Goal: Task Accomplishment & Management: Complete application form

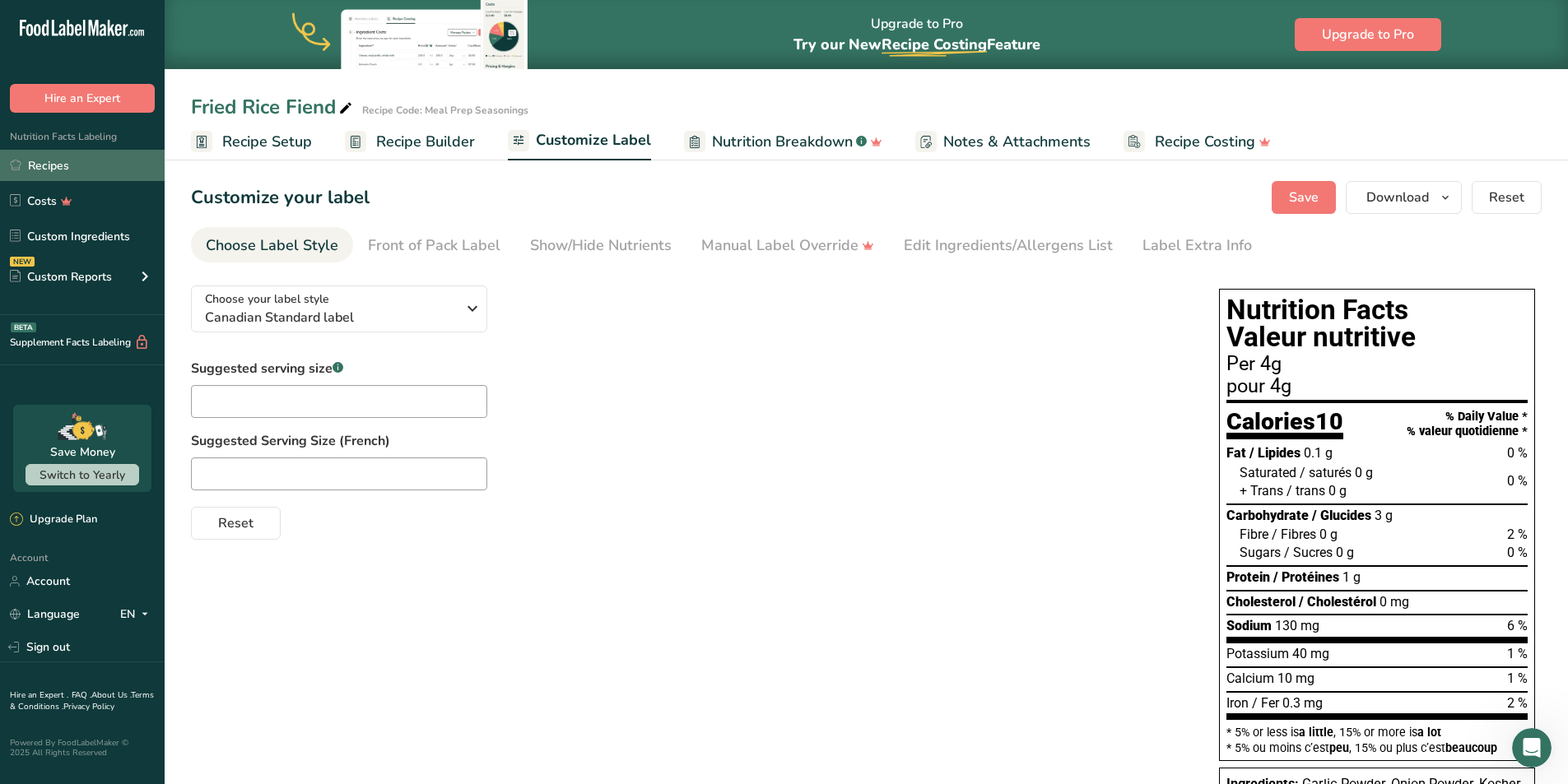
click at [84, 171] on link "Recipes" at bounding box center [82, 165] width 164 height 31
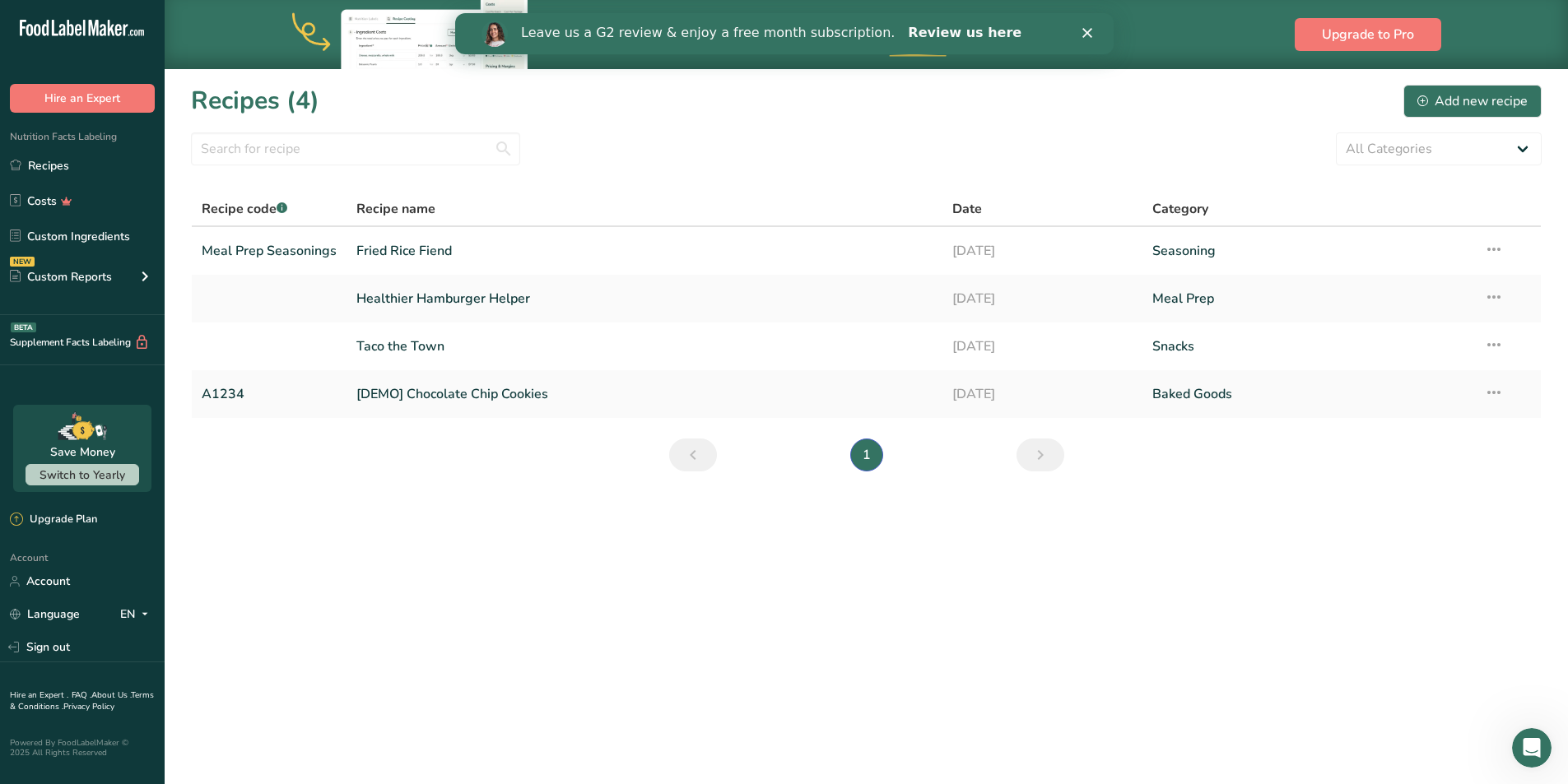
click at [907, 30] on link "Review us here" at bounding box center [963, 33] width 113 height 18
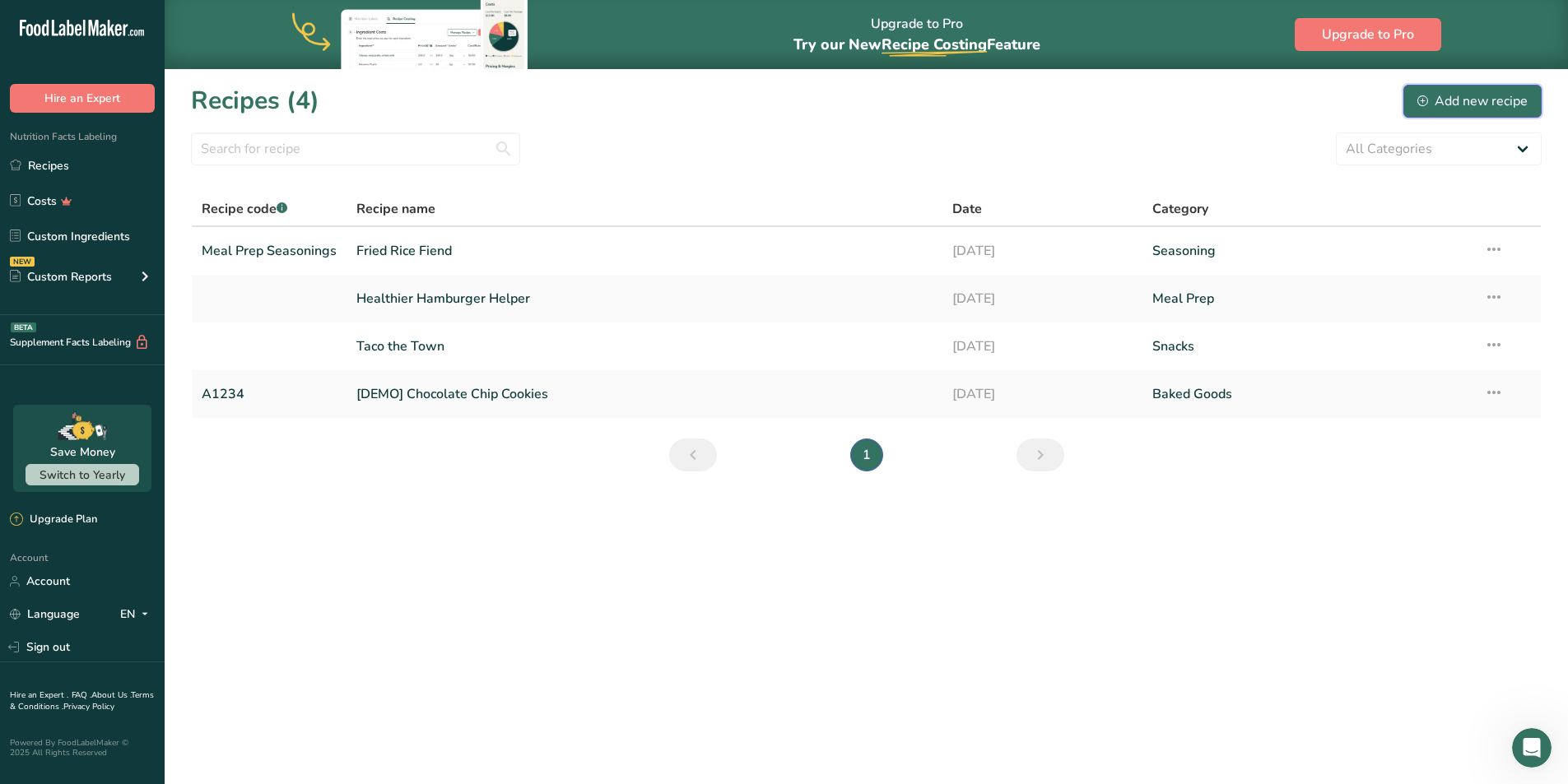
click at [1484, 101] on div "Add new recipe" at bounding box center [1472, 101] width 110 height 19
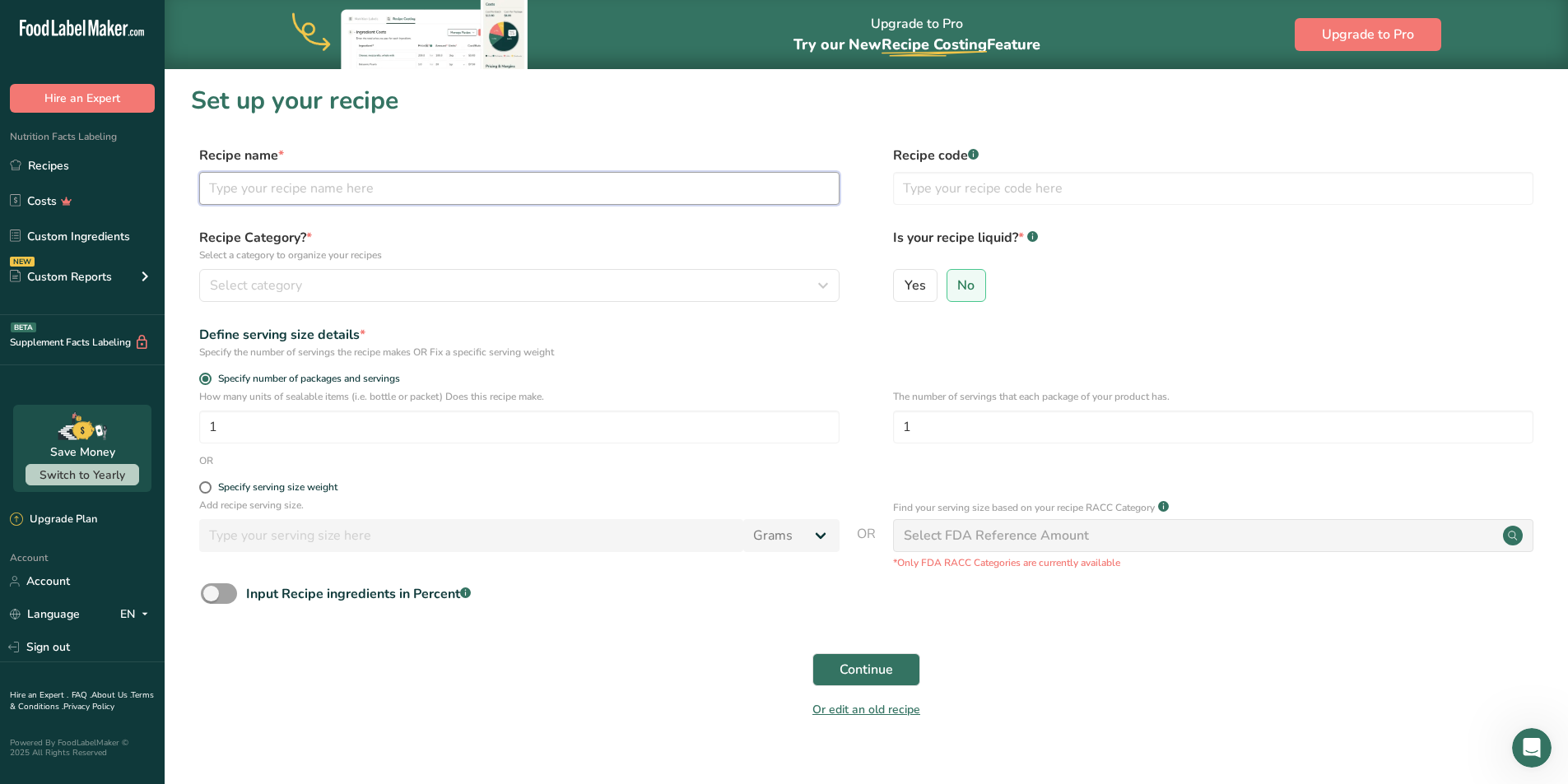
click at [361, 196] on input "text" at bounding box center [519, 188] width 640 height 33
type input "Shawarma Shenanigans"
click at [433, 240] on label "Recipe Category? * Select a category to organize your recipes" at bounding box center [519, 245] width 640 height 35
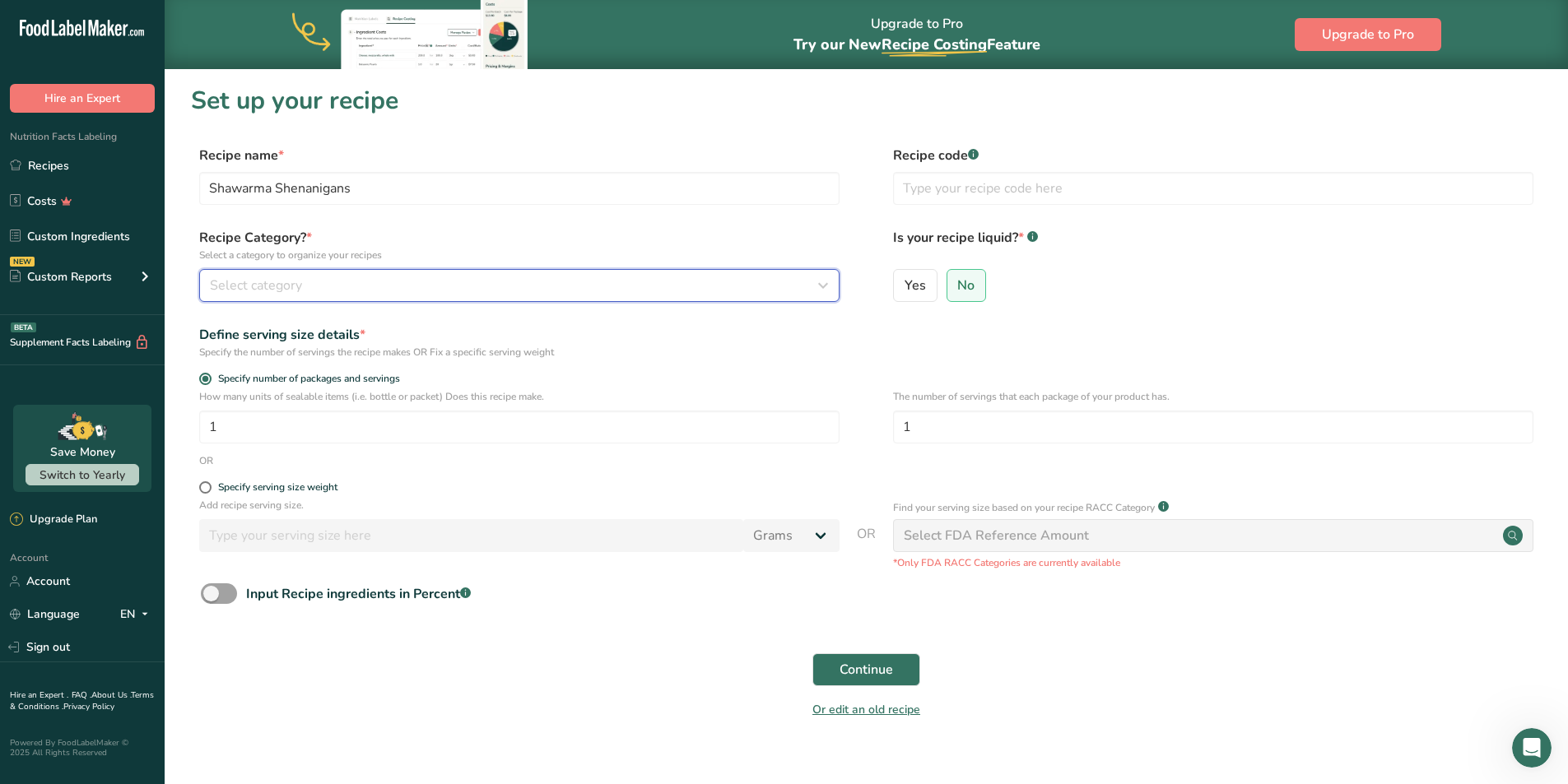
click at [421, 275] on button "Select category" at bounding box center [519, 285] width 640 height 33
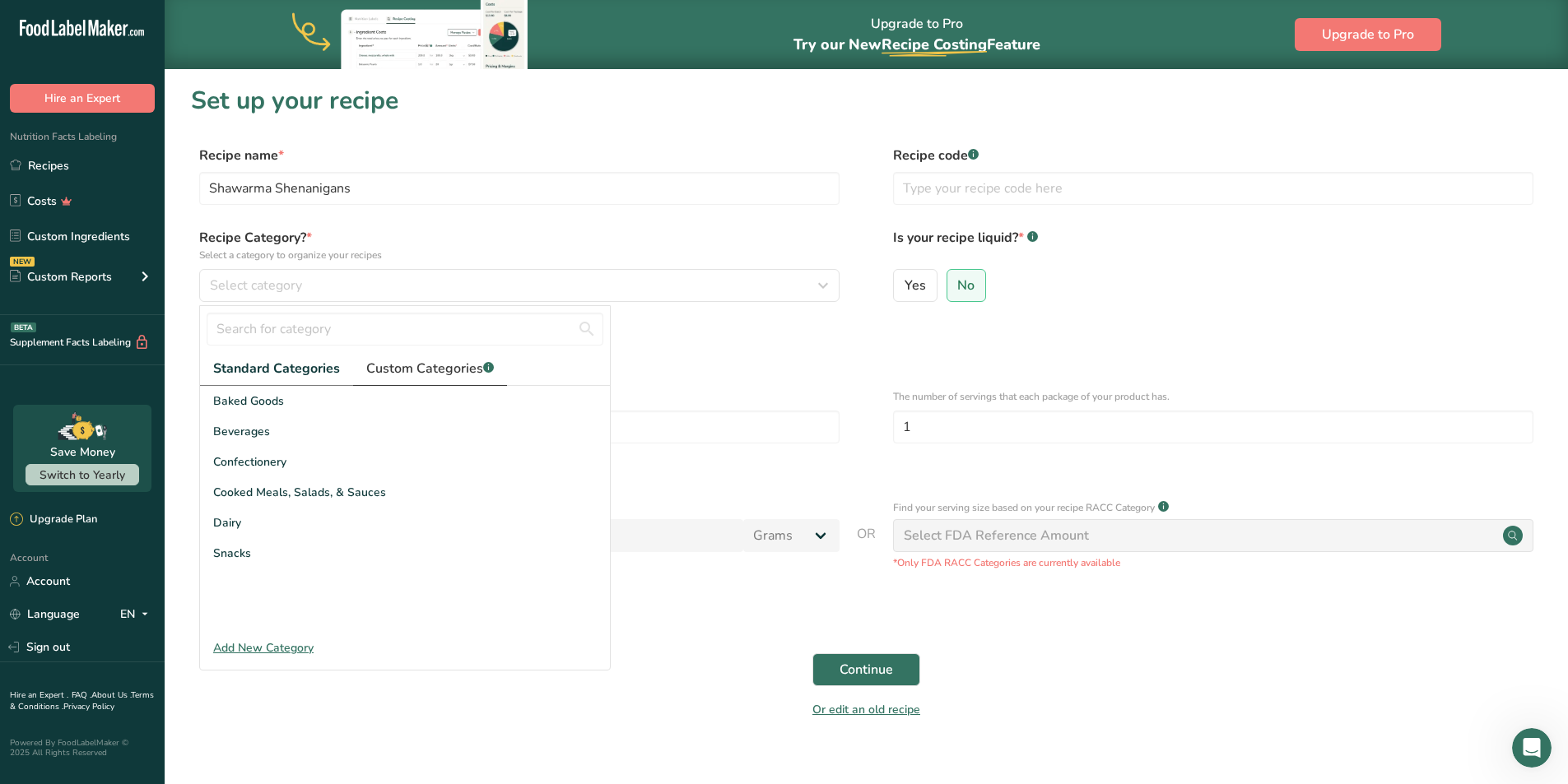
click at [413, 369] on span "Custom Categories .a-a{fill:#347362;}.b-a{fill:#fff;}" at bounding box center [430, 368] width 128 height 19
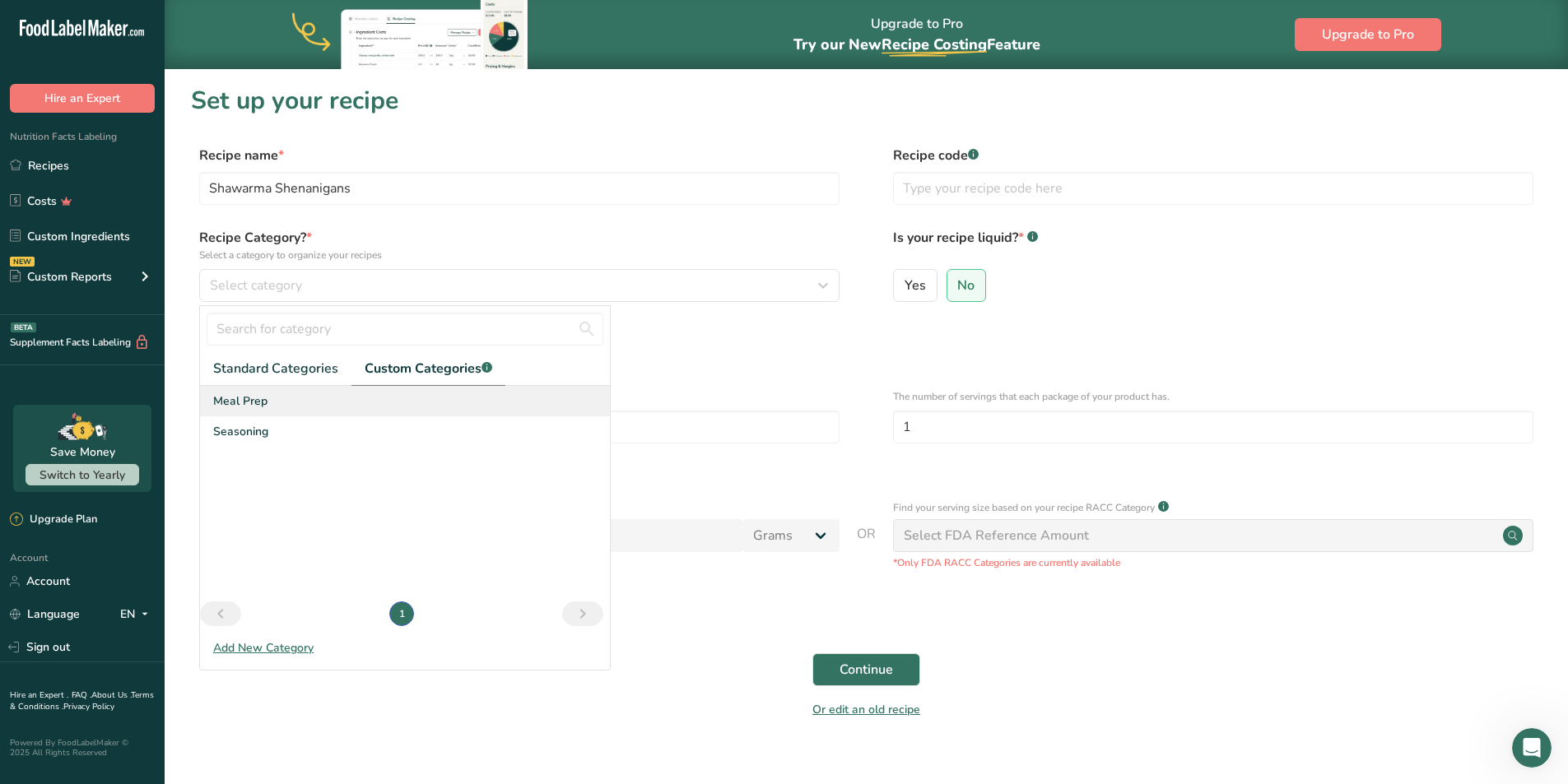
click at [228, 402] on span "Meal Prep" at bounding box center [240, 401] width 54 height 17
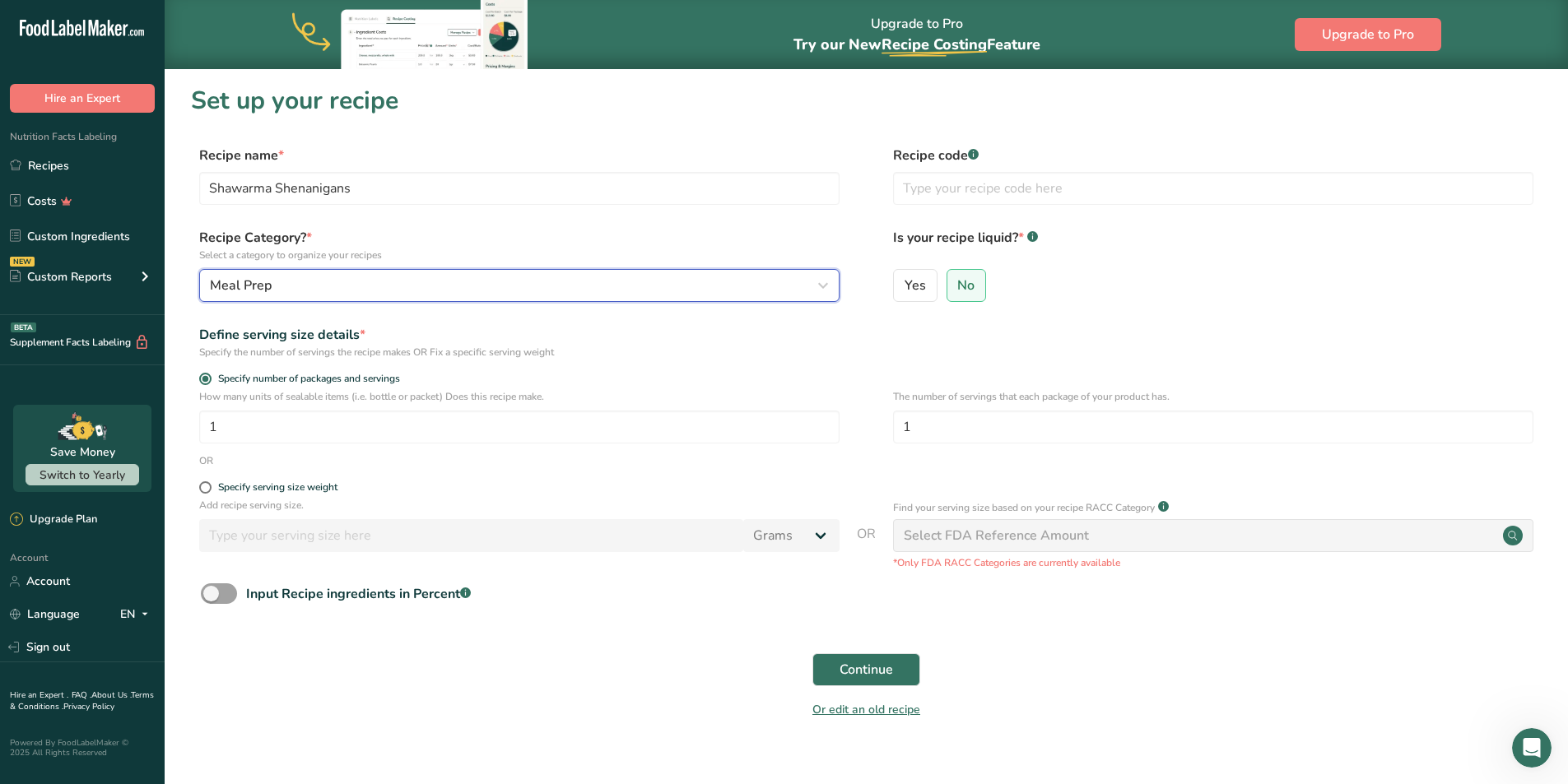
click at [327, 286] on div "Meal Prep" at bounding box center [514, 285] width 609 height 19
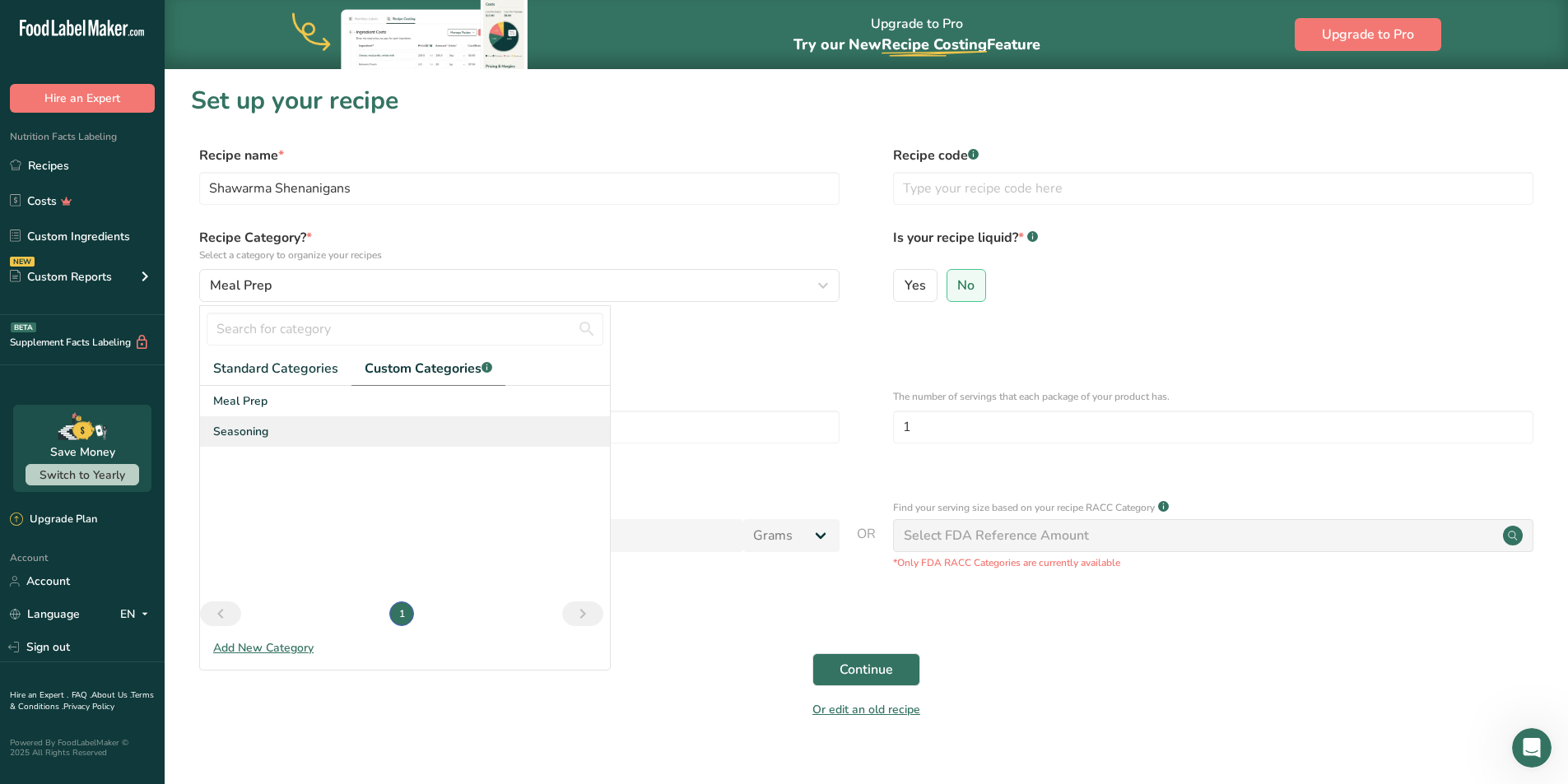
click at [251, 428] on span "Seasoning" at bounding box center [240, 432] width 55 height 17
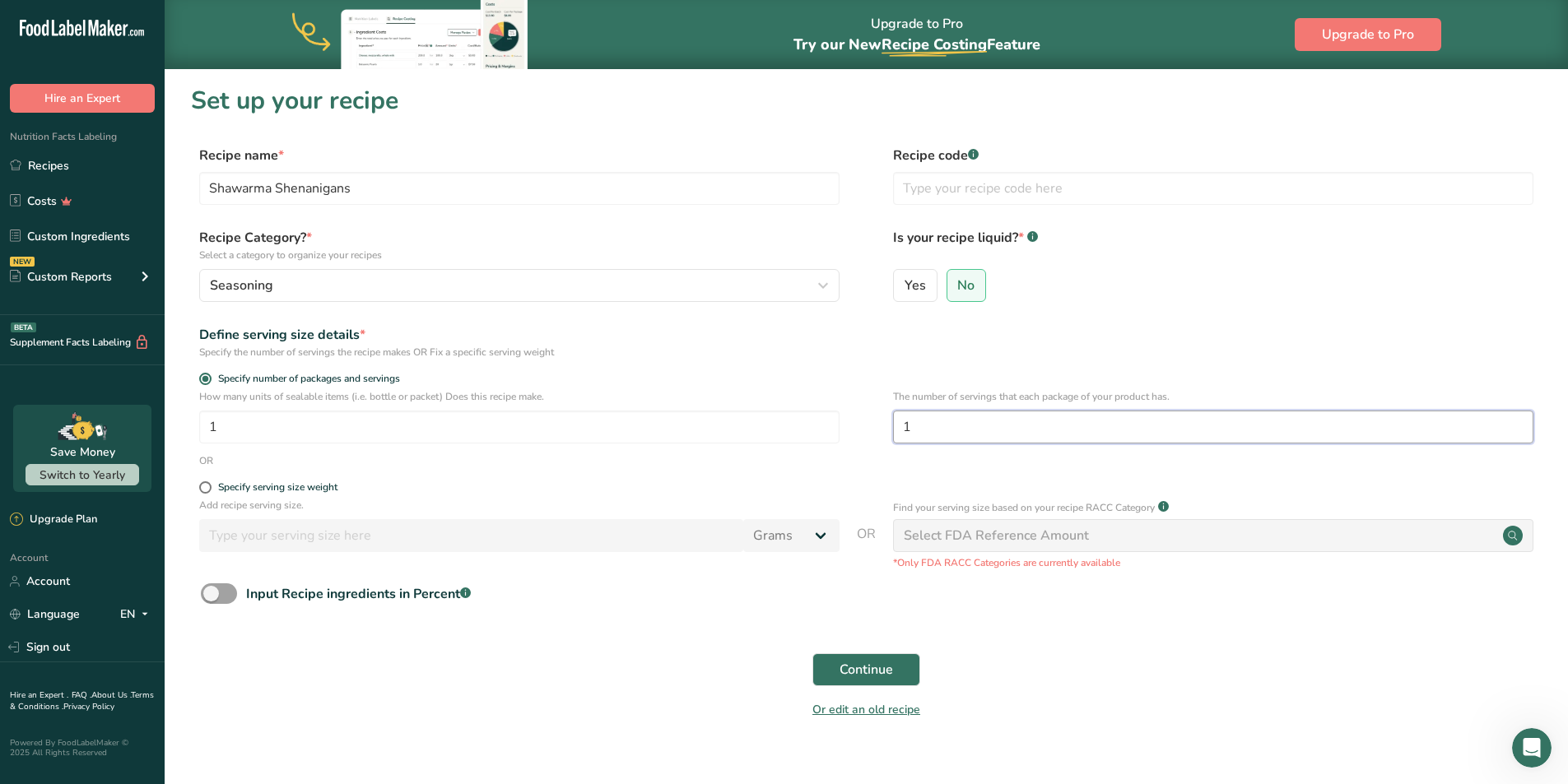
click at [1133, 434] on input "1" at bounding box center [1213, 427] width 640 height 33
click at [205, 490] on span at bounding box center [205, 488] width 13 height 13
click at [205, 490] on input "Specify serving size weight" at bounding box center [204, 488] width 11 height 11
radio input "true"
radio input "false"
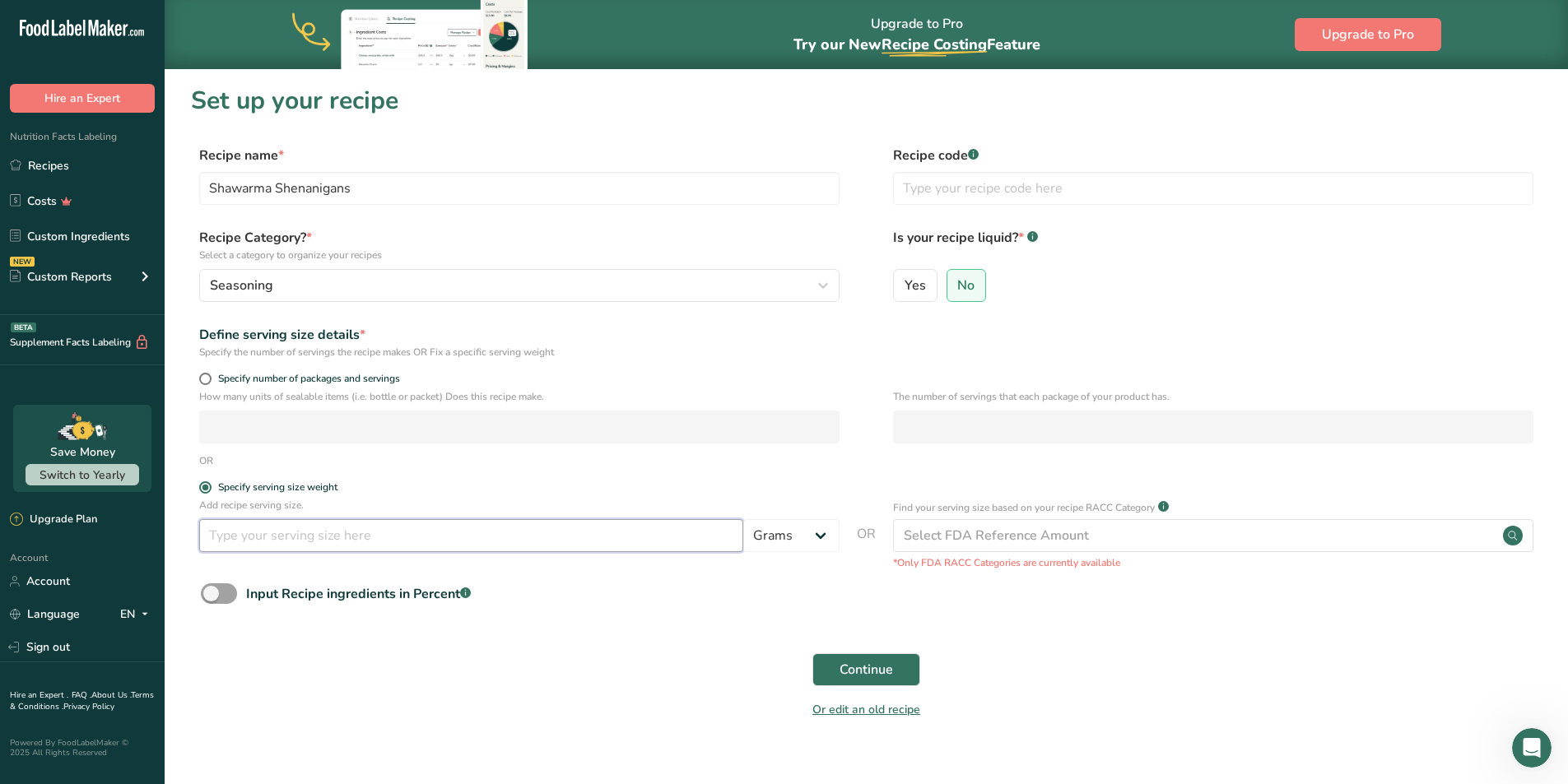
click at [310, 540] on input "number" at bounding box center [471, 535] width 544 height 33
type input "4"
click at [796, 465] on div "OR" at bounding box center [866, 461] width 1350 height 14
click at [902, 673] on button "Continue" at bounding box center [866, 670] width 108 height 33
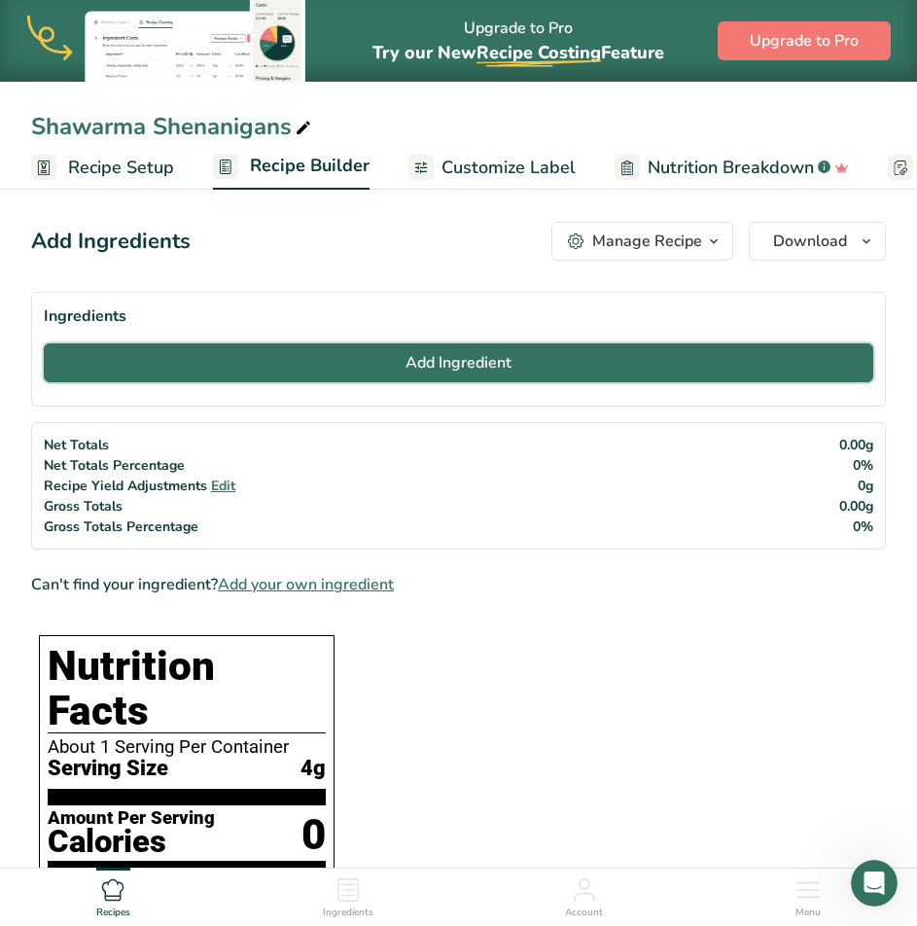
click at [504, 365] on span "Add Ingredient" at bounding box center [458, 362] width 106 height 23
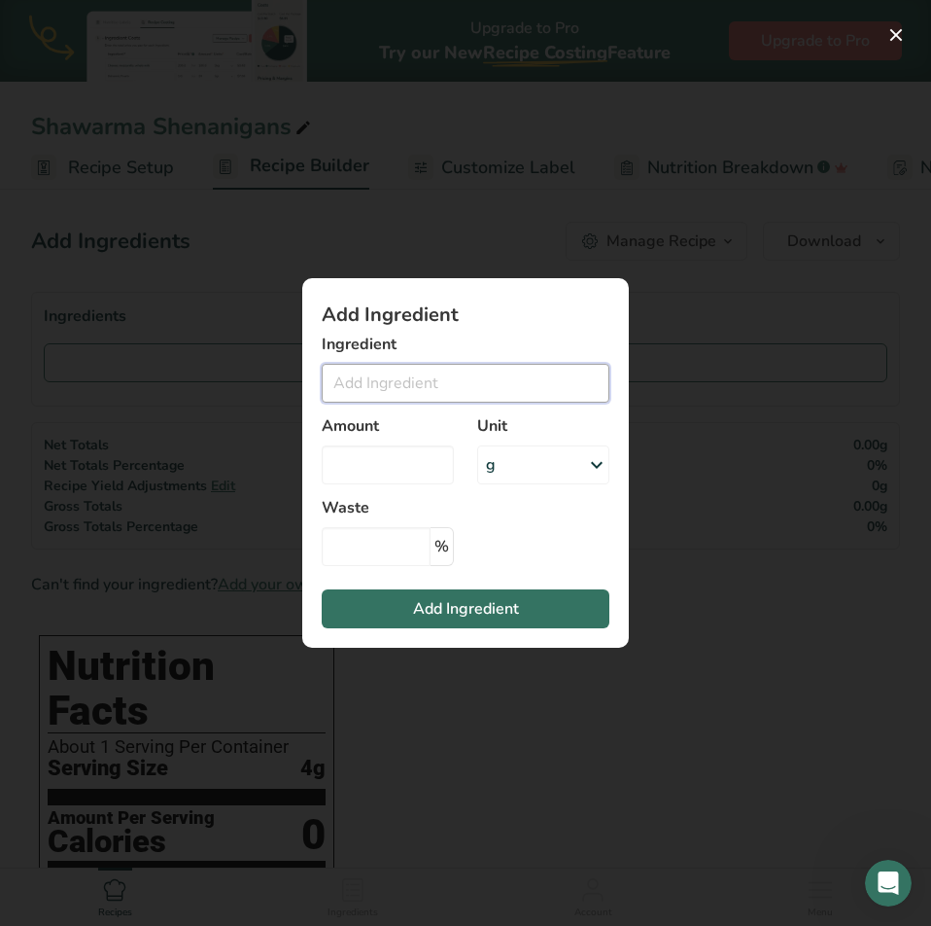
click at [497, 392] on input "Add ingredient modal" at bounding box center [466, 383] width 288 height 39
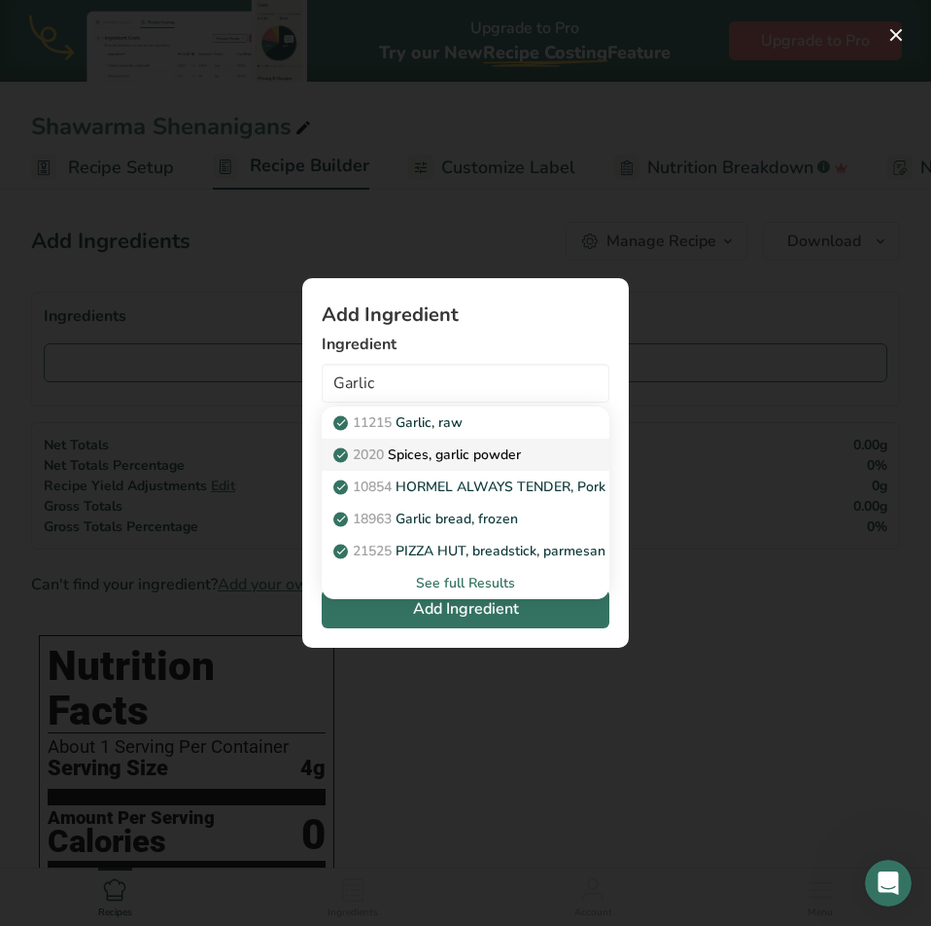
click at [467, 446] on p "2020 Spices, garlic powder" at bounding box center [429, 454] width 184 height 20
type input "Spices, garlic powder"
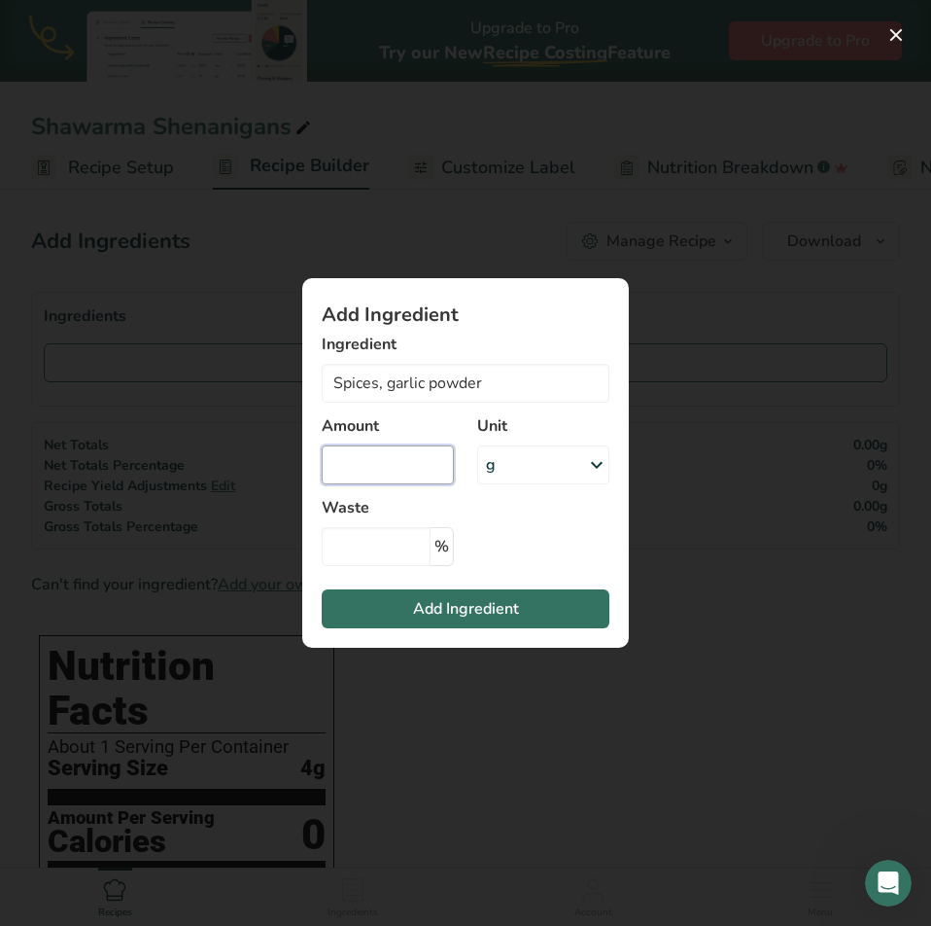
click at [412, 464] on input "Add ingredient modal" at bounding box center [388, 464] width 132 height 39
type input "15"
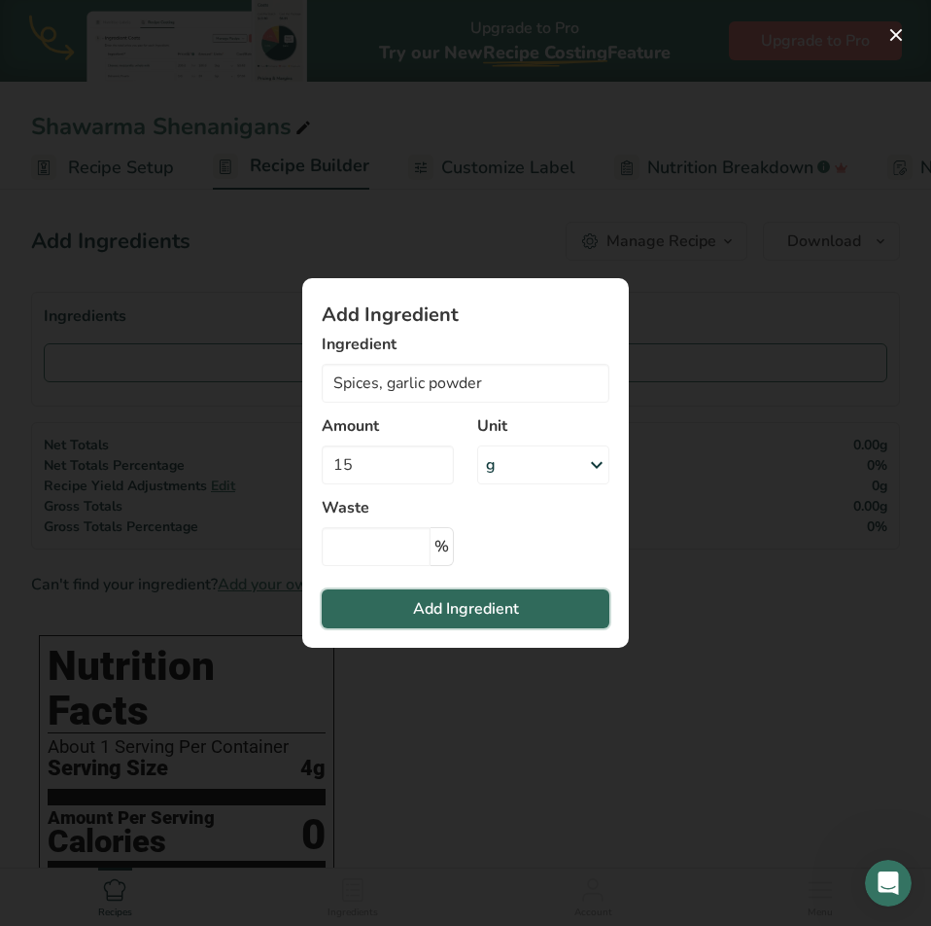
click at [458, 612] on span "Add Ingredient" at bounding box center [466, 608] width 106 height 23
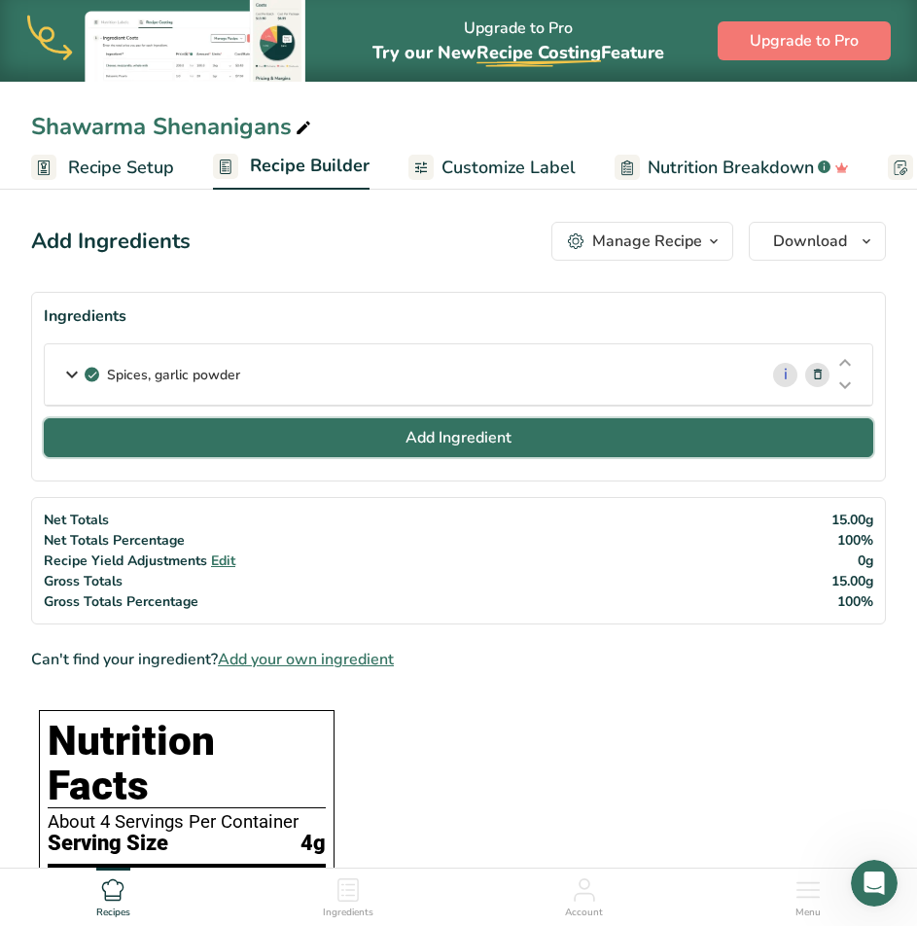
click at [473, 431] on span "Add Ingredient" at bounding box center [458, 437] width 106 height 23
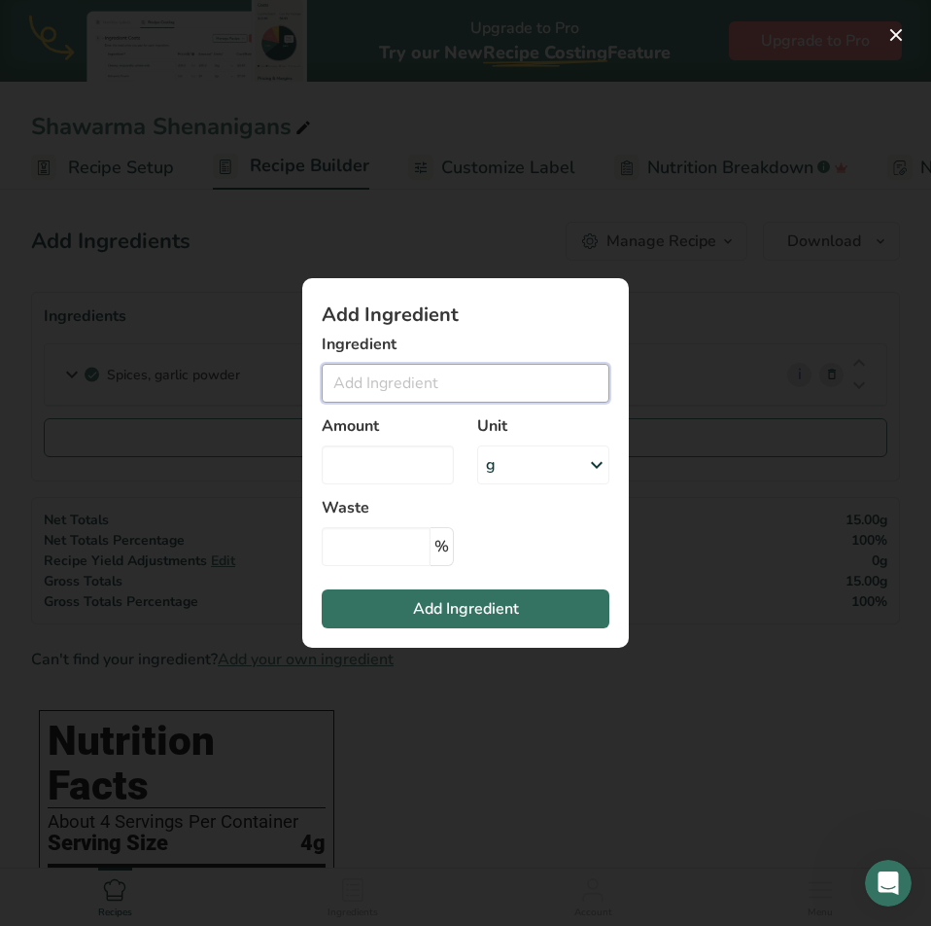
click at [477, 384] on input "Add ingredient modal" at bounding box center [466, 383] width 288 height 39
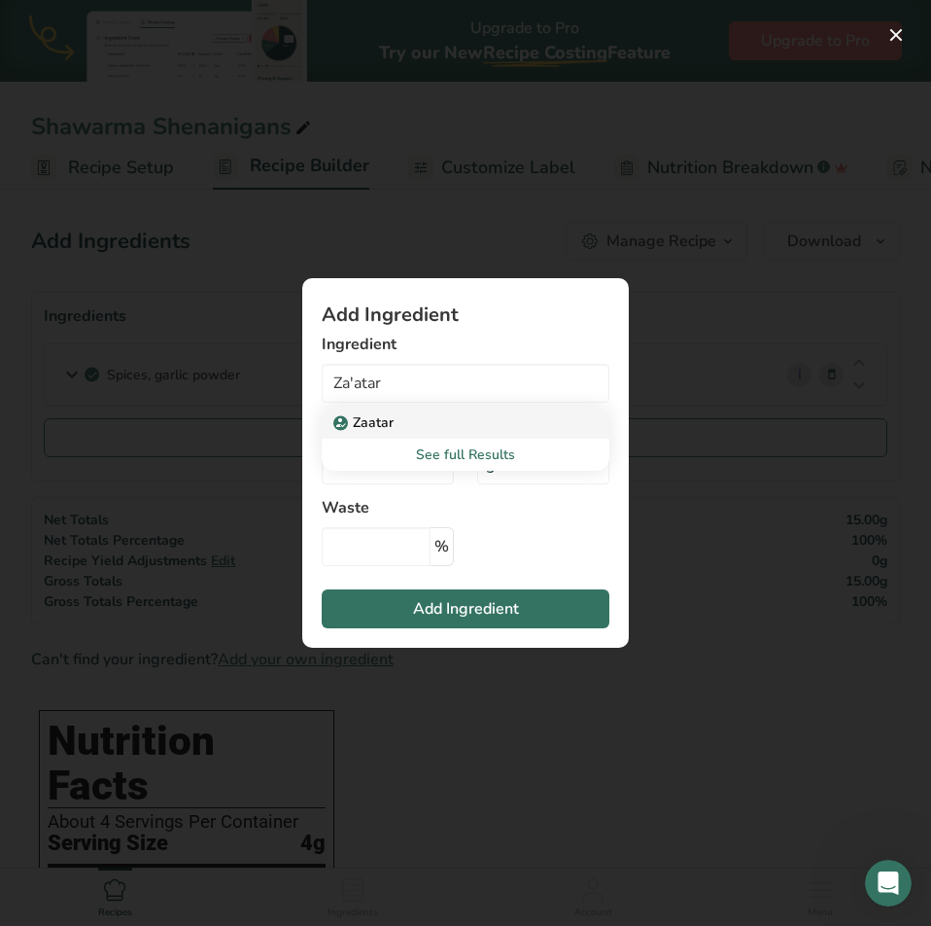
click at [399, 434] on link "Zaatar" at bounding box center [466, 422] width 288 height 32
type input "Zaatar"
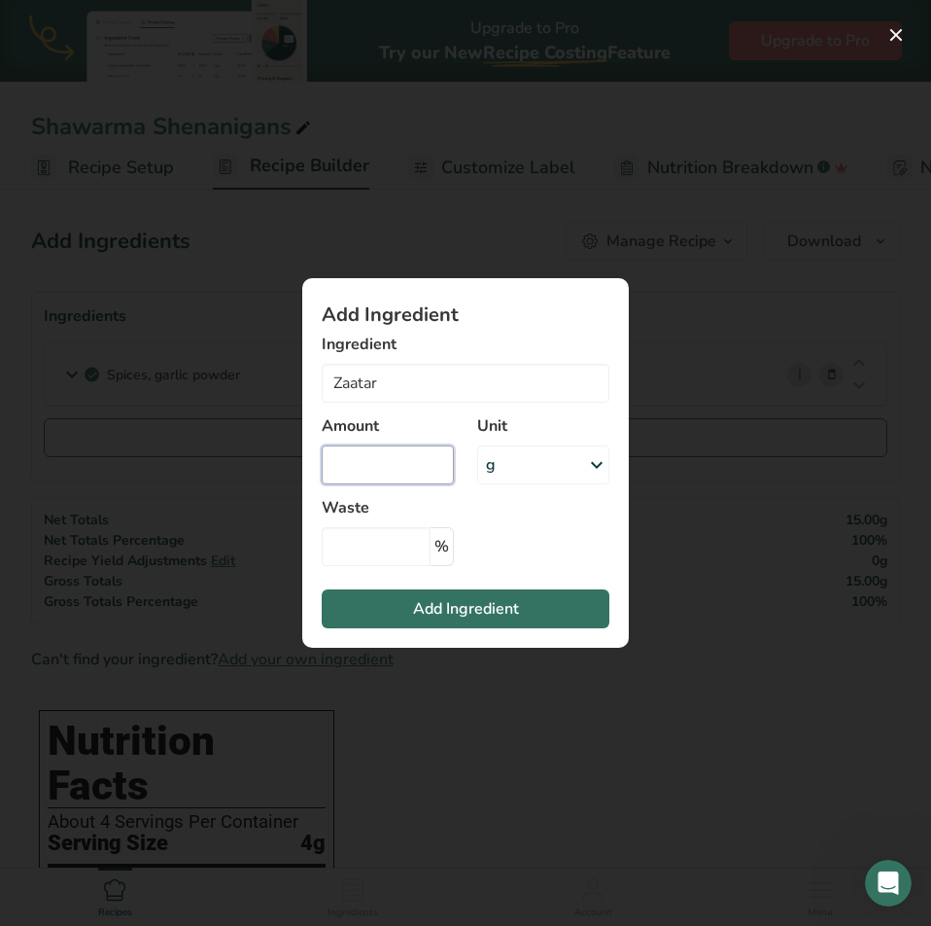
click at [383, 465] on input "Add ingredient modal" at bounding box center [388, 464] width 132 height 39
type input "15"
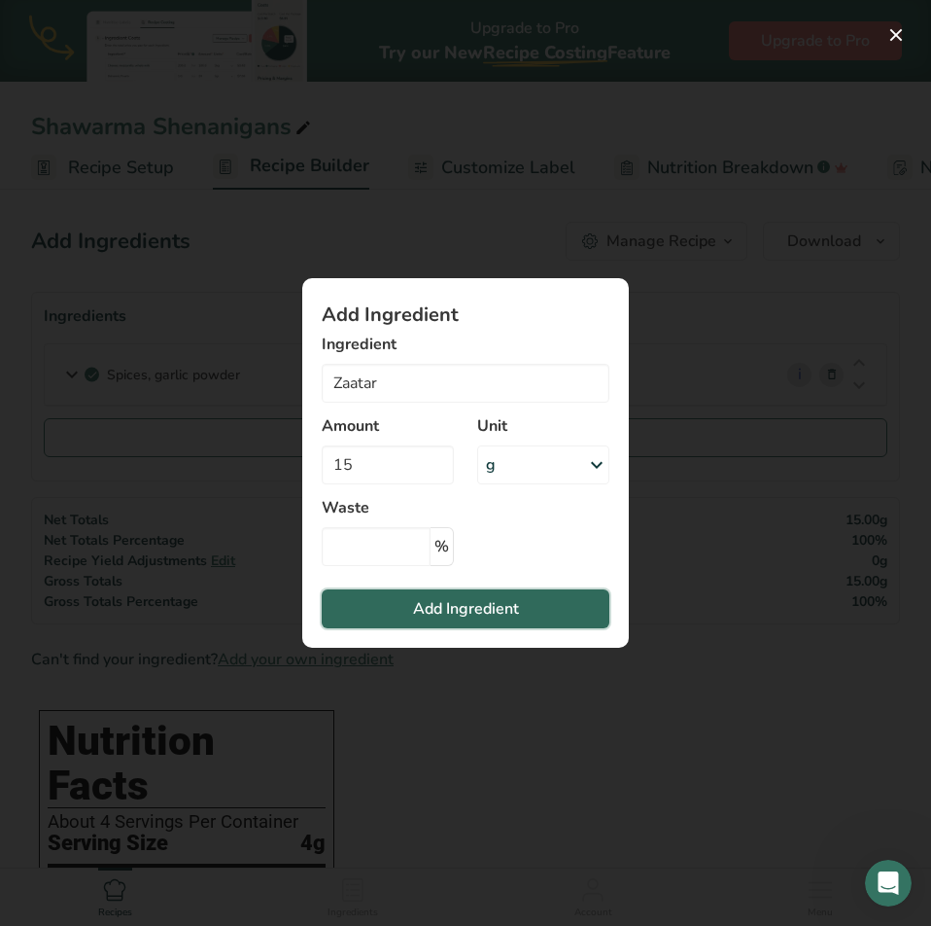
click at [480, 616] on span "Add Ingredient" at bounding box center [466, 608] width 106 height 23
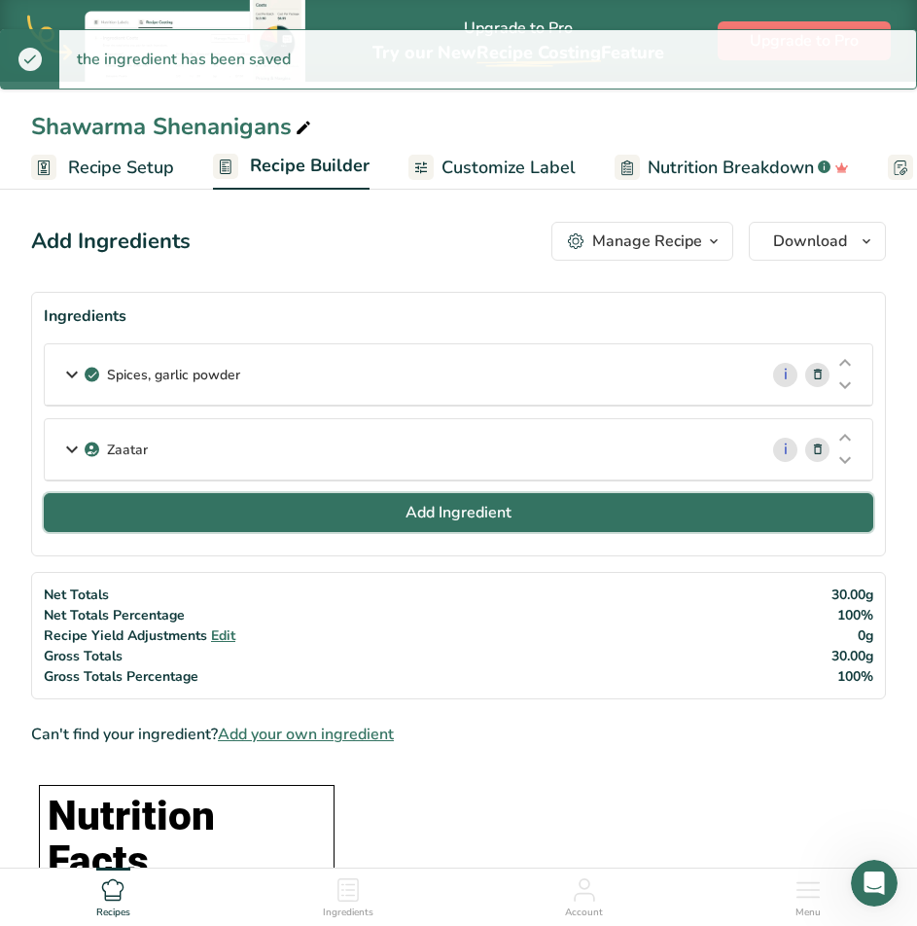
click at [475, 508] on span "Add Ingredient" at bounding box center [458, 512] width 106 height 23
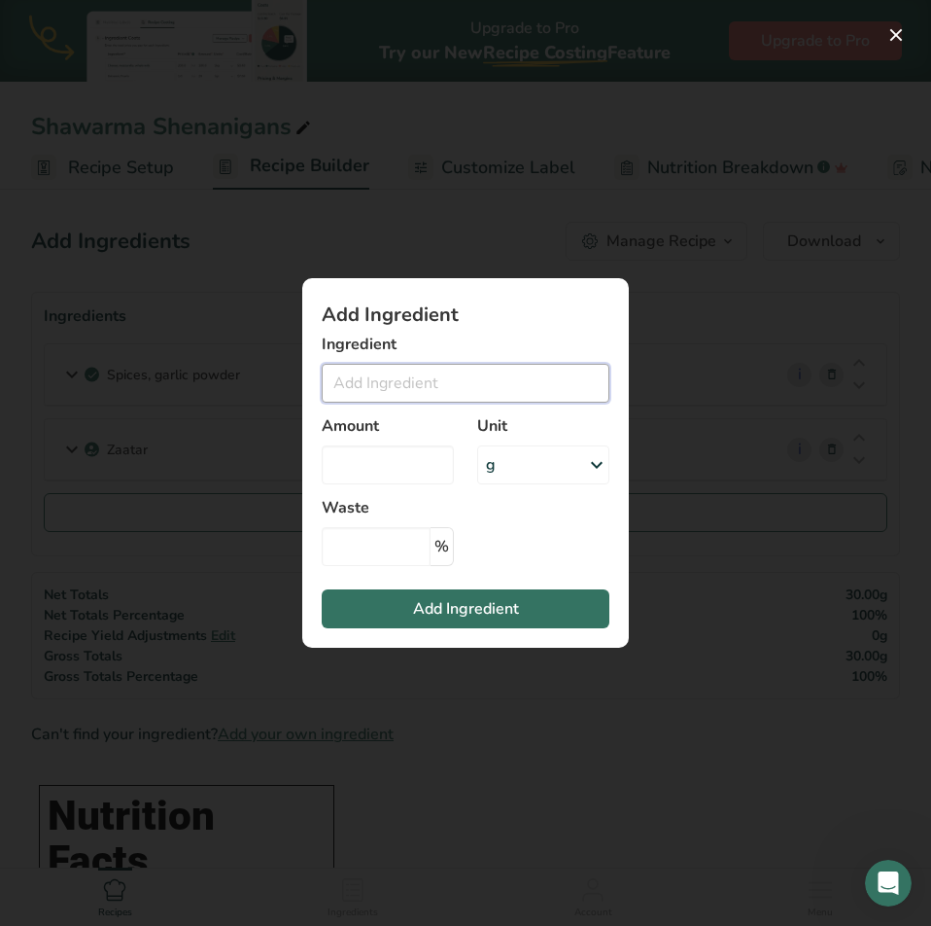
click at [484, 375] on input "Add ingredient modal" at bounding box center [466, 383] width 288 height 39
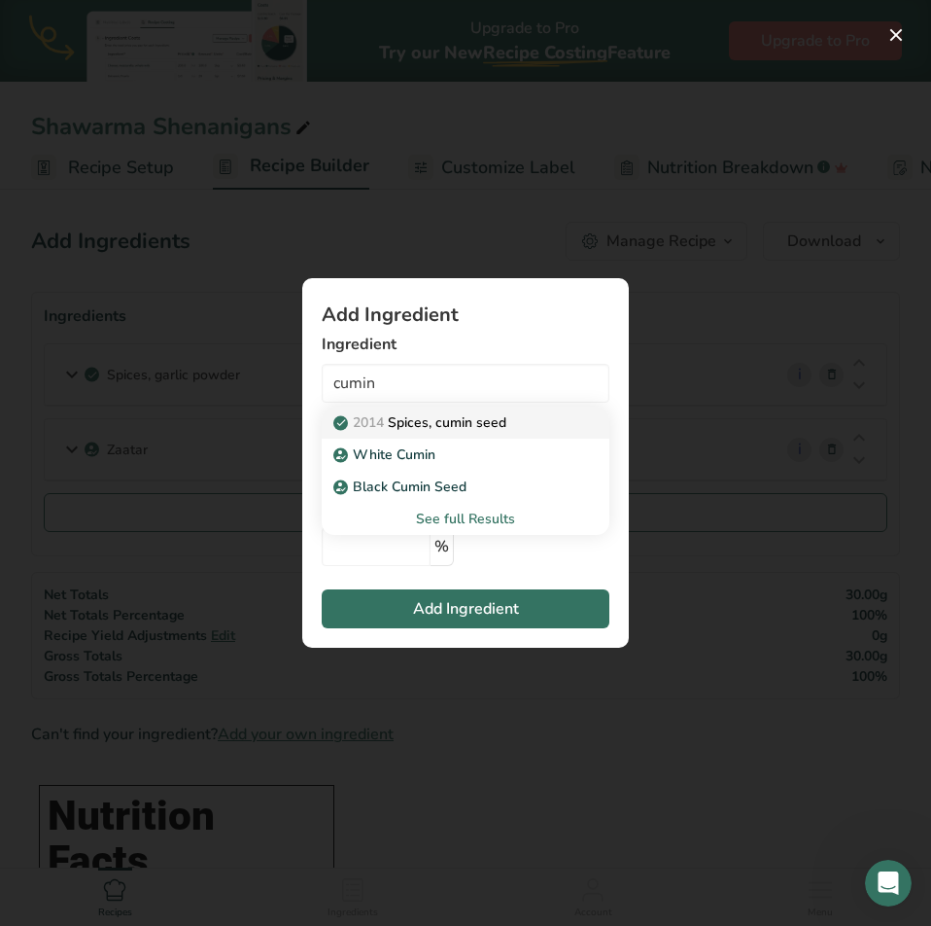
click at [472, 428] on p "2014 Spices, cumin seed" at bounding box center [421, 422] width 169 height 20
type input "Spices, cumin seed"
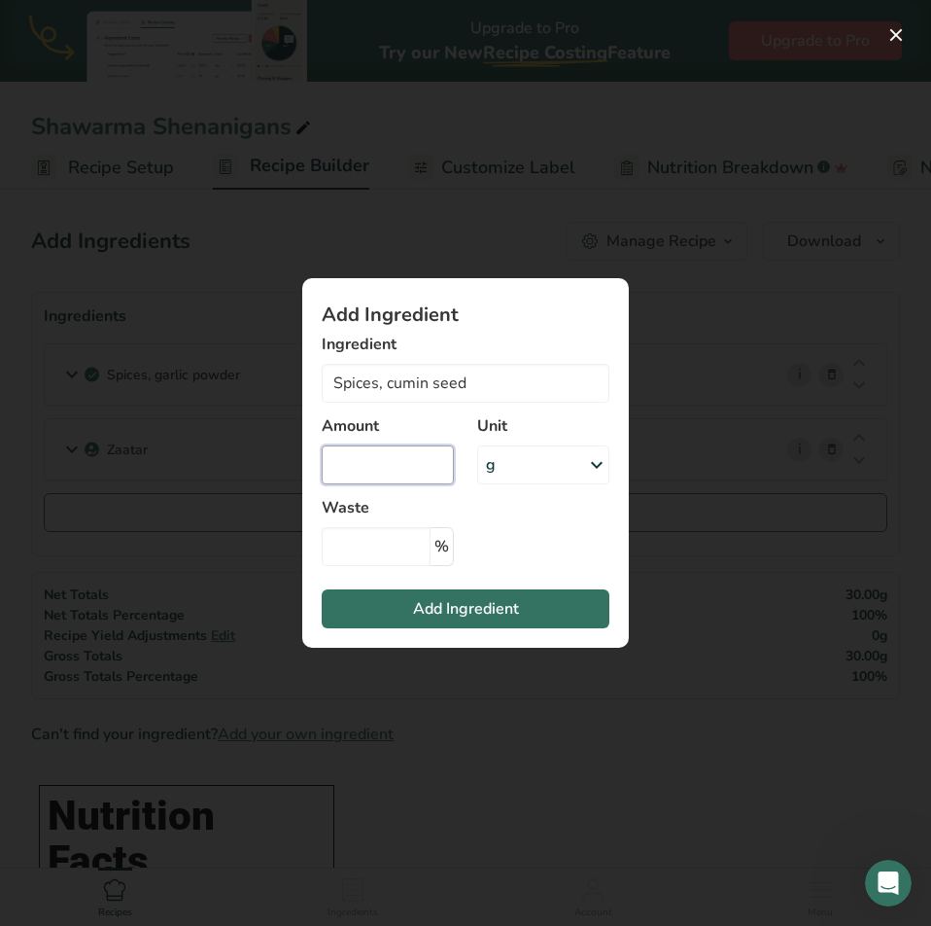
click at [393, 463] on input "Add ingredient modal" at bounding box center [388, 464] width 132 height 39
type input "10"
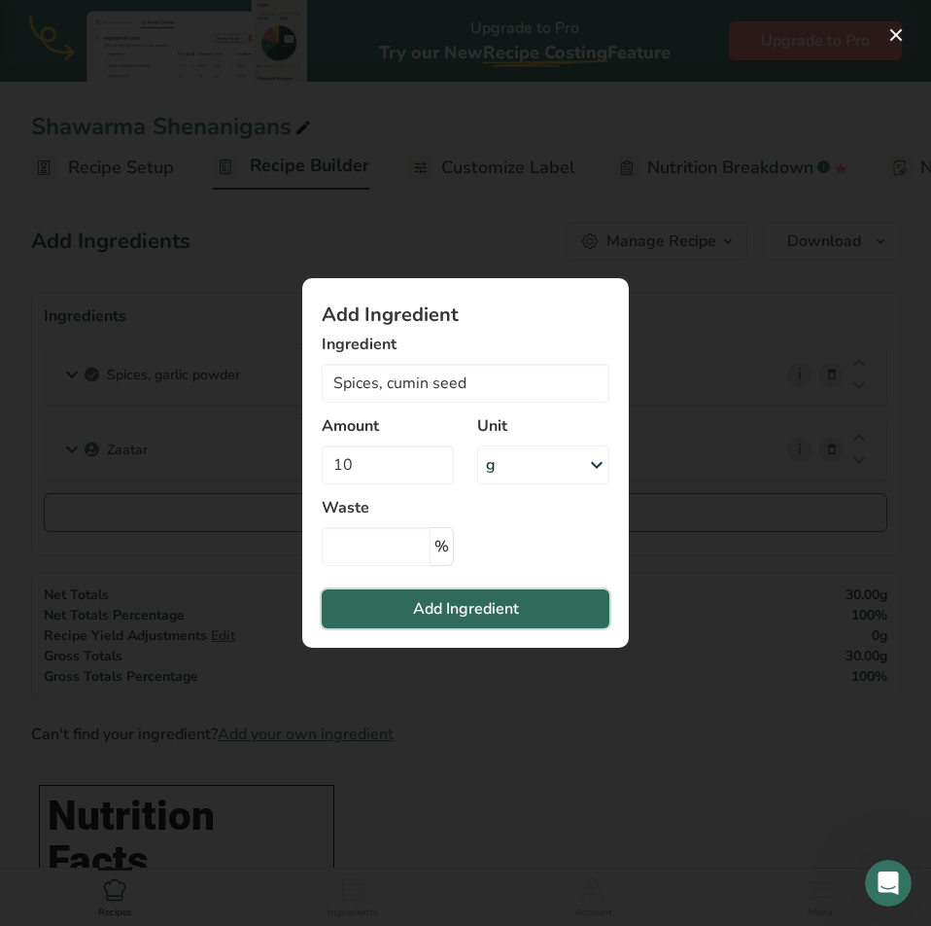
click at [414, 602] on span "Add Ingredient" at bounding box center [466, 608] width 106 height 23
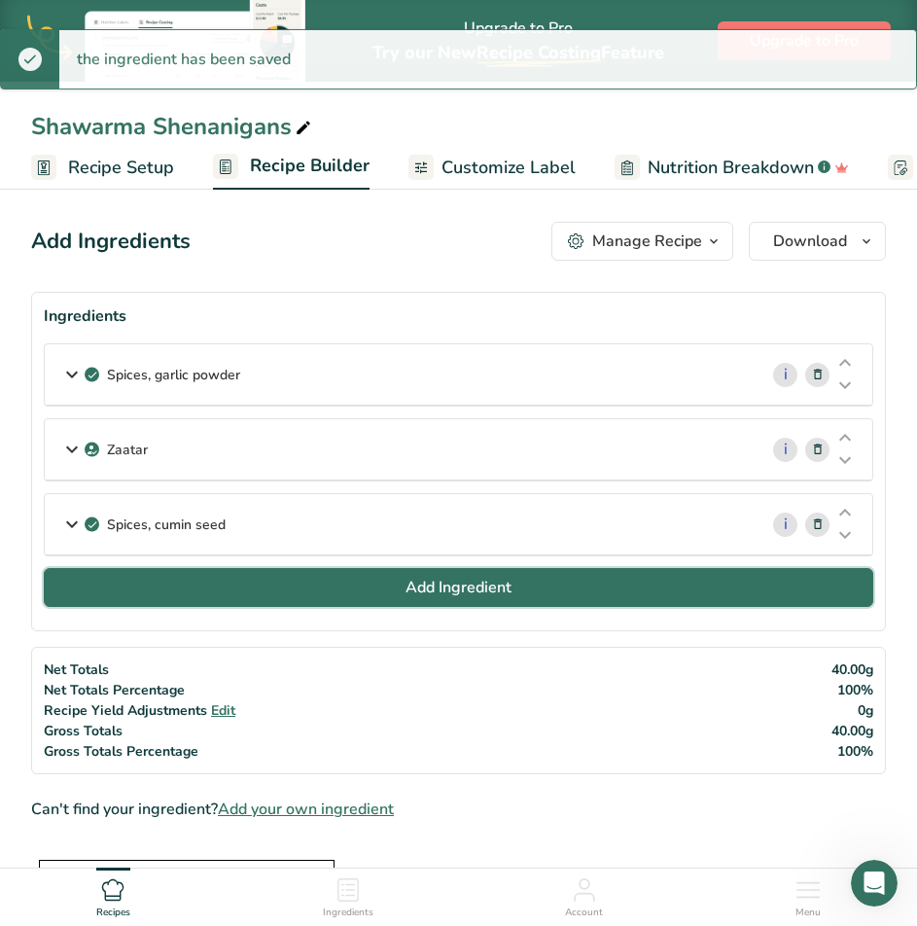
click at [393, 594] on button "Add Ingredient" at bounding box center [458, 587] width 829 height 39
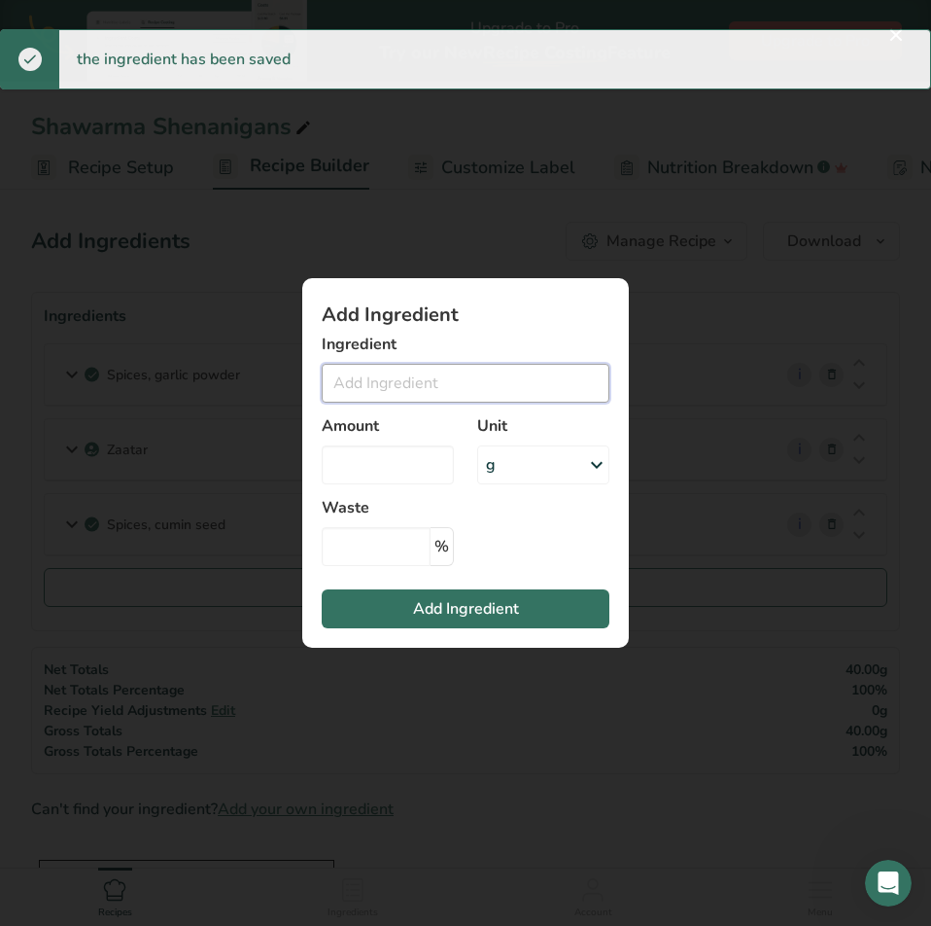
click at [465, 388] on input "Add ingredient modal" at bounding box center [466, 383] width 288 height 39
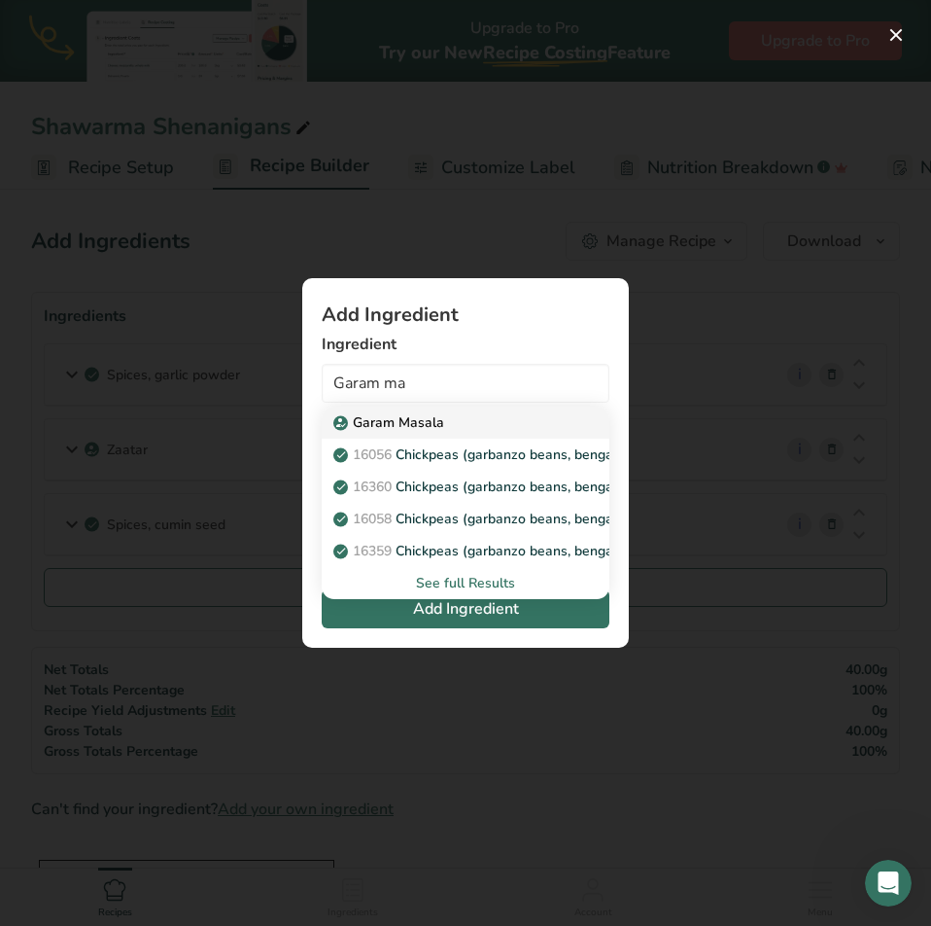
click at [437, 424] on p "Garam Masala" at bounding box center [390, 422] width 107 height 20
type input "Garam Masala"
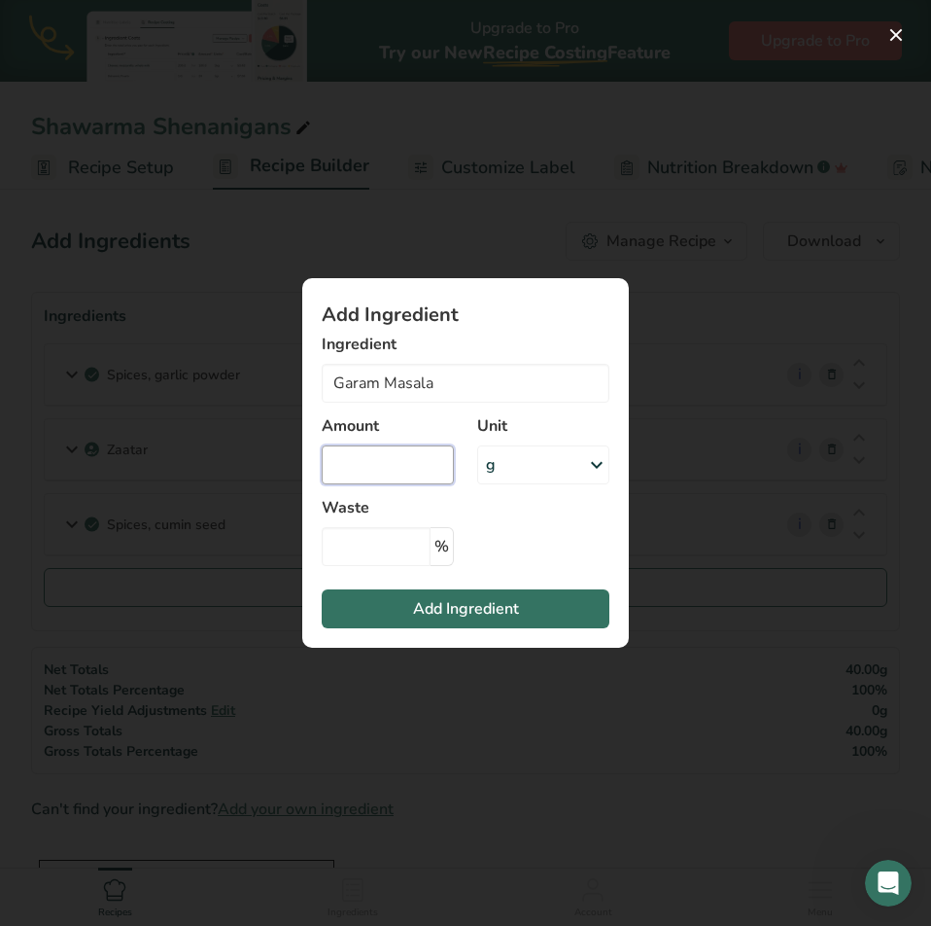
click at [419, 466] on input "Add ingredient modal" at bounding box center [388, 464] width 132 height 39
type input "10"
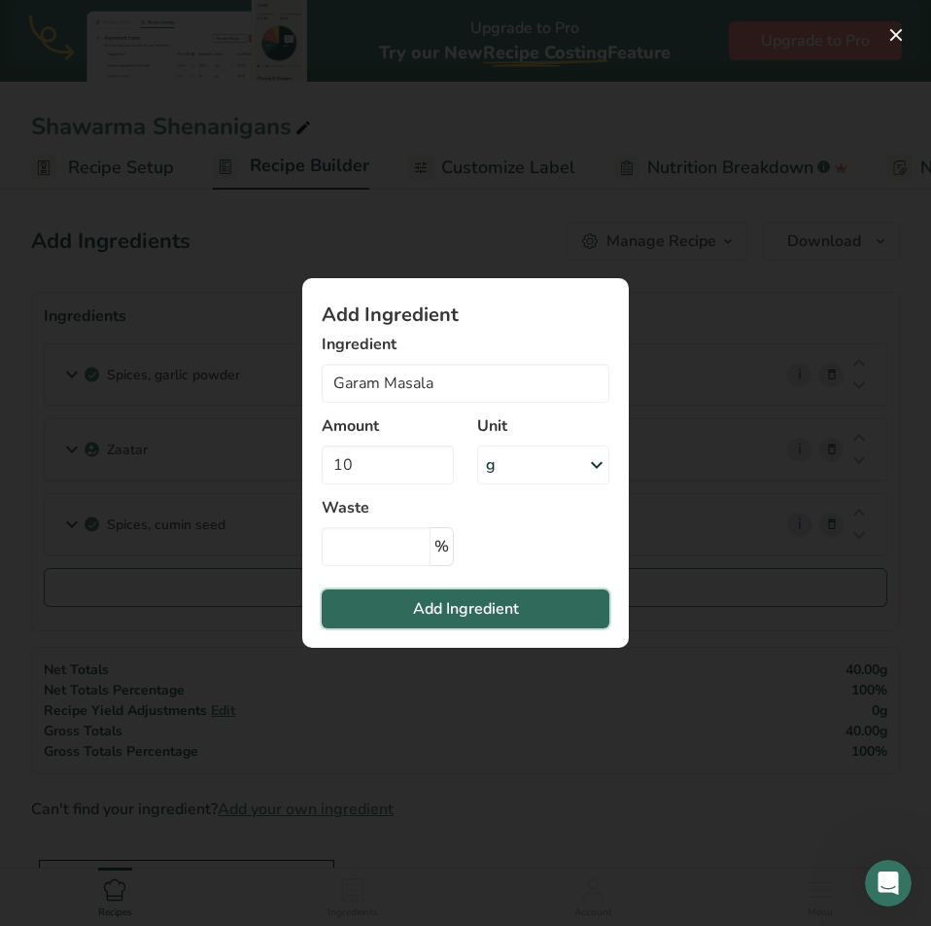
click at [474, 611] on span "Add Ingredient" at bounding box center [466, 608] width 106 height 23
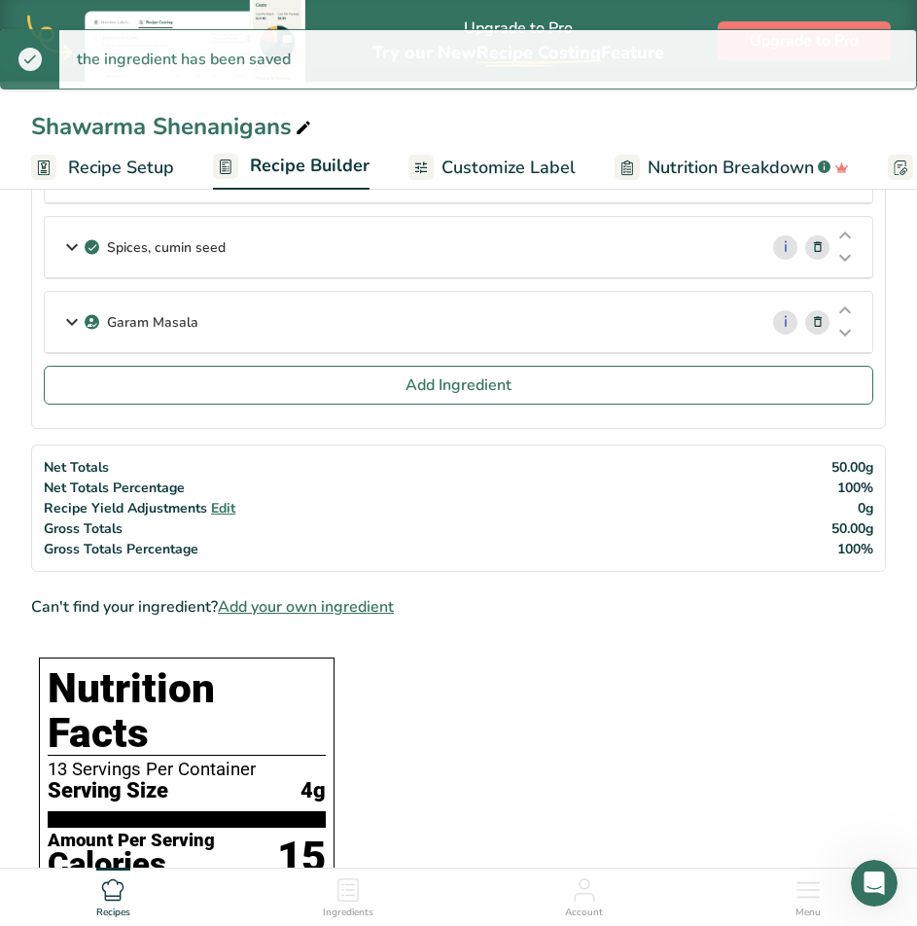
scroll to position [292, 0]
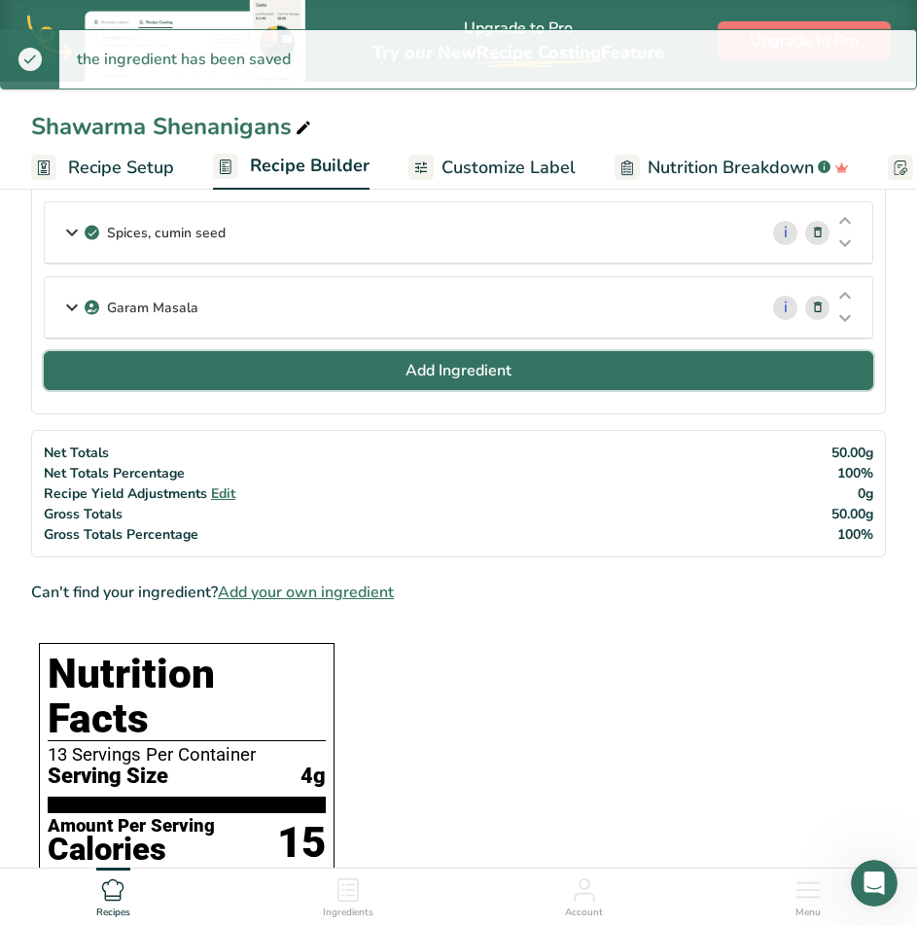
click at [488, 377] on span "Add Ingredient" at bounding box center [458, 370] width 106 height 23
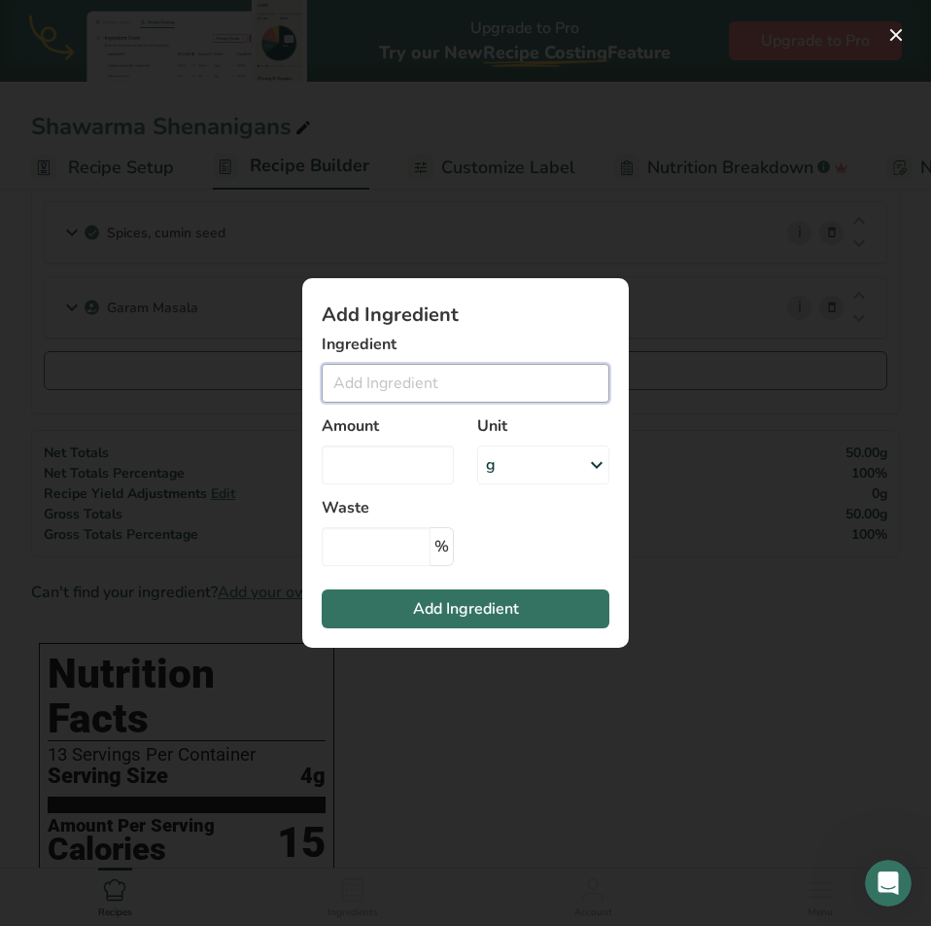
click at [456, 388] on input "Add ingredient modal" at bounding box center [466, 383] width 288 height 39
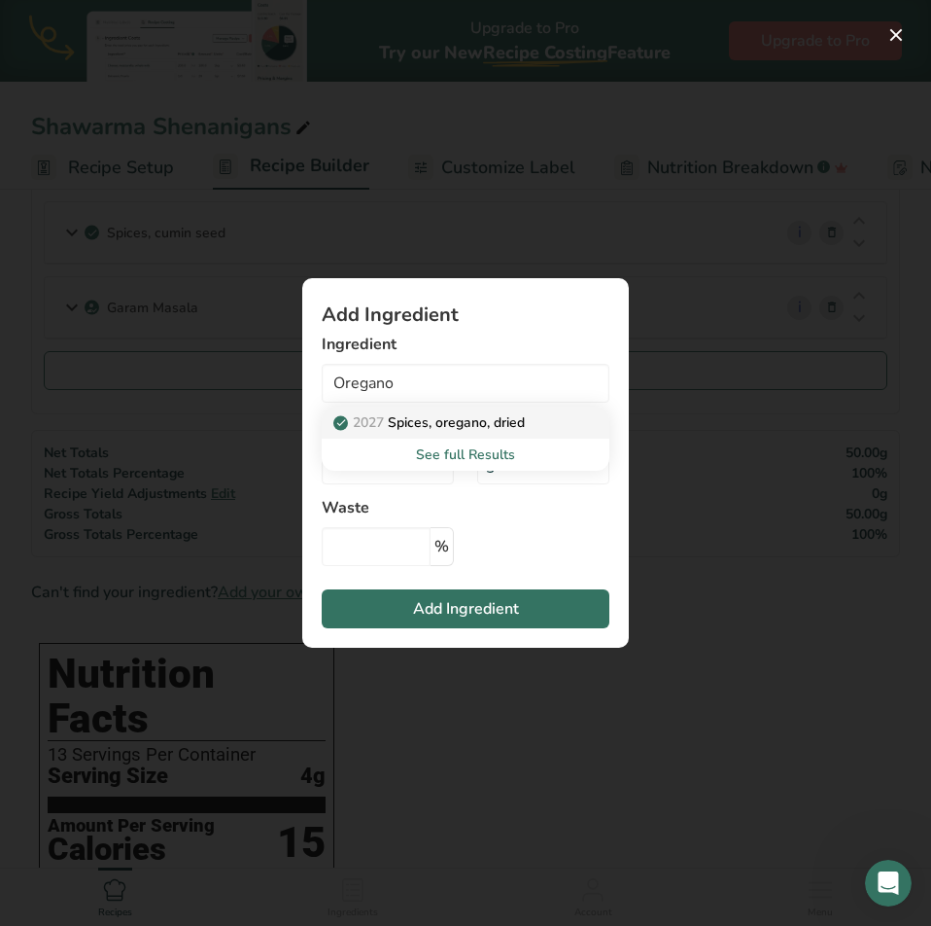
click at [454, 420] on p "2027 Spices, oregano, dried" at bounding box center [431, 422] width 188 height 20
type input "Spices, oregano, dried"
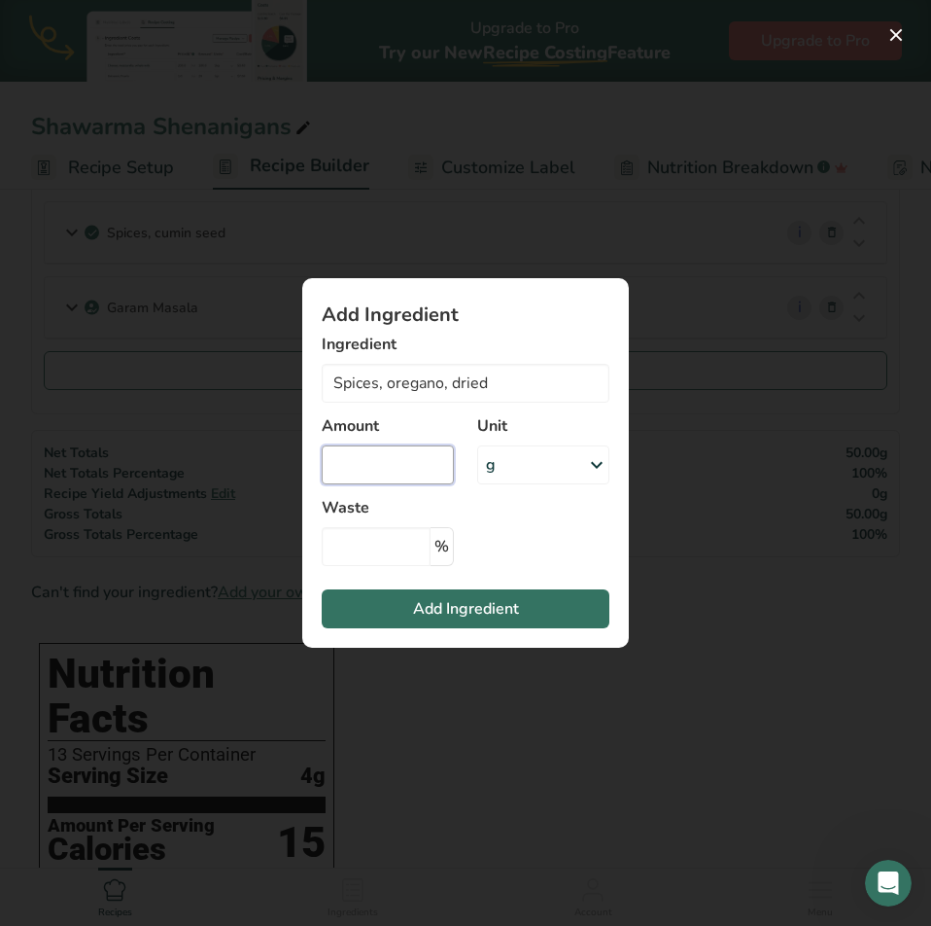
click at [430, 477] on input "Add ingredient modal" at bounding box center [388, 464] width 132 height 39
type input "10"
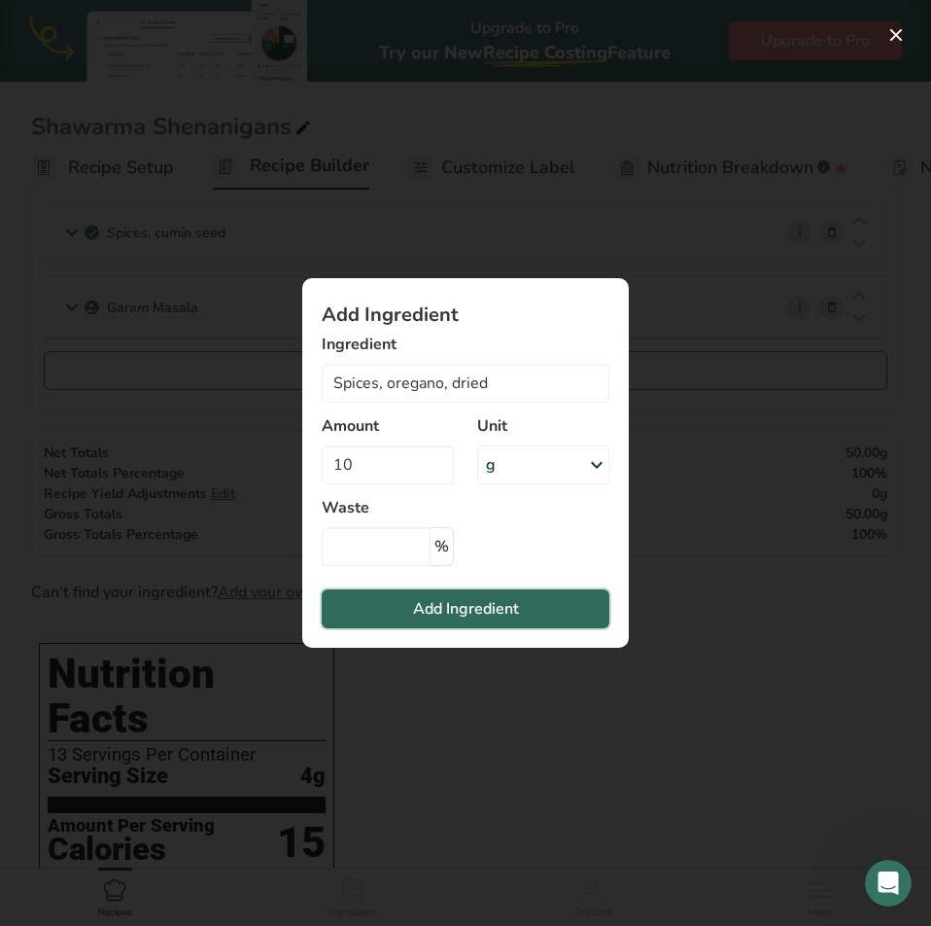
click at [423, 612] on span "Add Ingredient" at bounding box center [466, 608] width 106 height 23
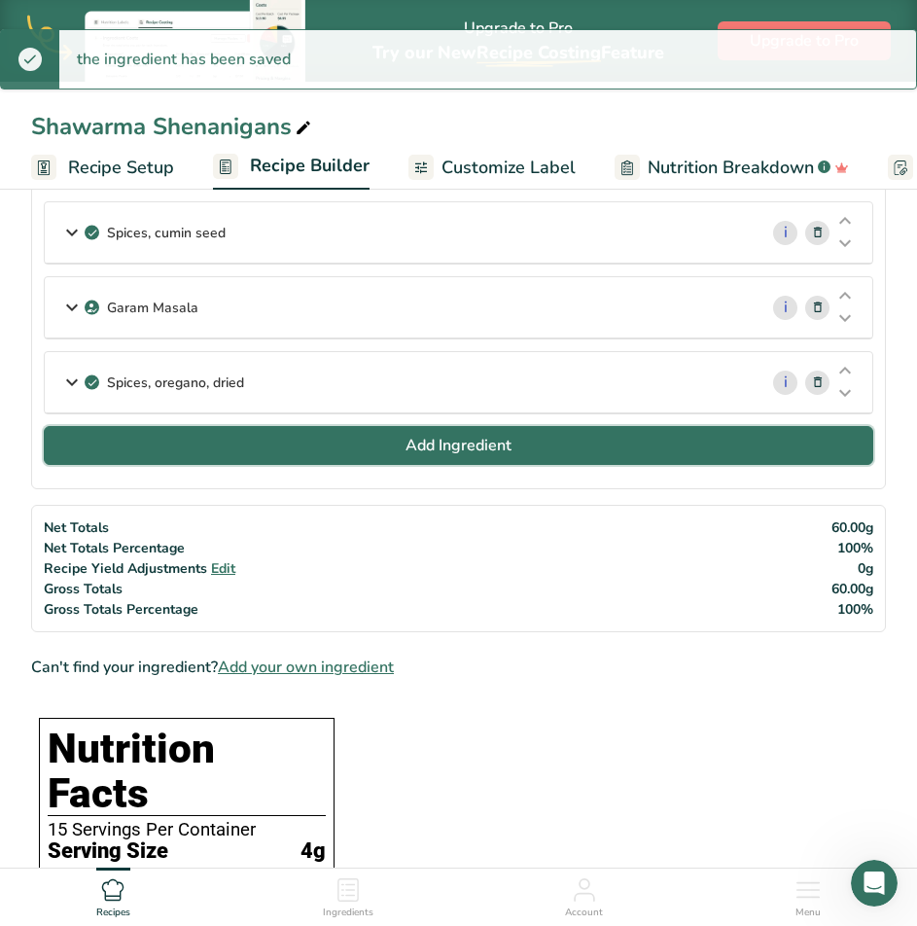
click at [475, 453] on span "Add Ingredient" at bounding box center [458, 445] width 106 height 23
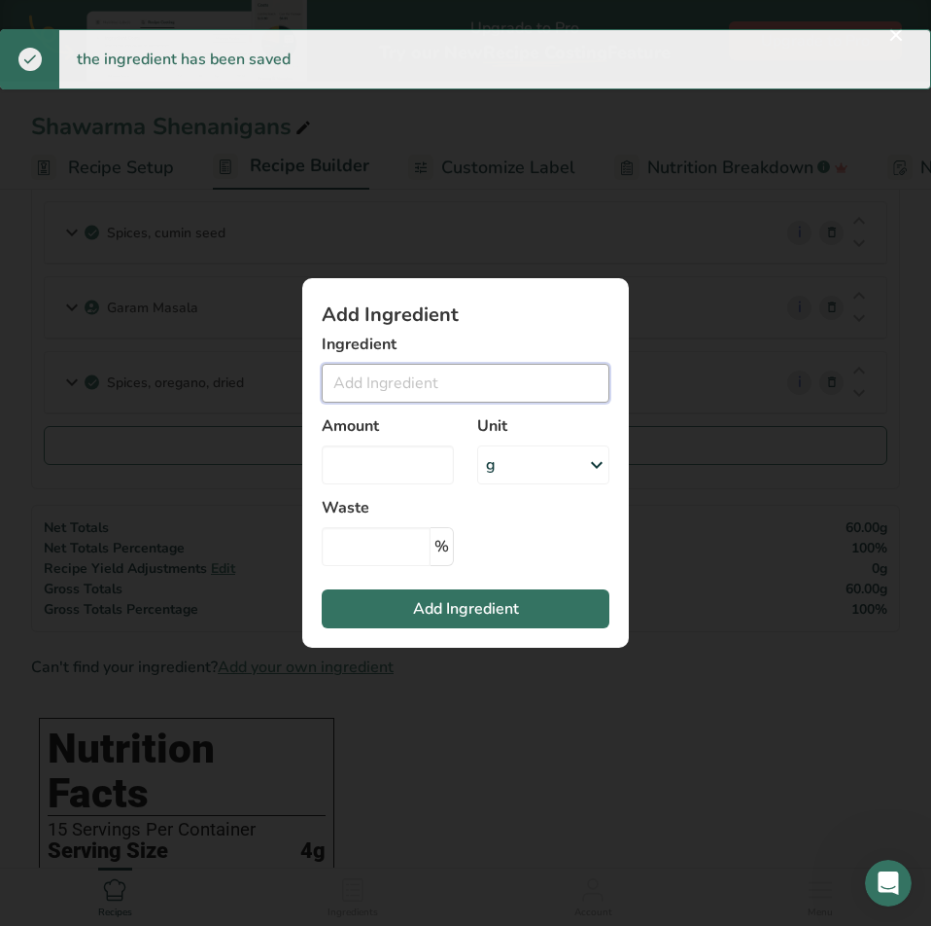
click at [467, 369] on input "Add ingredient modal" at bounding box center [466, 383] width 288 height 39
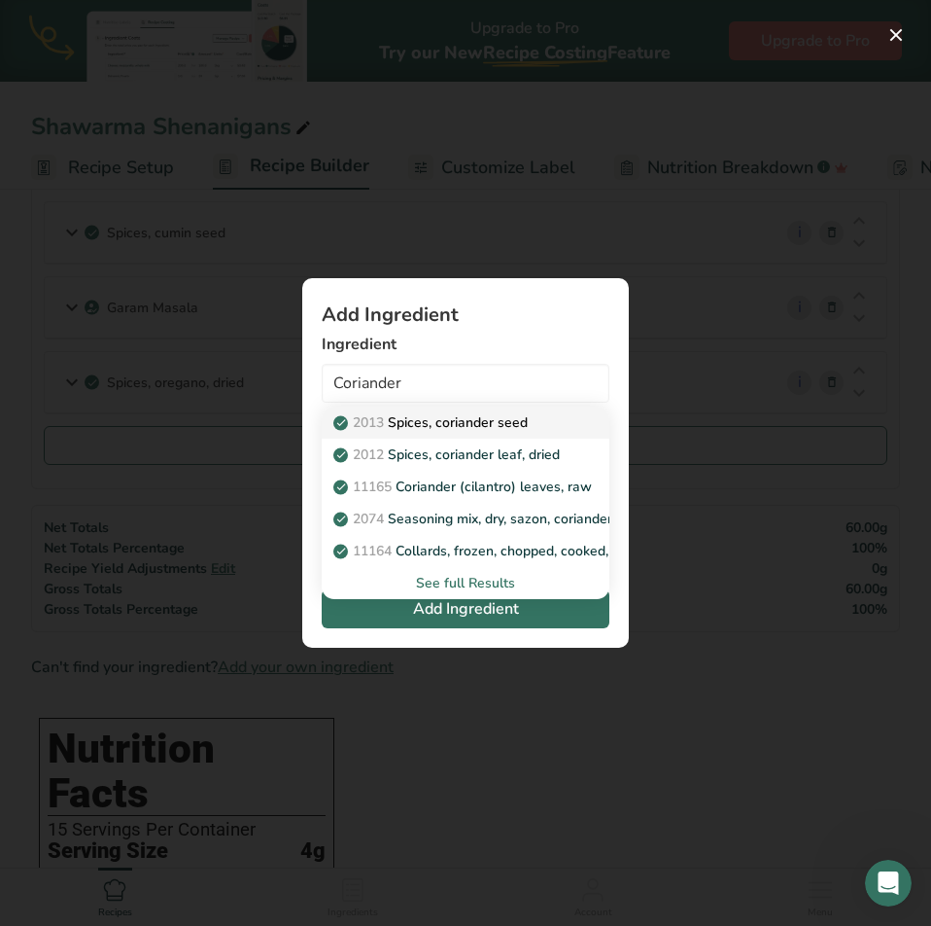
click at [449, 420] on p "2013 Spices, coriander seed" at bounding box center [432, 422] width 191 height 20
type input "Spices, coriander seed"
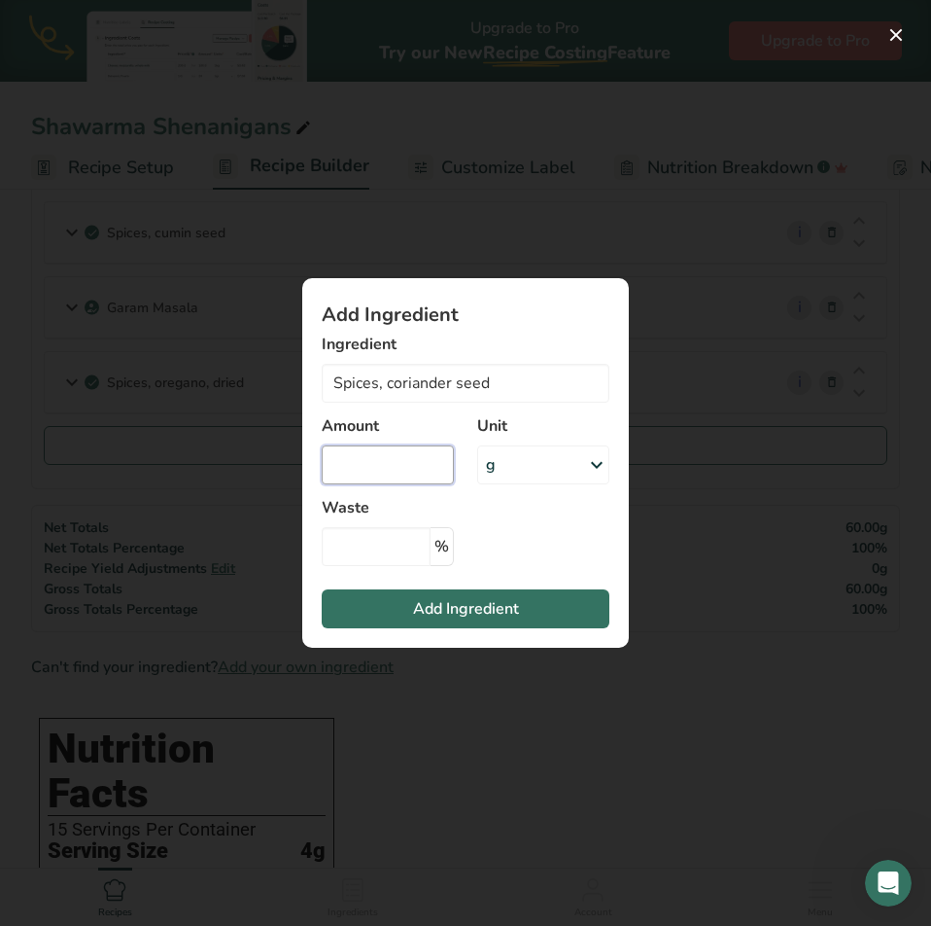
click at [405, 483] on input "Add ingredient modal" at bounding box center [388, 464] width 132 height 39
type input "10"
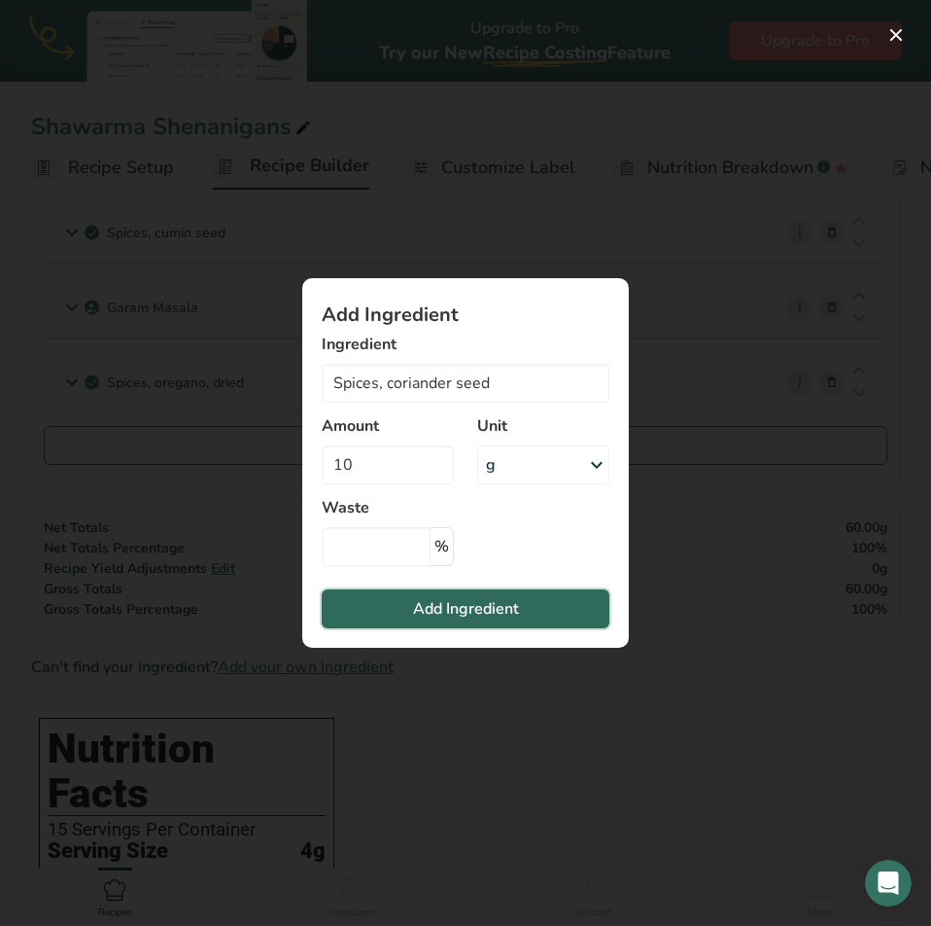
click at [483, 610] on span "Add Ingredient" at bounding box center [466, 608] width 106 height 23
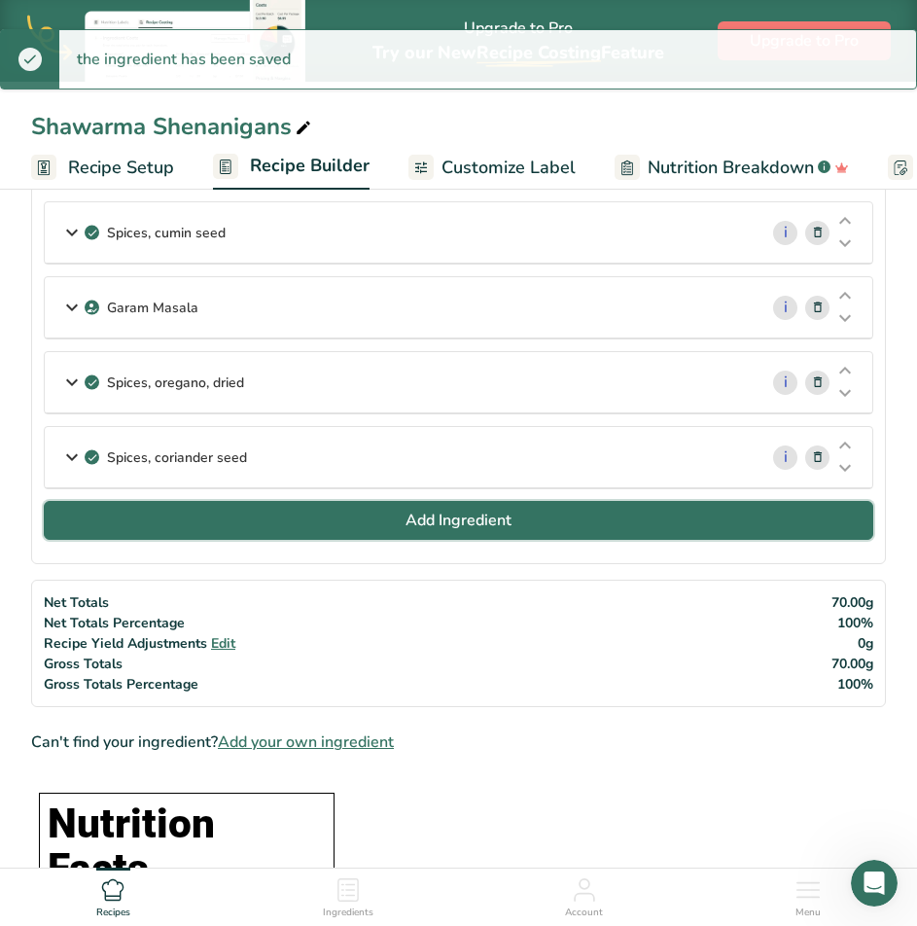
click at [497, 514] on span "Add Ingredient" at bounding box center [458, 519] width 106 height 23
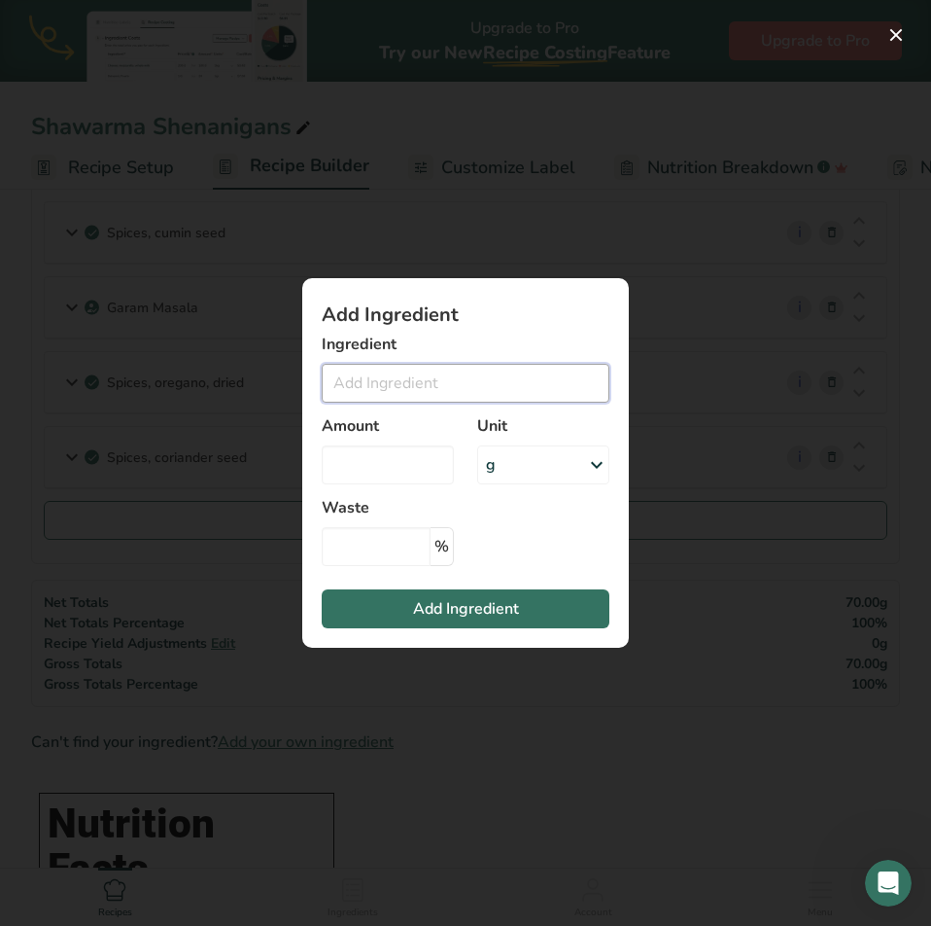
click at [480, 373] on input "Add ingredient modal" at bounding box center [466, 383] width 288 height 39
type input "S"
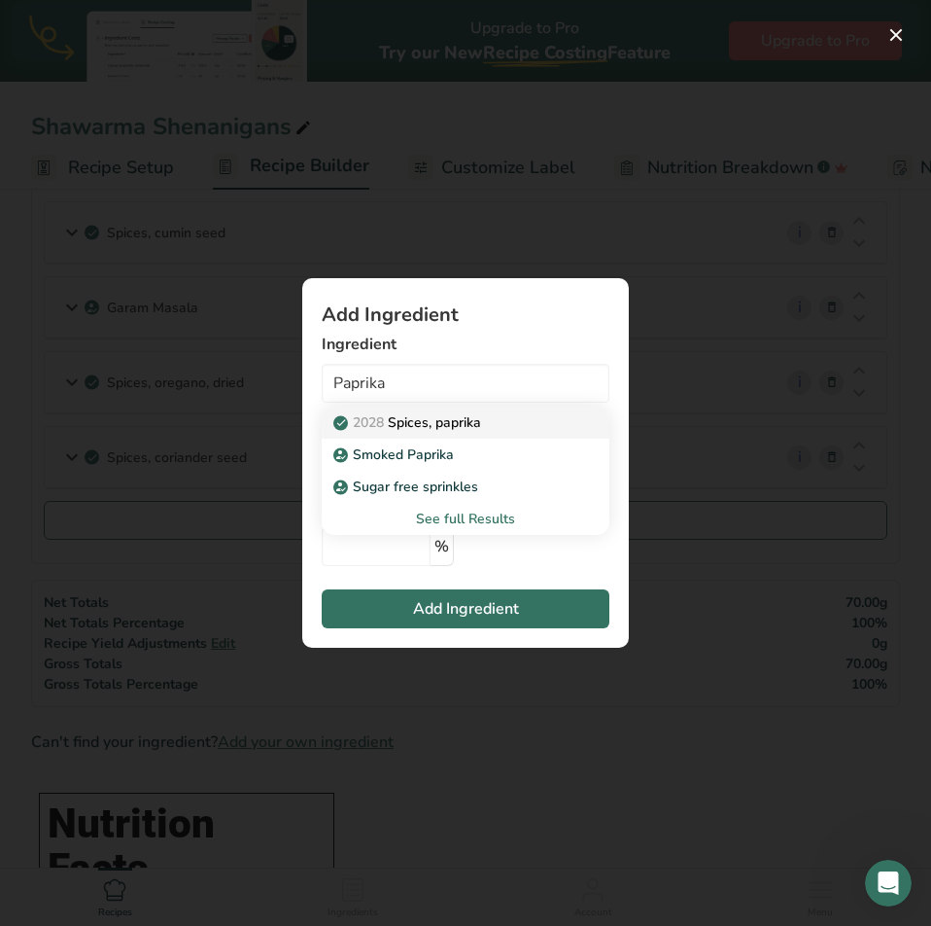
click at [472, 419] on p "2028 Spices, paprika" at bounding box center [409, 422] width 144 height 20
type input "Spices, paprika"
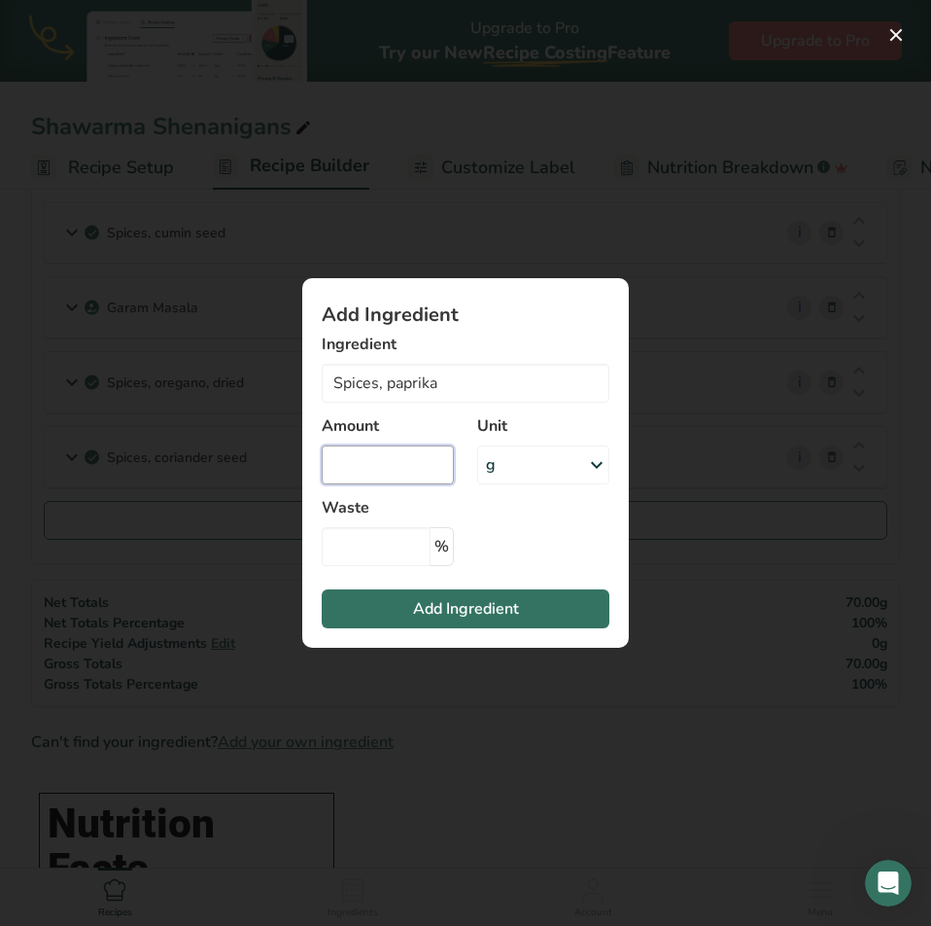
click at [386, 459] on input "Add ingredient modal" at bounding box center [388, 464] width 132 height 39
type input "10"
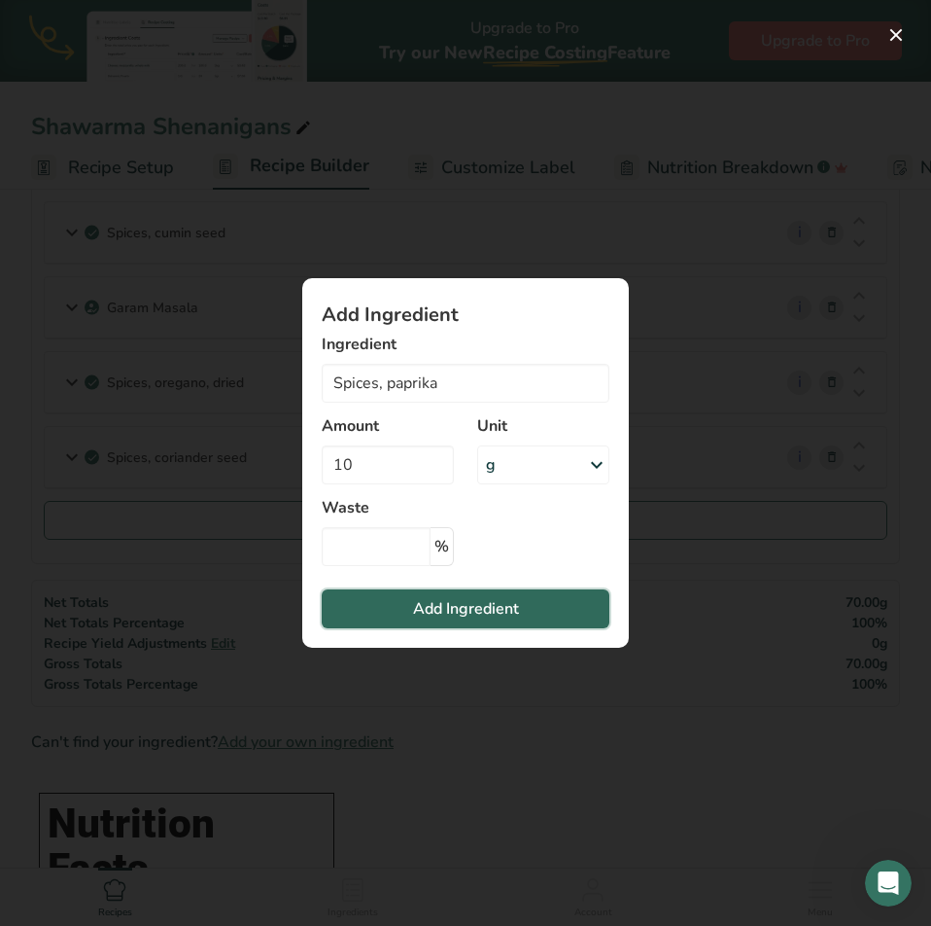
click at [431, 619] on span "Add Ingredient" at bounding box center [466, 608] width 106 height 23
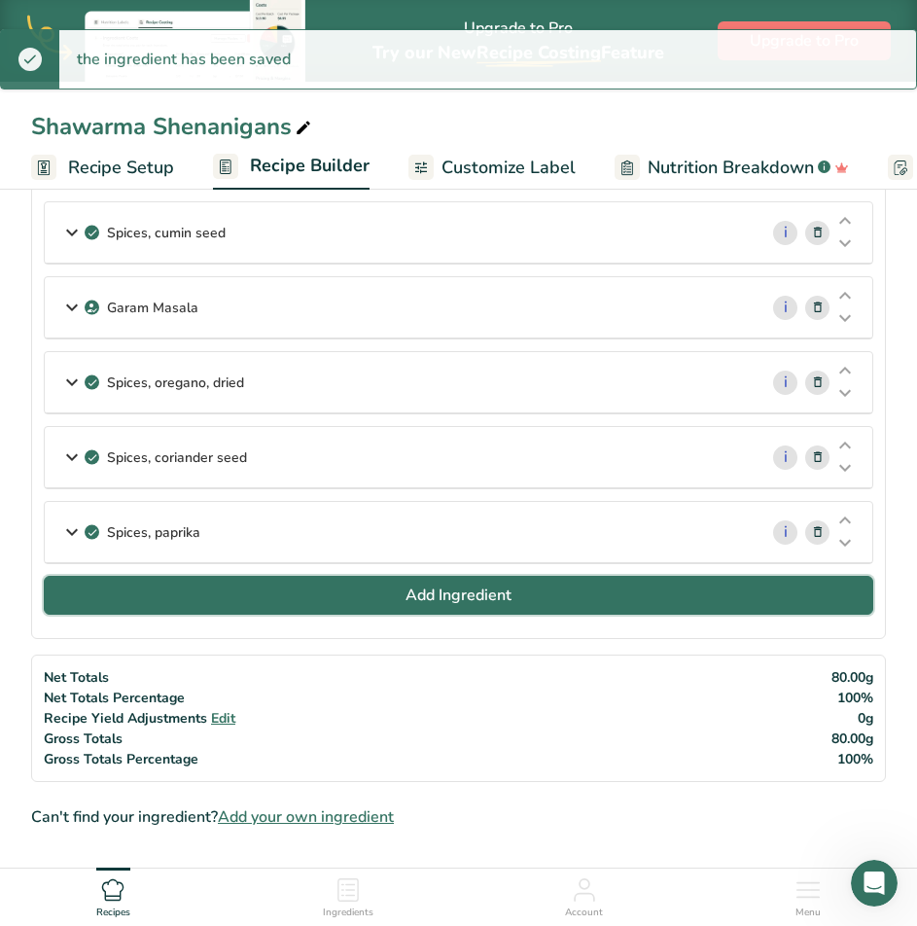
click at [415, 587] on span "Add Ingredient" at bounding box center [458, 594] width 106 height 23
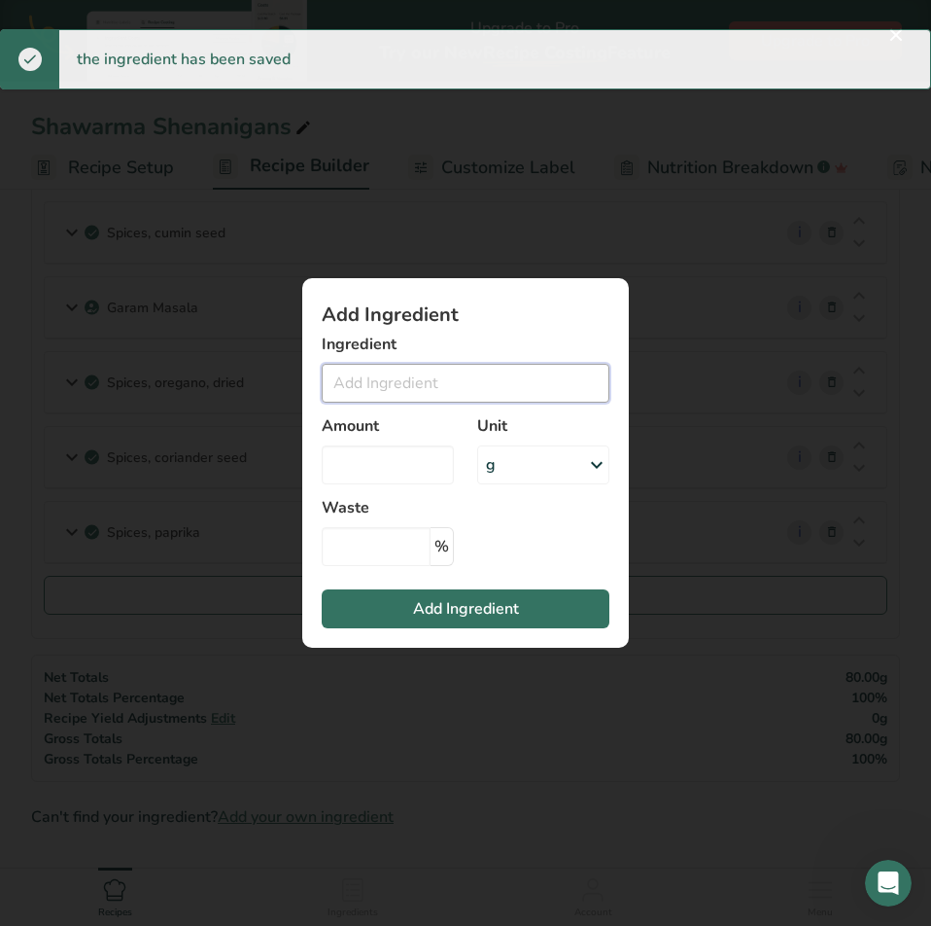
click at [433, 376] on input "Add ingredient modal" at bounding box center [466, 383] width 288 height 39
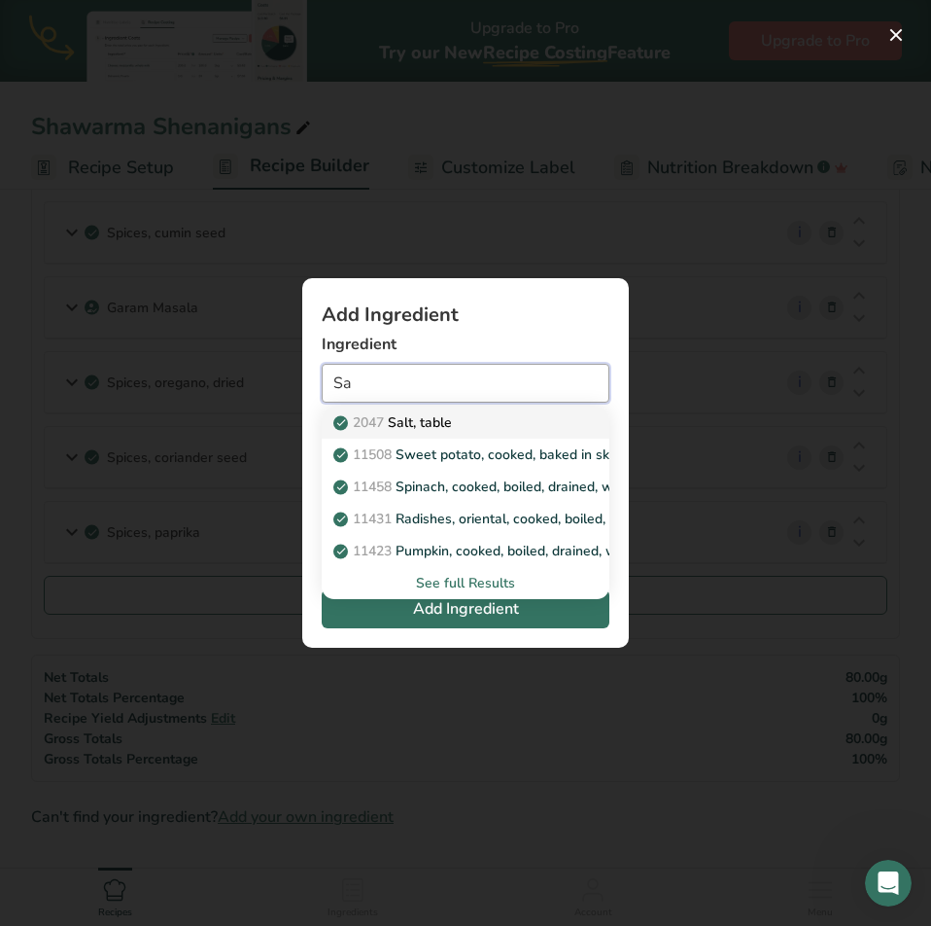
type input "S"
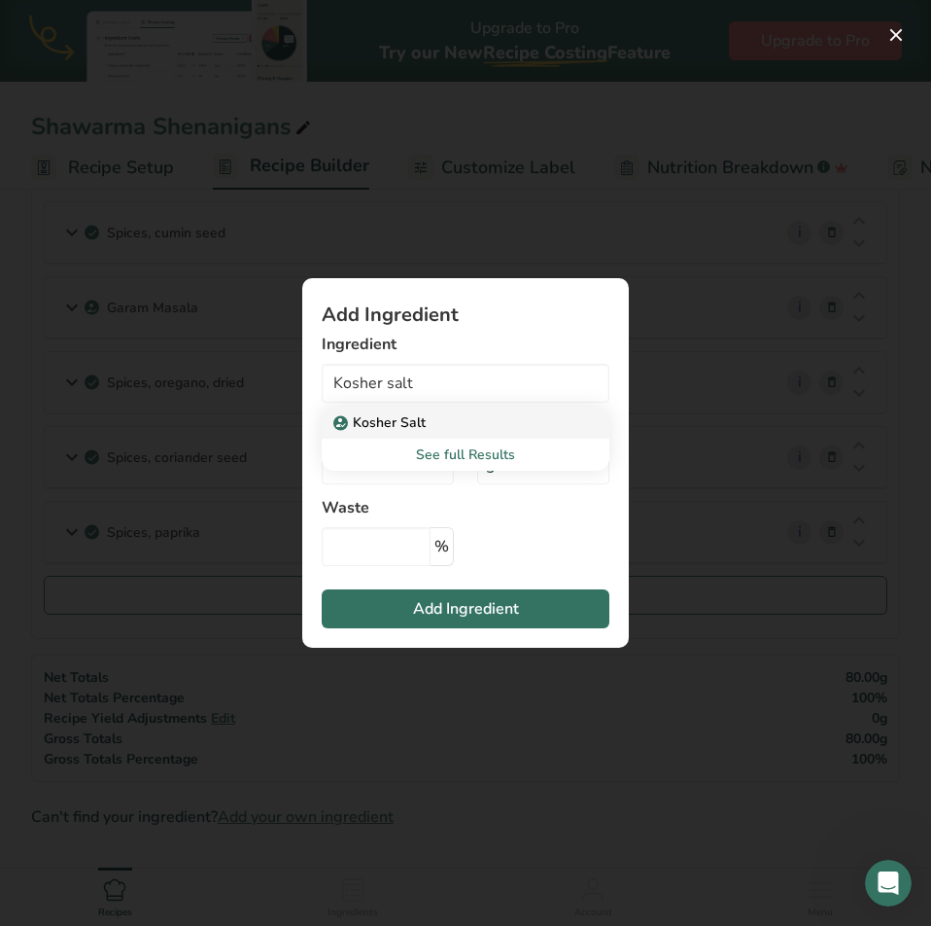
click at [418, 418] on p "Kosher Salt" at bounding box center [381, 422] width 88 height 20
type input "Kosher Salt"
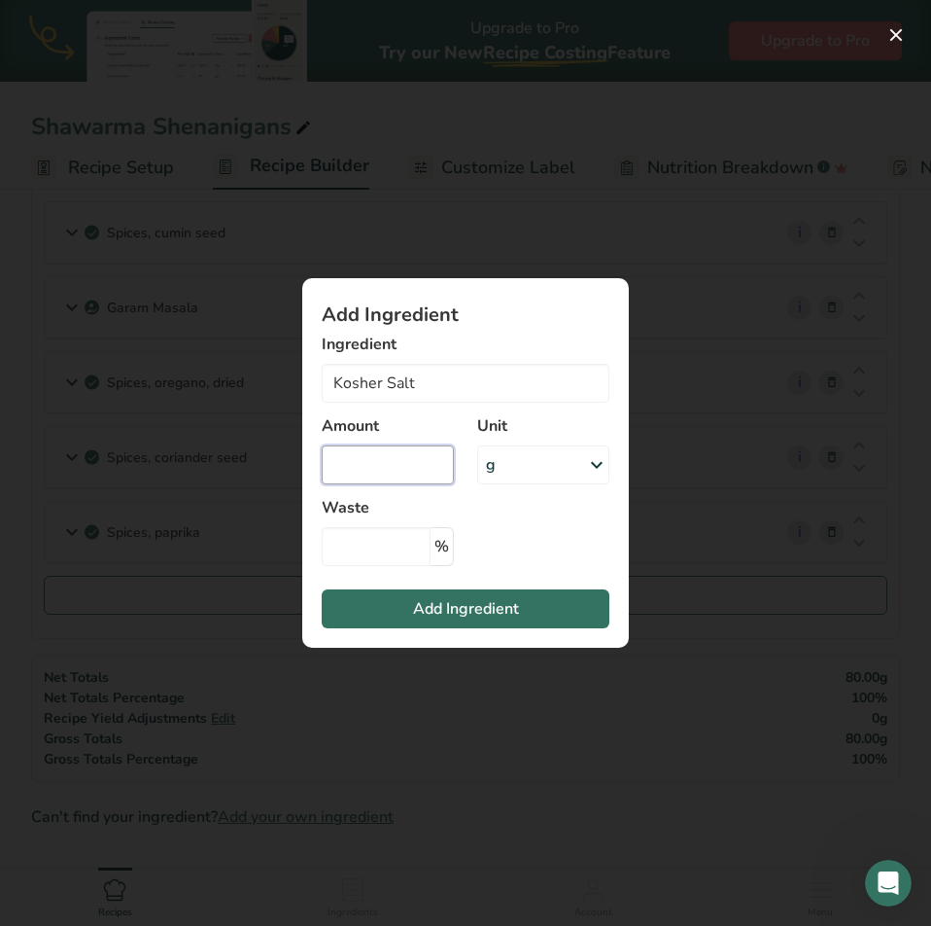
click at [410, 472] on input "Add ingredient modal" at bounding box center [388, 464] width 132 height 39
type input "10"
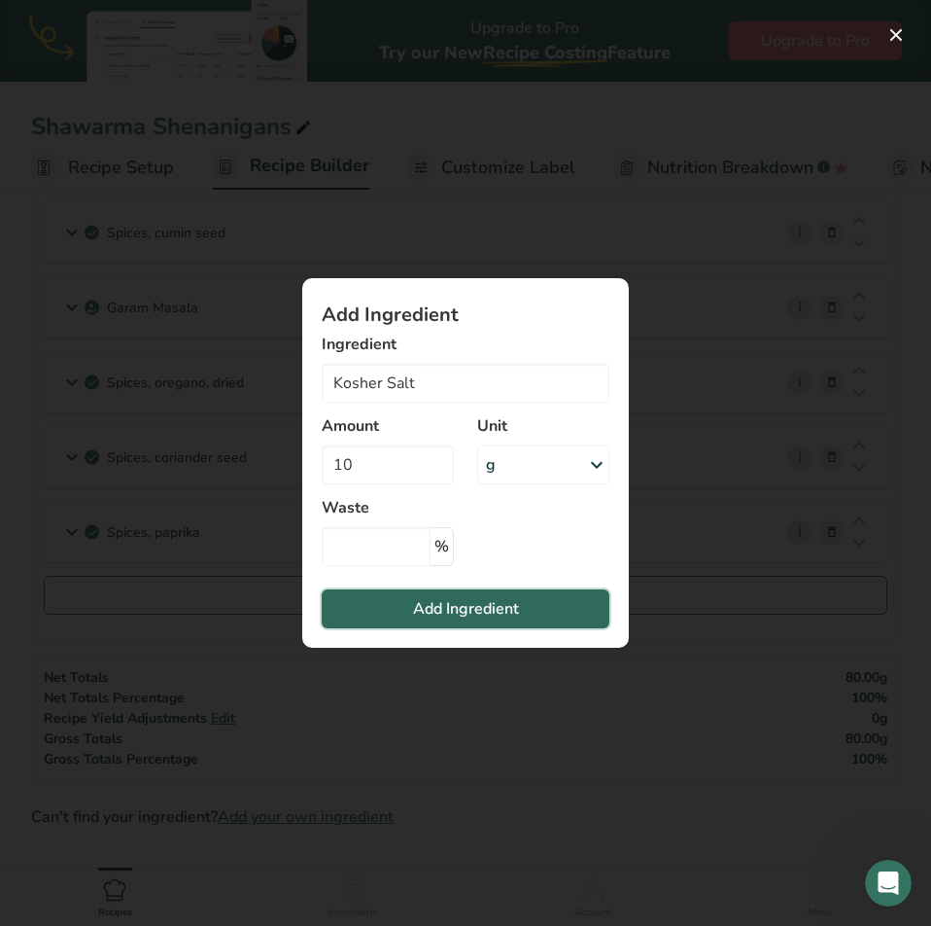
click at [424, 612] on span "Add Ingredient" at bounding box center [466, 608] width 106 height 23
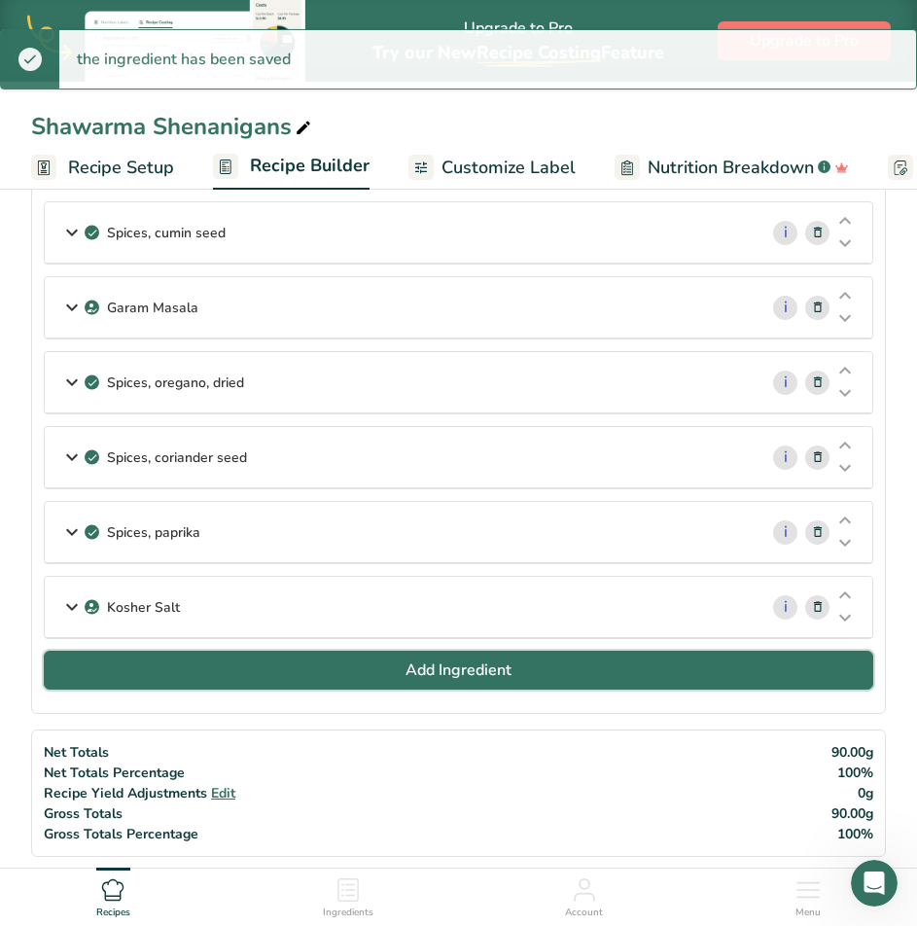
click at [376, 677] on button "Add Ingredient" at bounding box center [458, 669] width 829 height 39
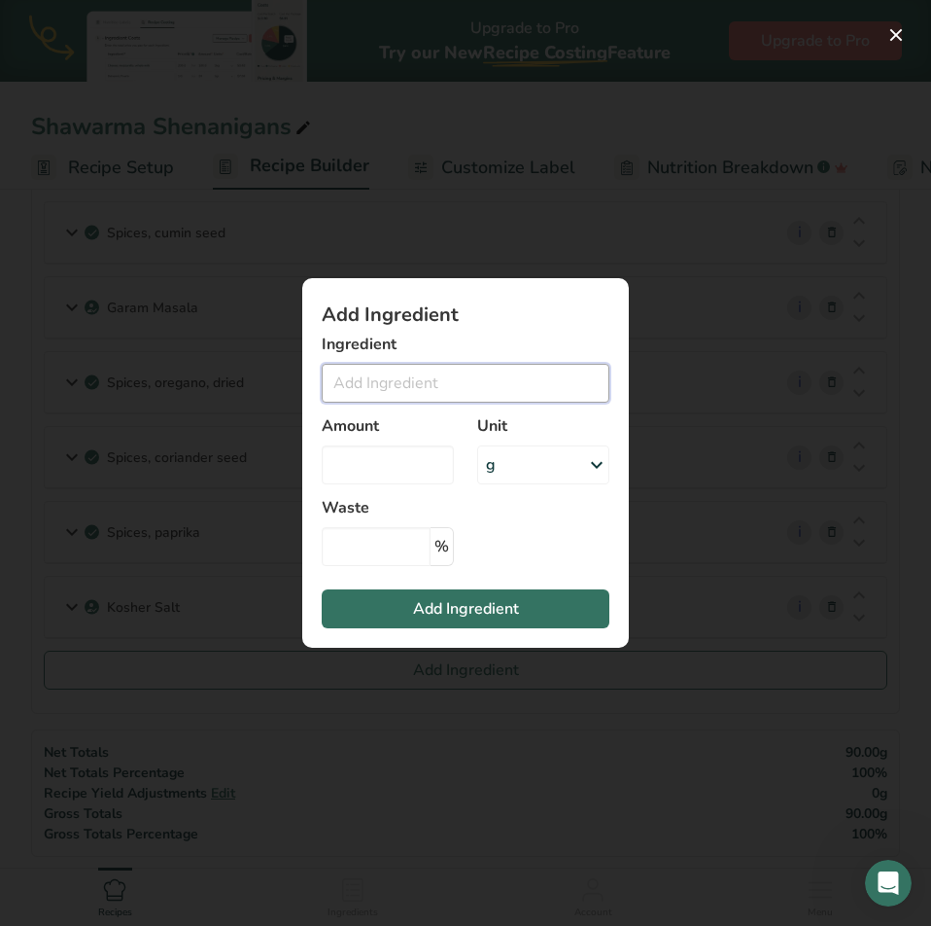
click at [440, 379] on input "Add ingredient modal" at bounding box center [466, 383] width 288 height 39
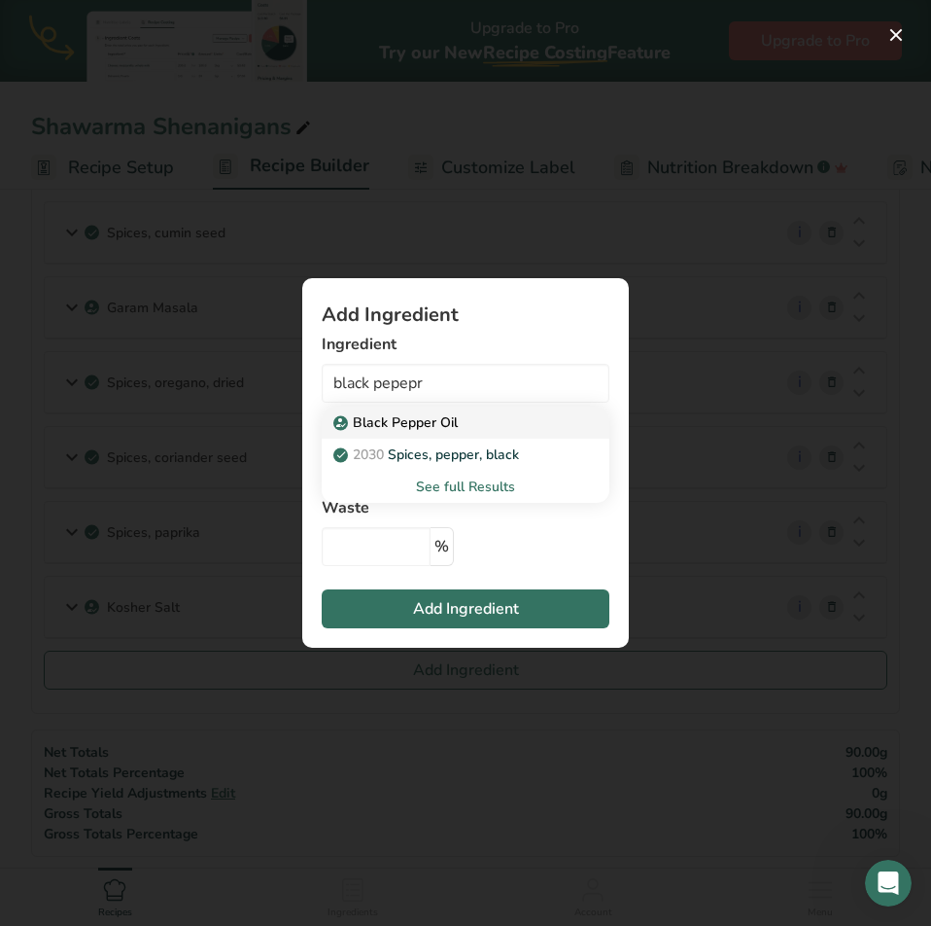
click at [445, 415] on p "Black Pepper Oil" at bounding box center [397, 422] width 121 height 20
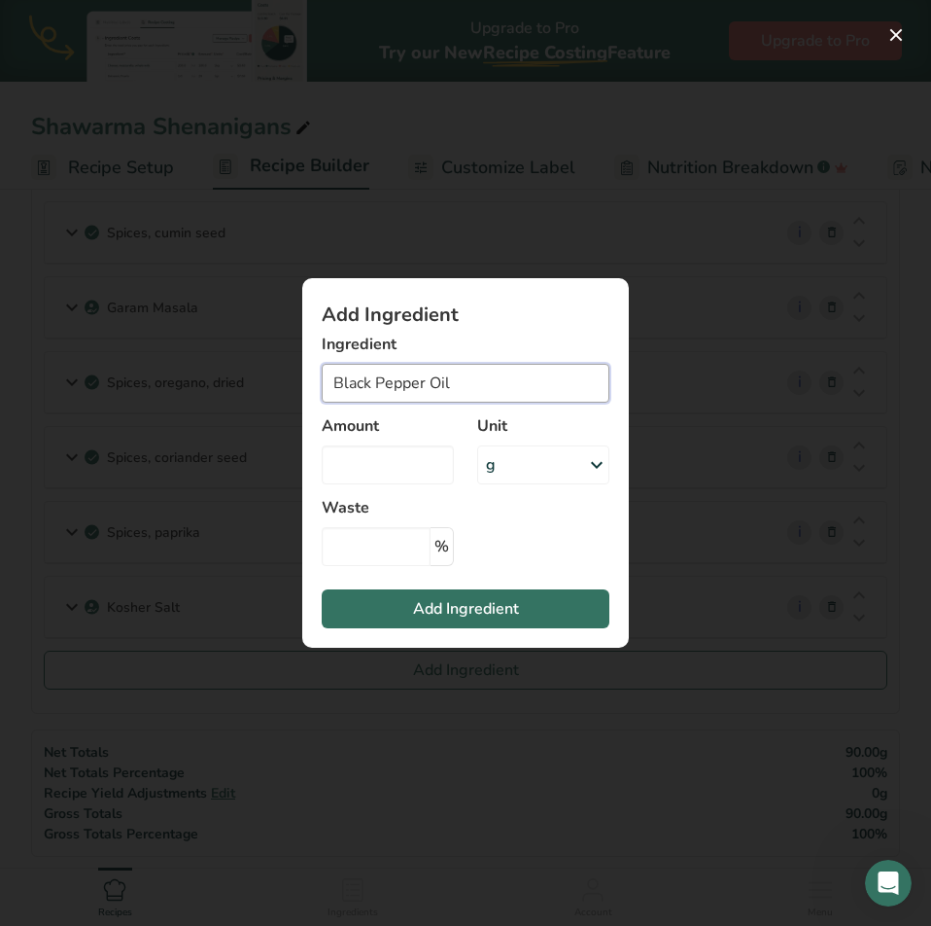
click at [472, 375] on input "Black Pepper Oil" at bounding box center [466, 383] width 288 height 39
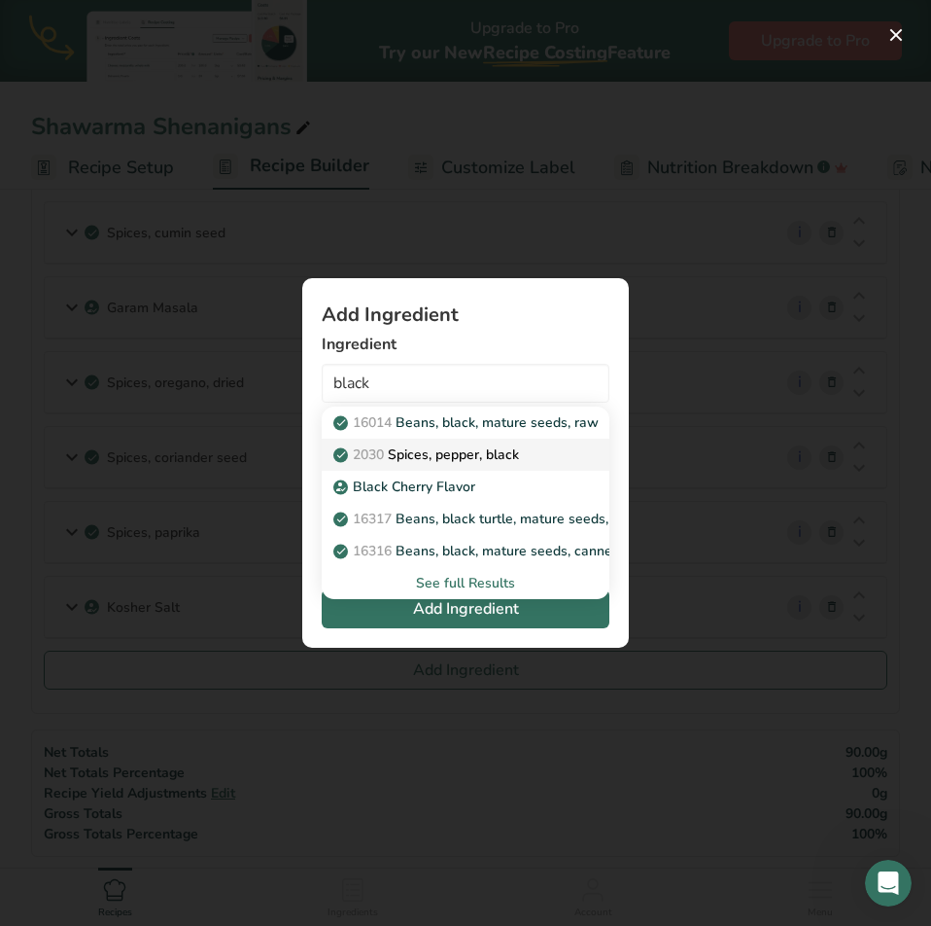
click at [476, 451] on p "2030 Spices, pepper, black" at bounding box center [428, 454] width 182 height 20
type input "Spices, pepper, black"
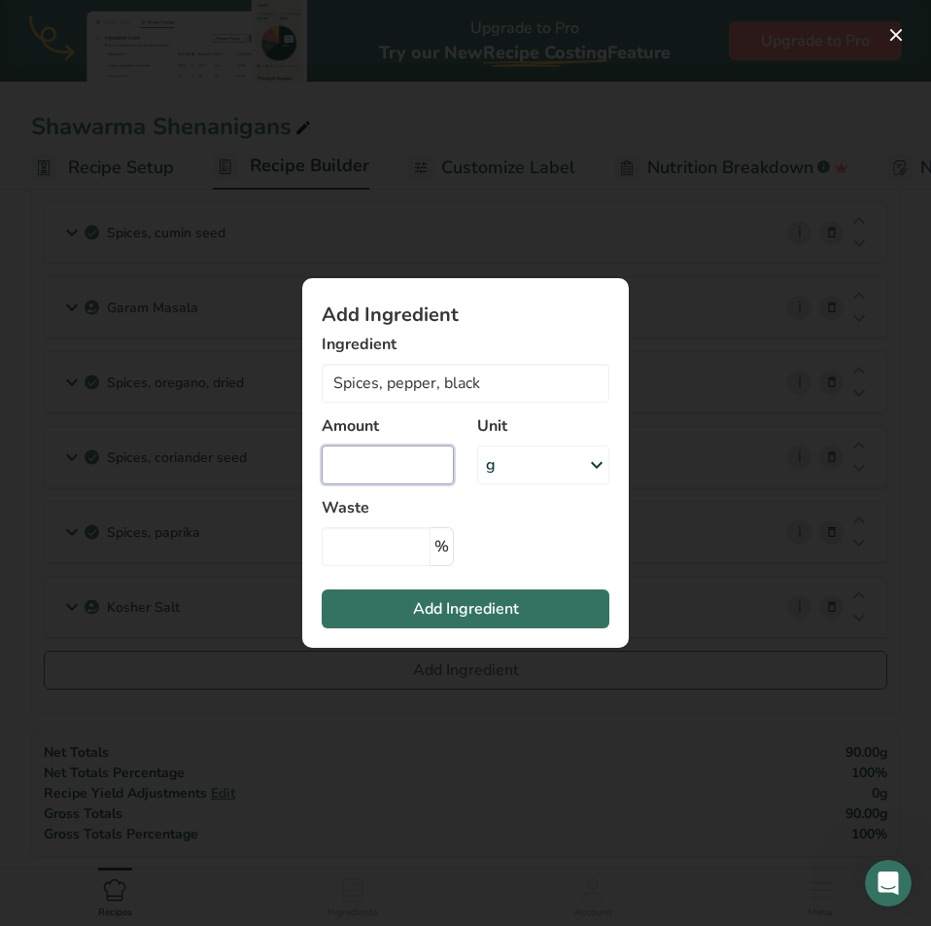
click at [378, 456] on input "Add ingredient modal" at bounding box center [388, 464] width 132 height 39
type input "5"
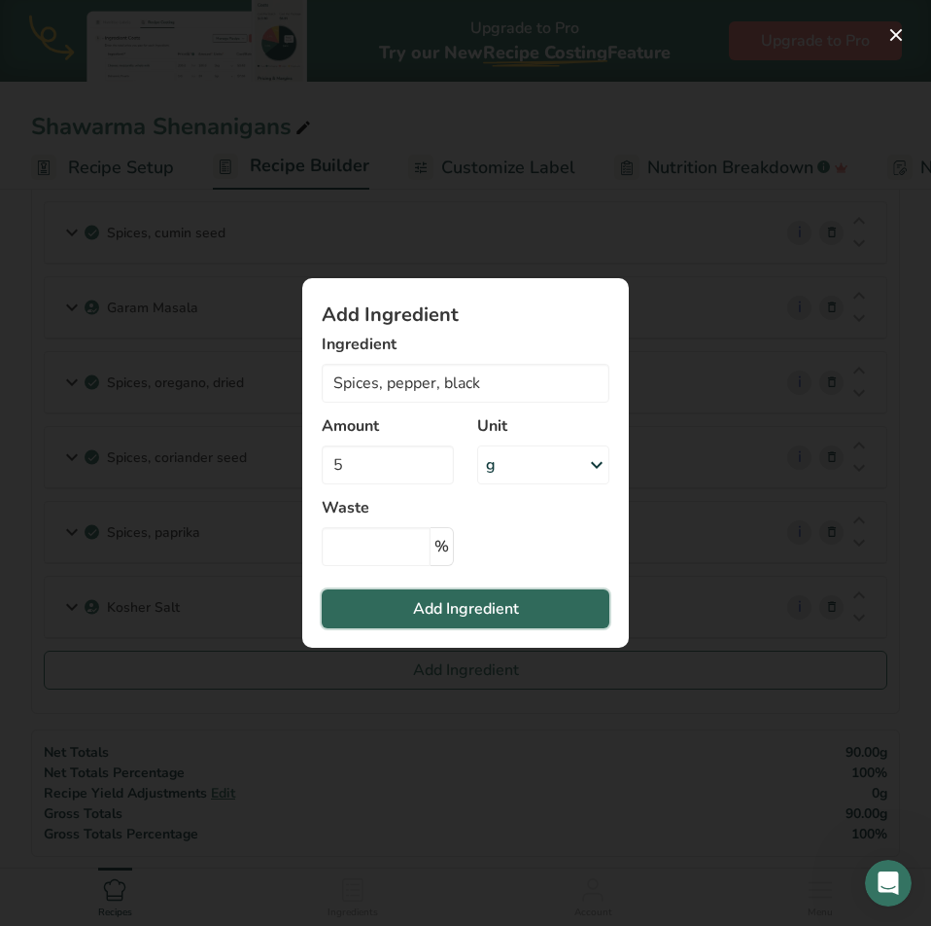
click at [440, 620] on button "Add Ingredient" at bounding box center [466, 608] width 288 height 39
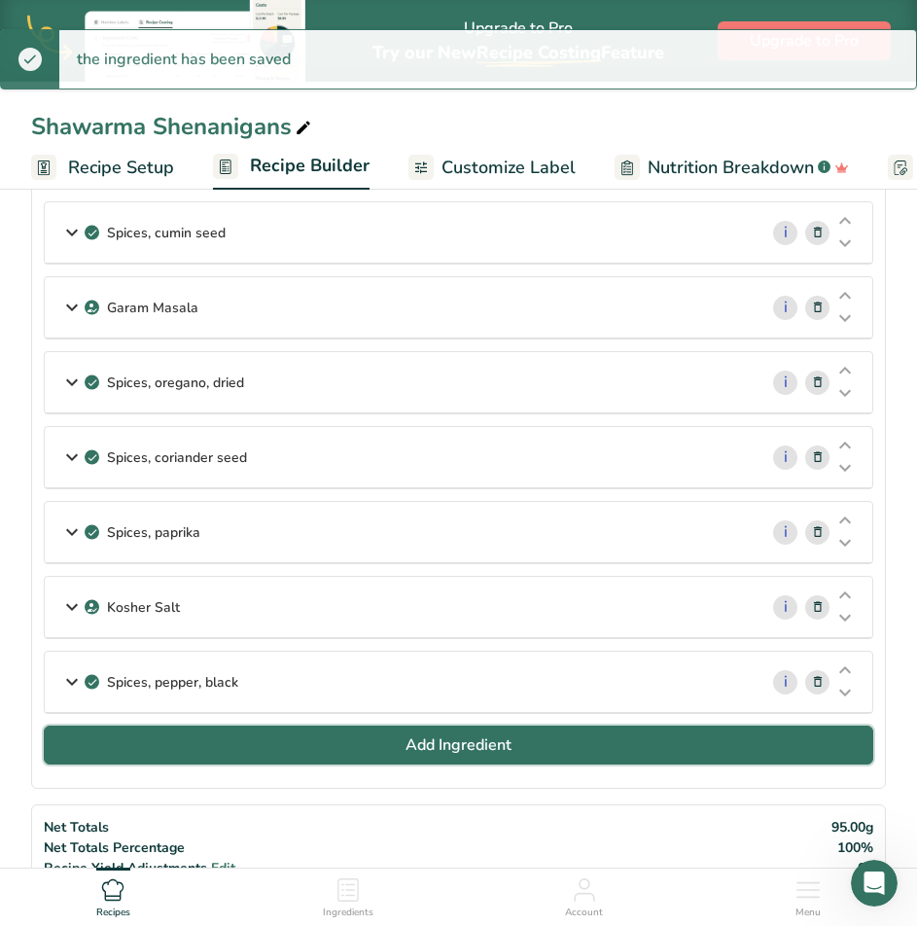
click at [416, 744] on span "Add Ingredient" at bounding box center [458, 744] width 106 height 23
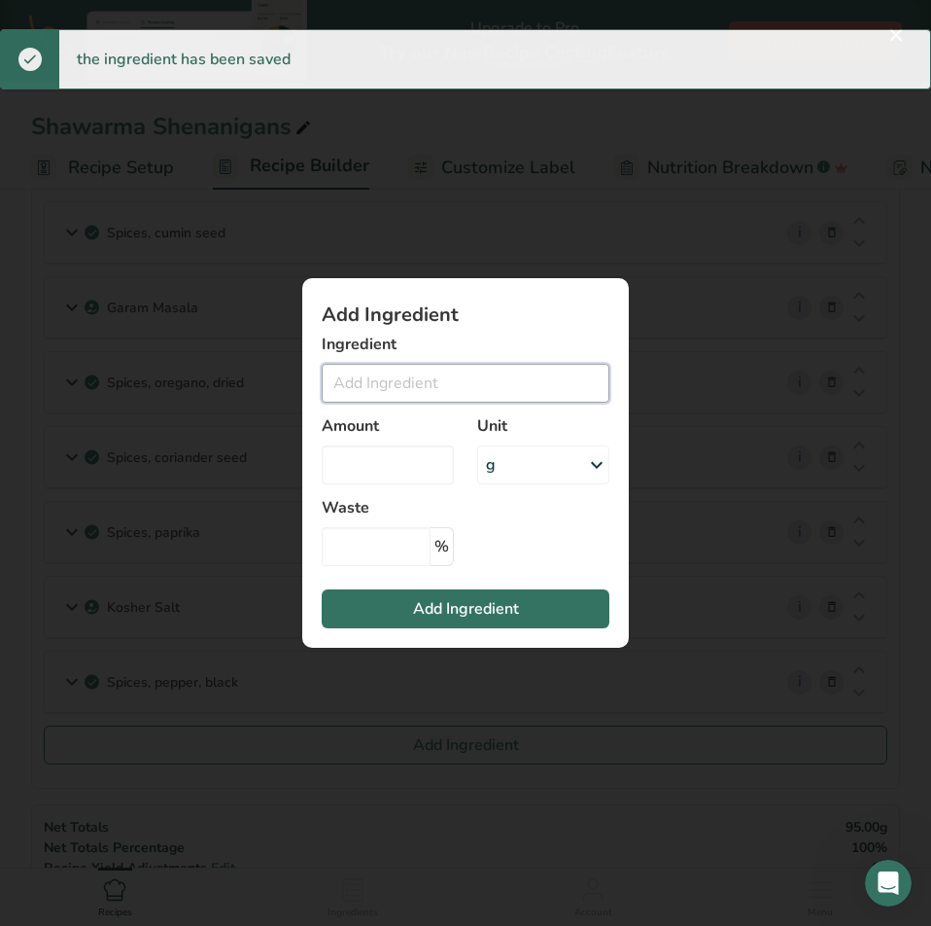
click at [425, 378] on input "Add ingredient modal" at bounding box center [466, 383] width 288 height 39
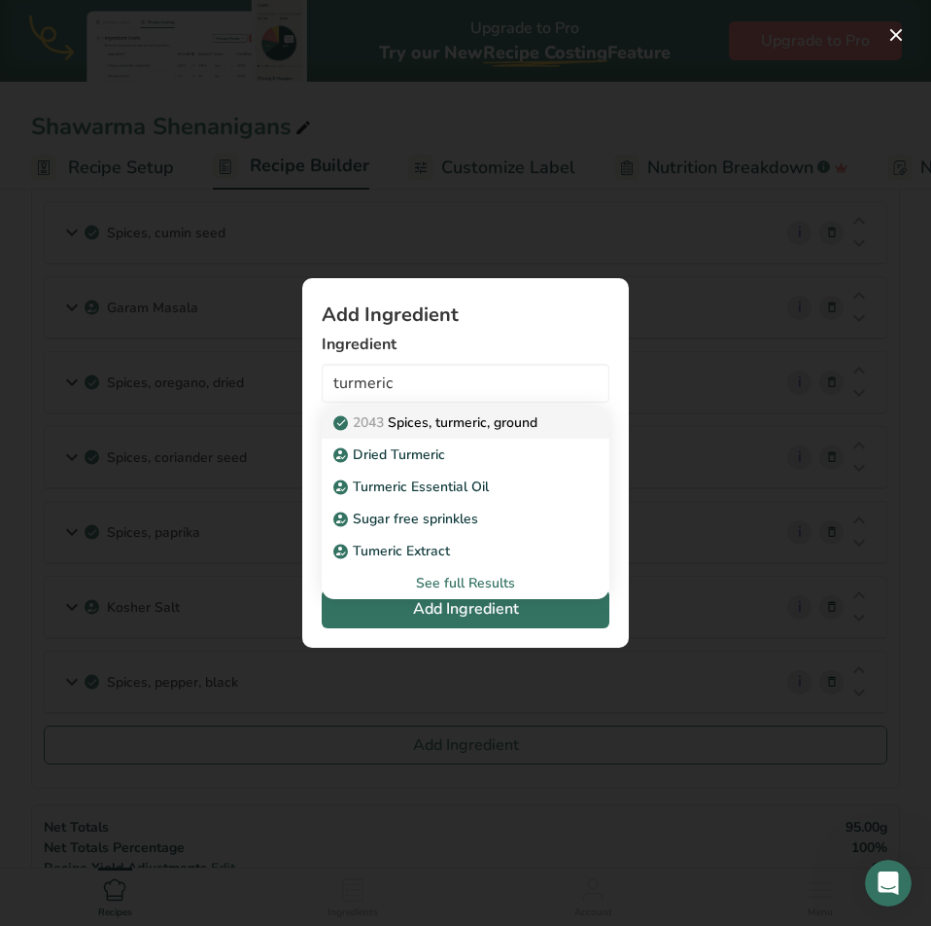
click at [430, 431] on p "2043 Spices, turmeric, ground" at bounding box center [437, 422] width 200 height 20
type input "Spices, turmeric, ground"
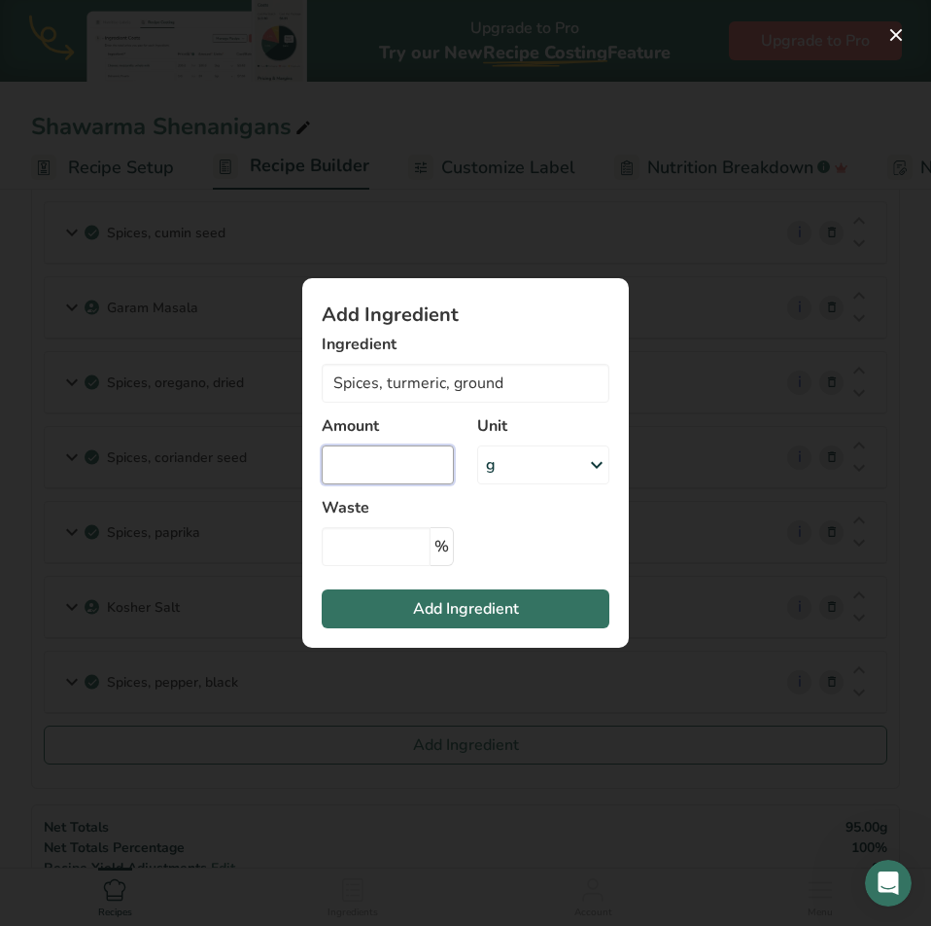
click at [395, 467] on input "Add ingredient modal" at bounding box center [388, 464] width 132 height 39
type input "2.5"
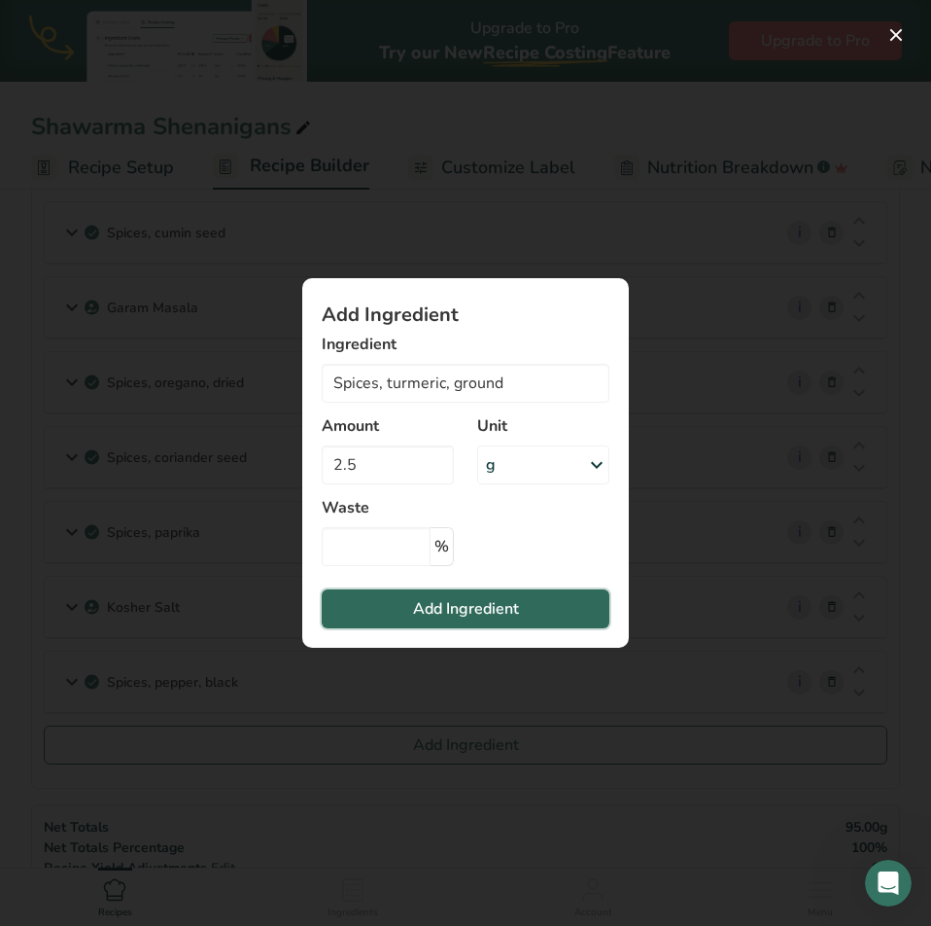
click at [400, 610] on button "Add Ingredient" at bounding box center [466, 608] width 288 height 39
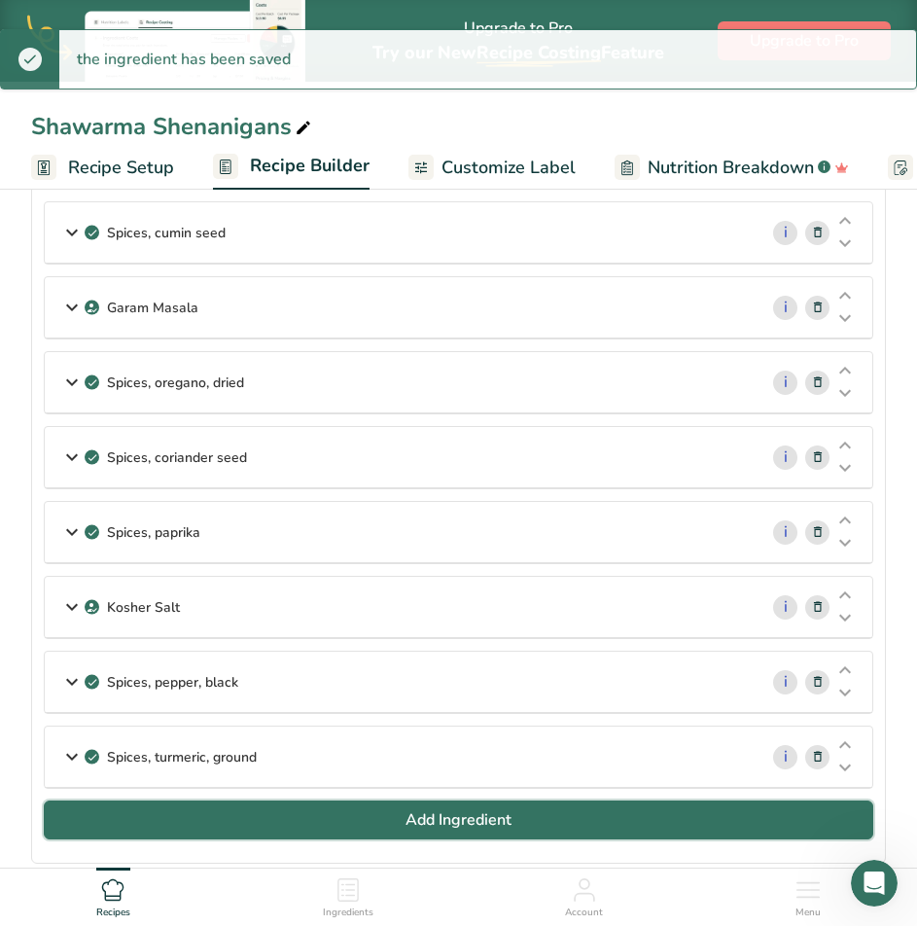
click at [287, 829] on button "Add Ingredient" at bounding box center [458, 819] width 829 height 39
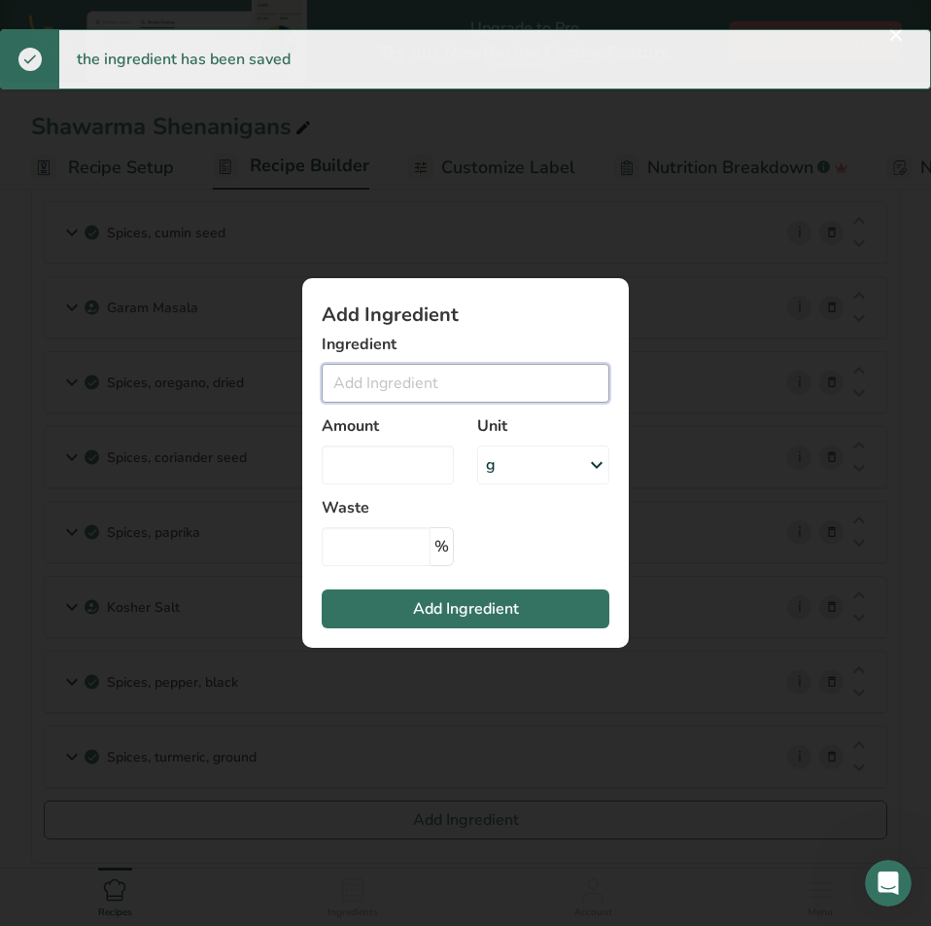
click at [443, 375] on input "Add ingredient modal" at bounding box center [466, 383] width 288 height 39
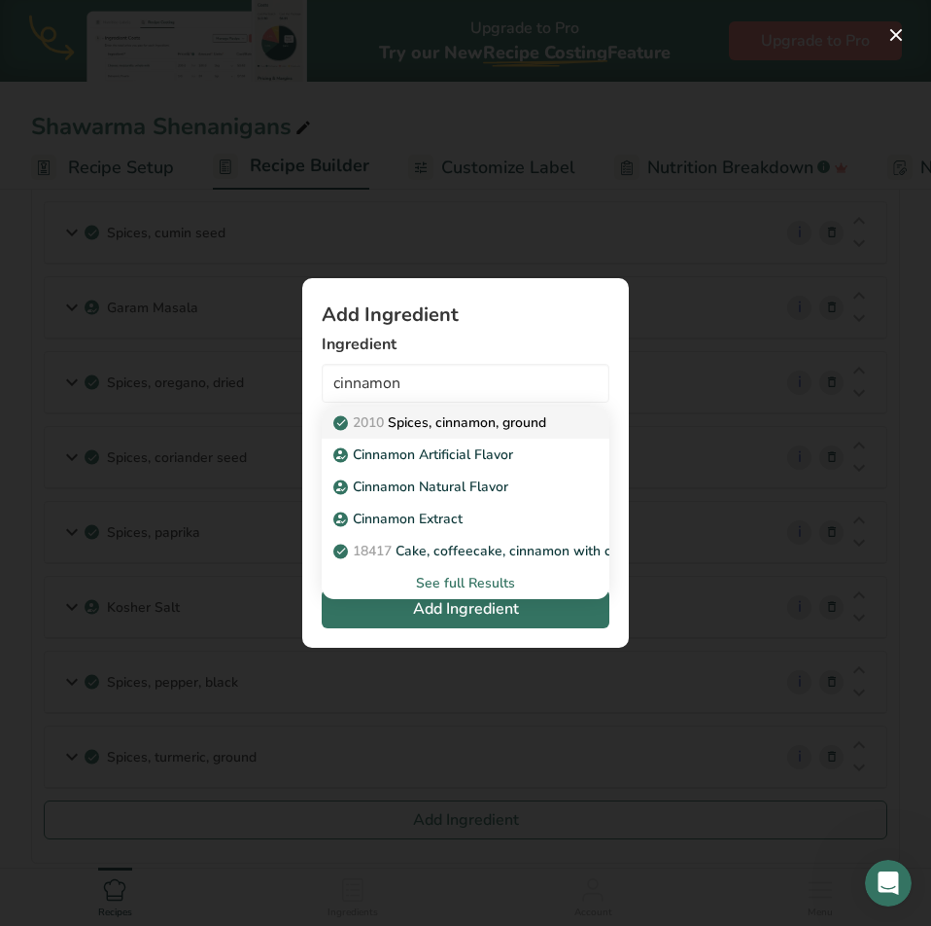
click at [439, 421] on p "2010 Spices, cinnamon, ground" at bounding box center [441, 422] width 209 height 20
type input "Spices, cinnamon, ground"
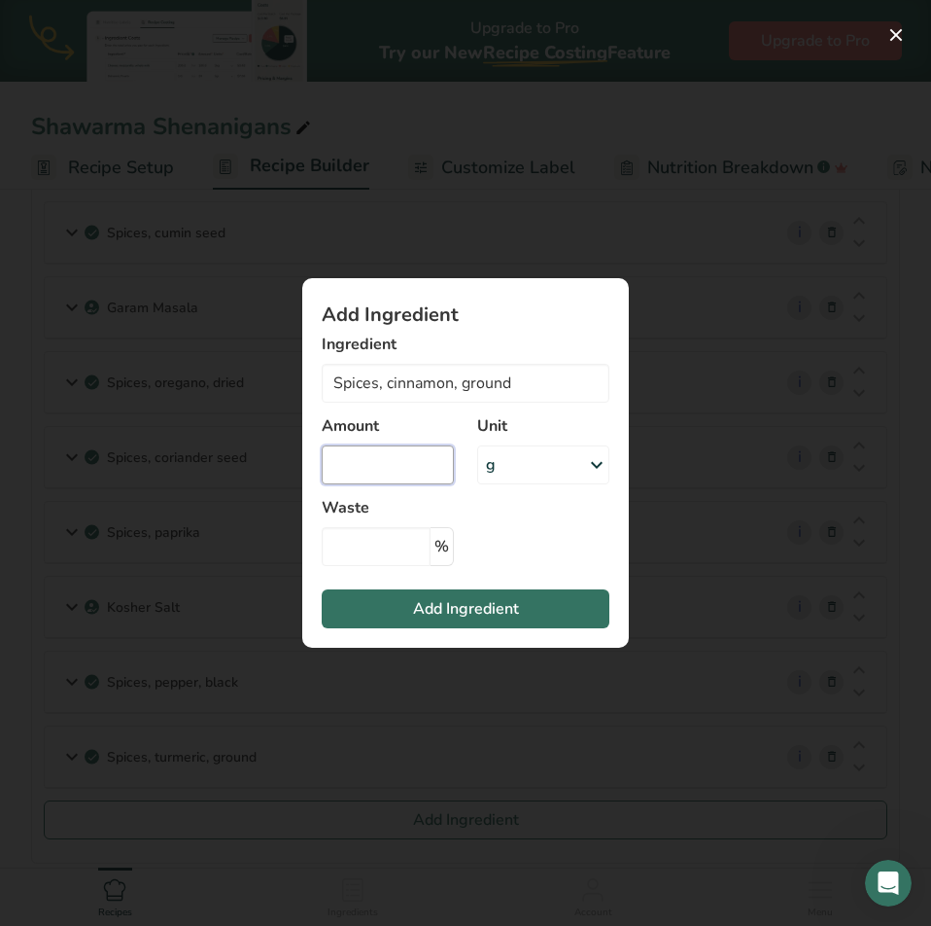
click at [381, 451] on input "Add ingredient modal" at bounding box center [388, 464] width 132 height 39
type input "2.5"
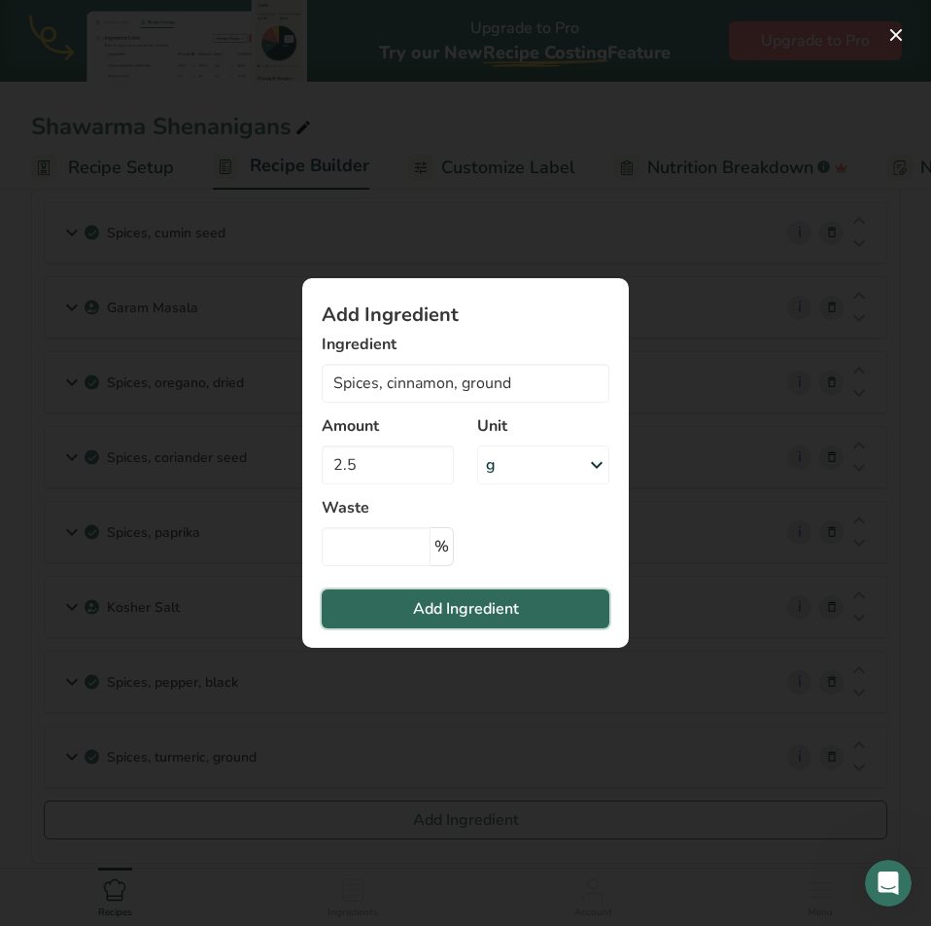
click at [430, 621] on button "Add Ingredient" at bounding box center [466, 608] width 288 height 39
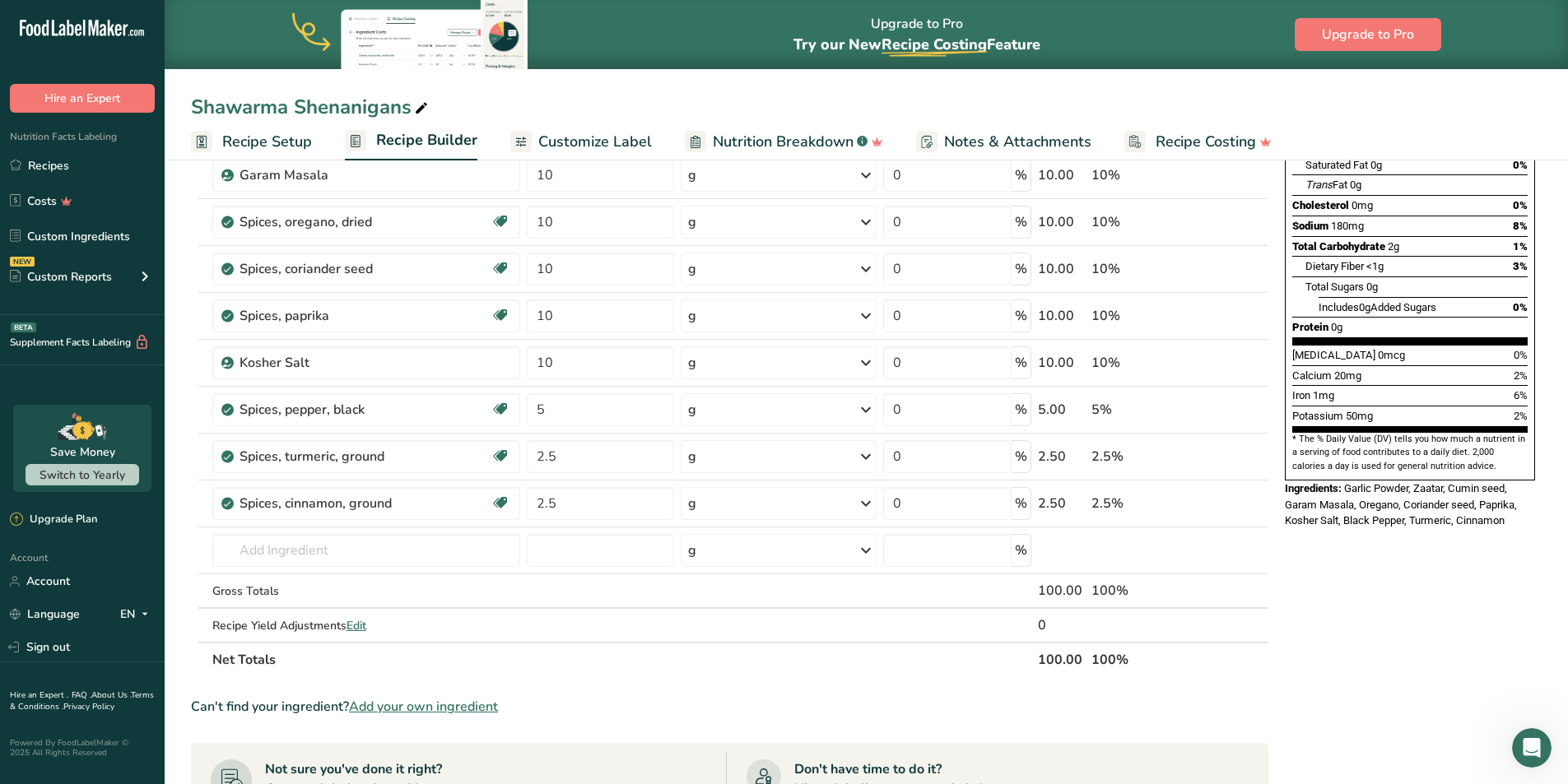
scroll to position [152, 0]
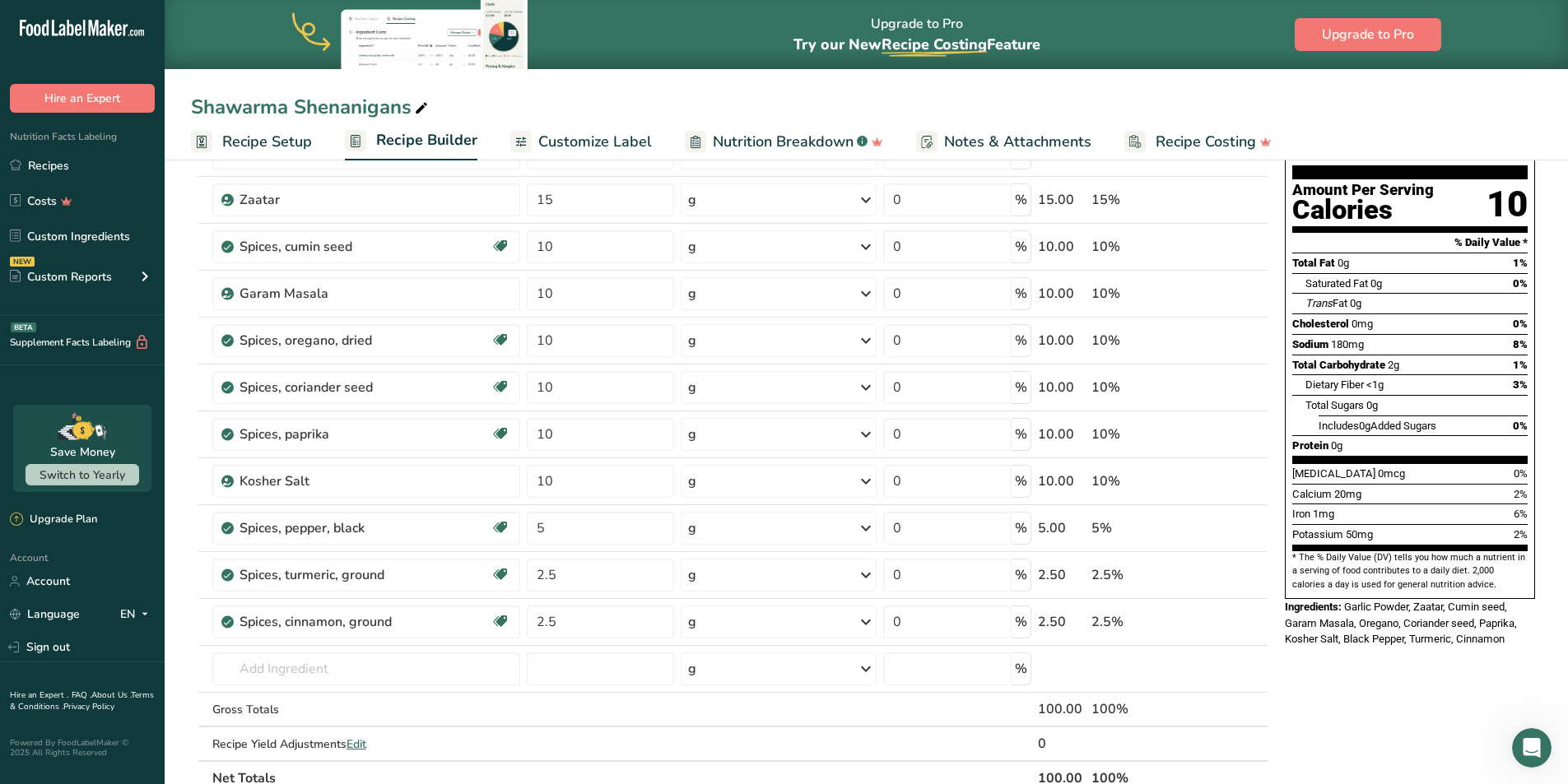
click at [614, 148] on span "Customize Label" at bounding box center [595, 142] width 113 height 22
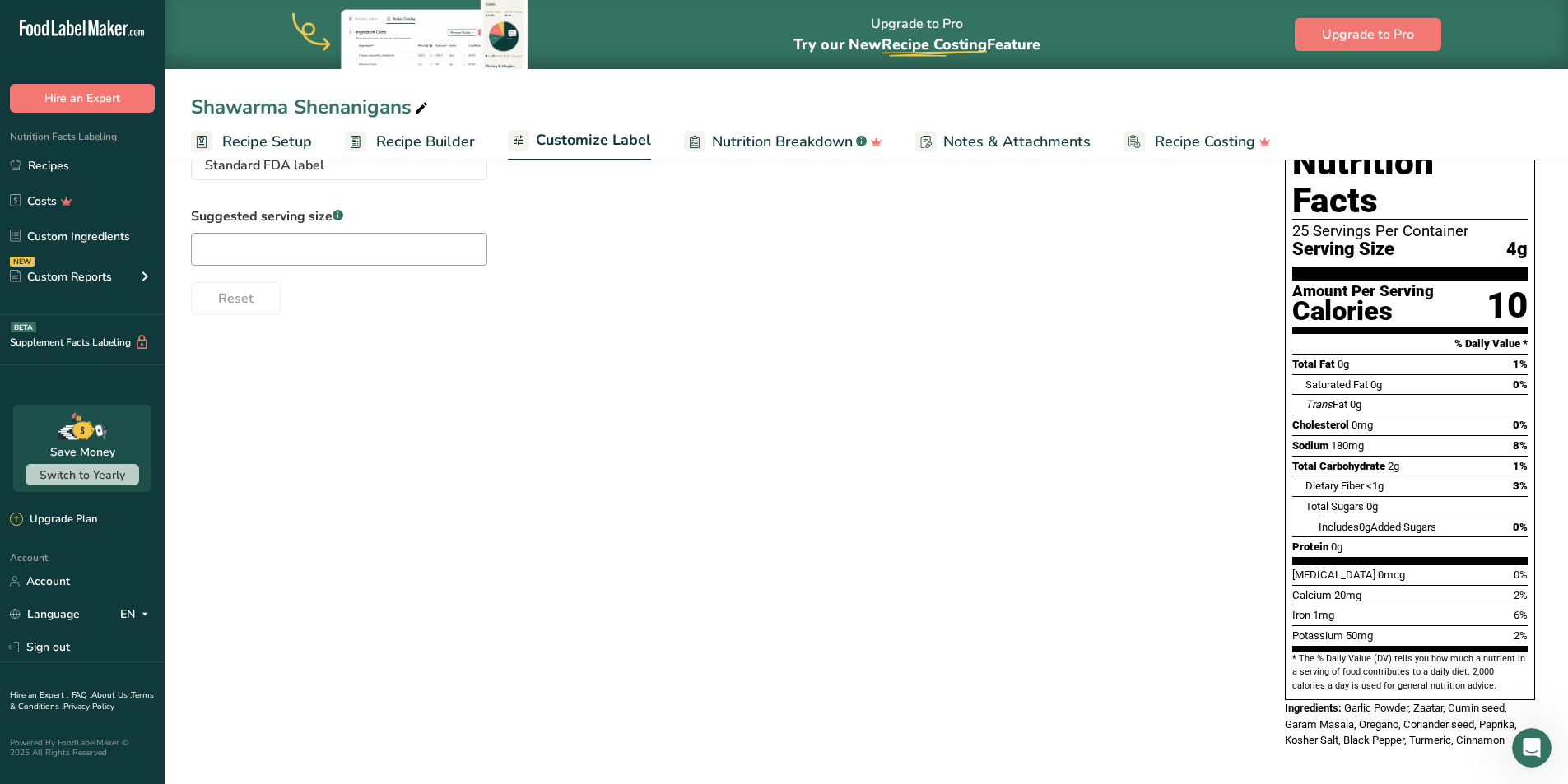
scroll to position [122, 0]
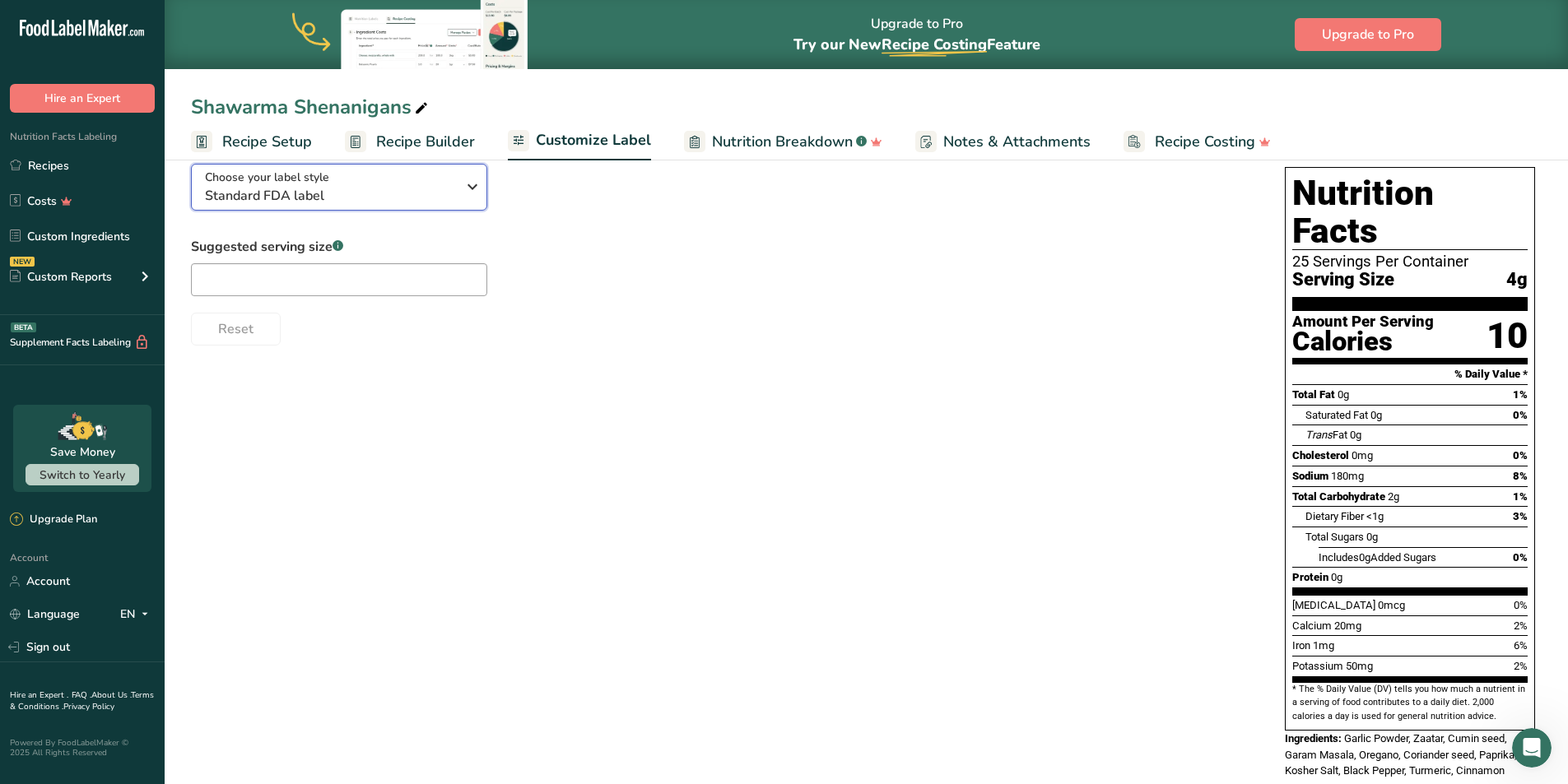
click at [384, 191] on span "Standard FDA label" at bounding box center [330, 196] width 251 height 19
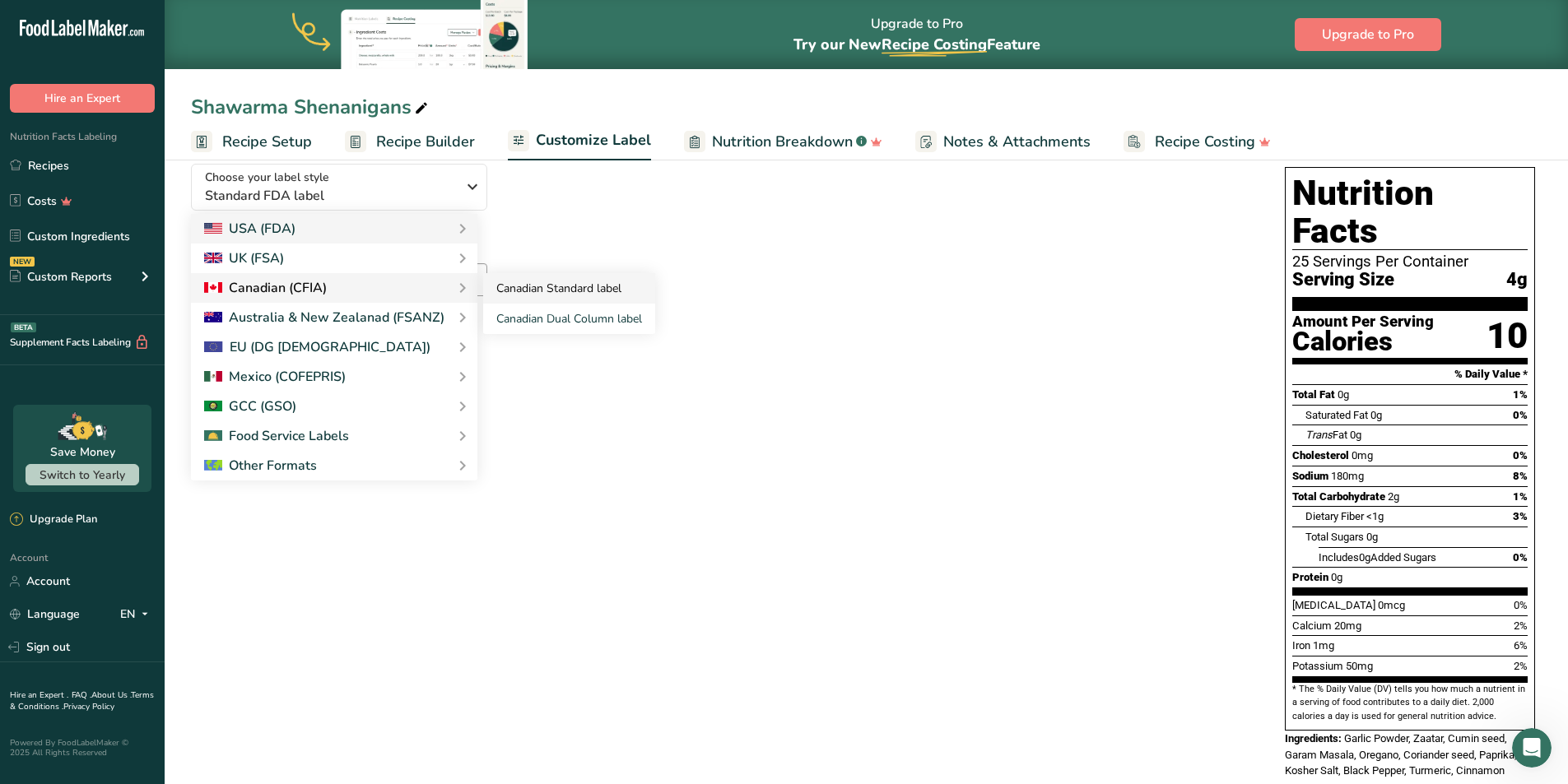
click at [525, 287] on link "Canadian Standard label" at bounding box center [569, 289] width 172 height 30
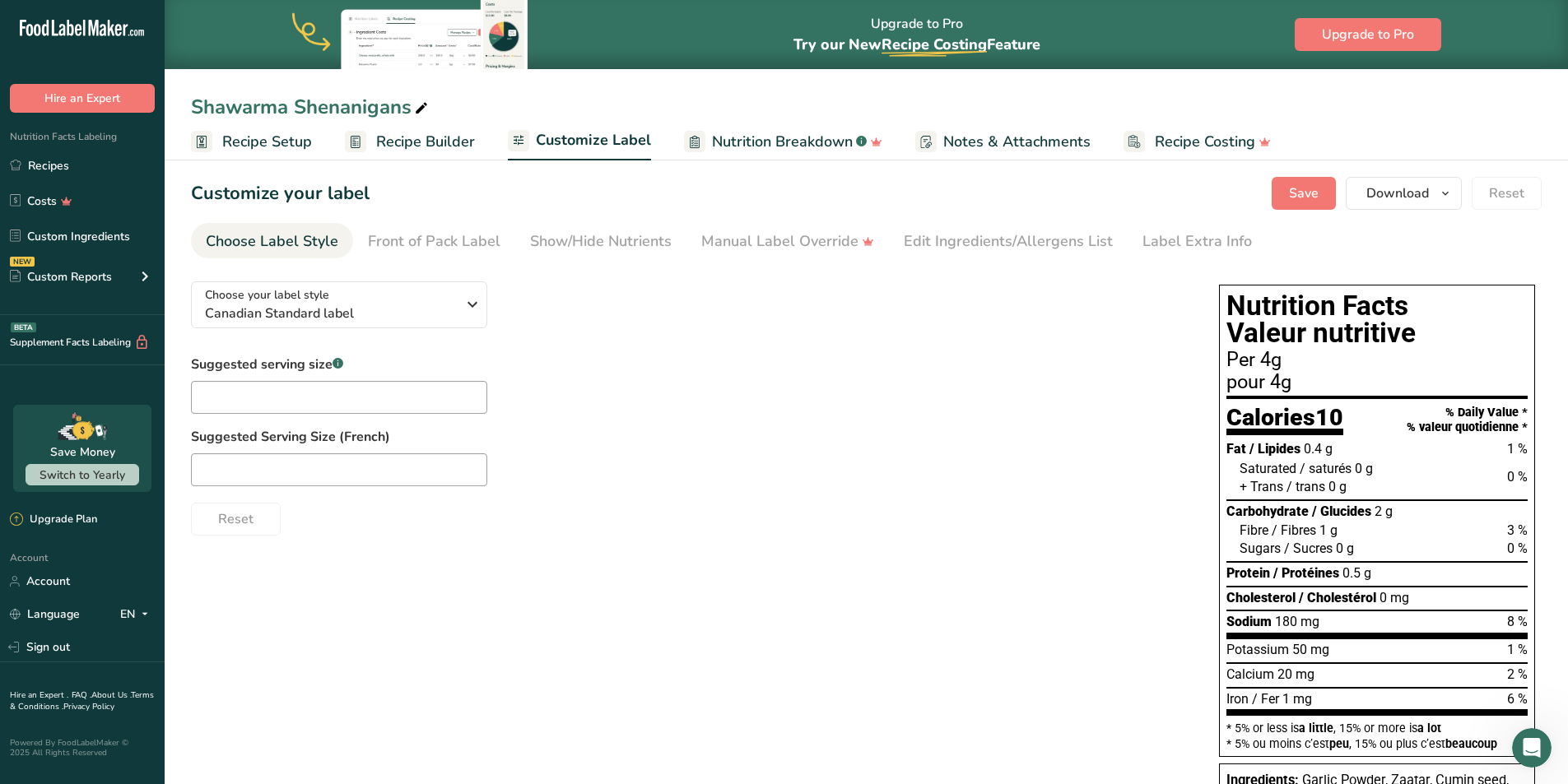
scroll to position [0, 0]
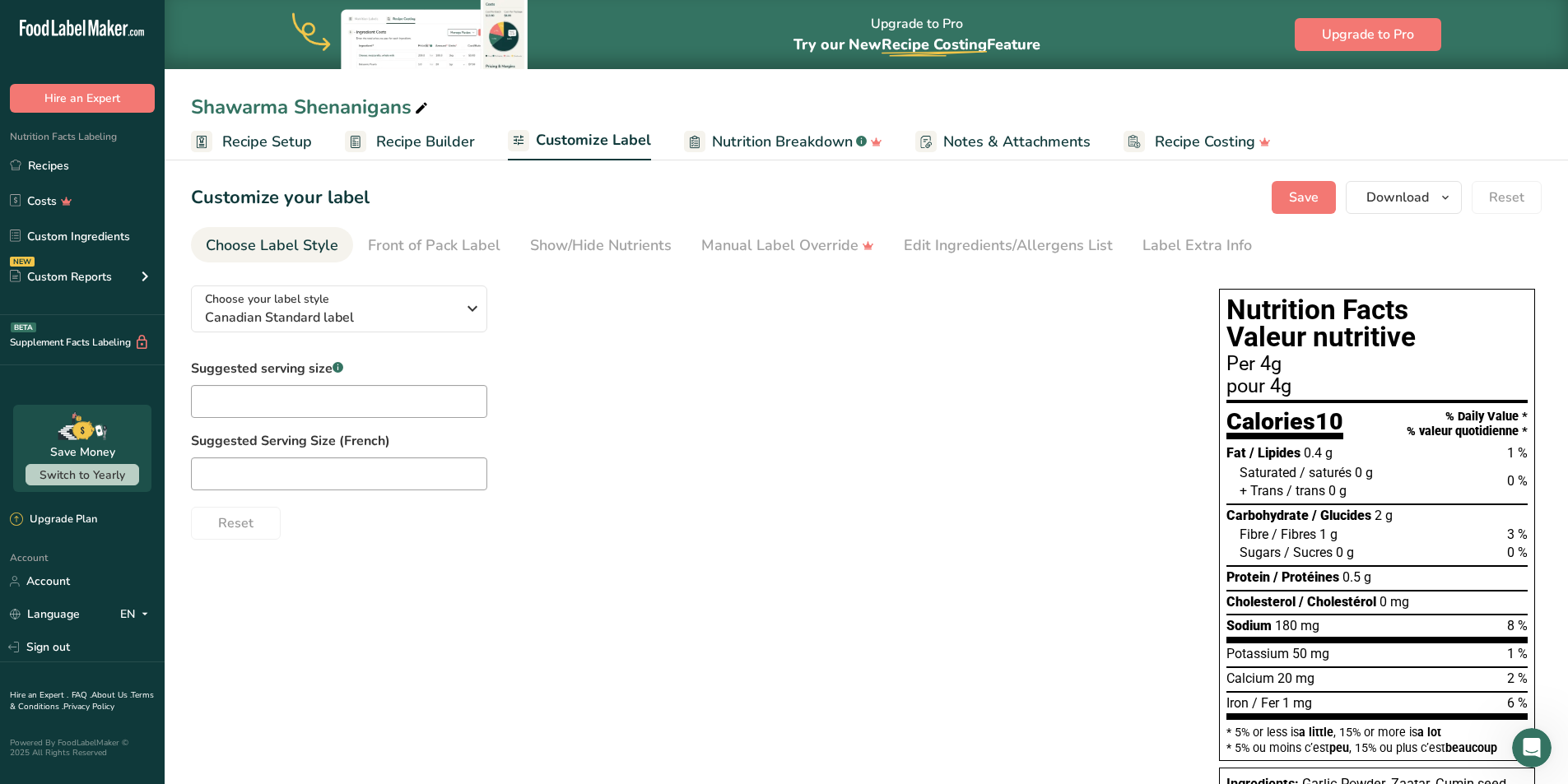
drag, startPoint x: 1296, startPoint y: 340, endPoint x: 1131, endPoint y: 388, distance: 171.8
click at [1131, 388] on div "Suggested serving size .a-a{fill:#347362;}.b-a{fill:#fff;} Suggested Serving Si…" at bounding box center [688, 450] width 995 height 181
click at [1408, 203] on span "Download" at bounding box center [1398, 197] width 63 height 19
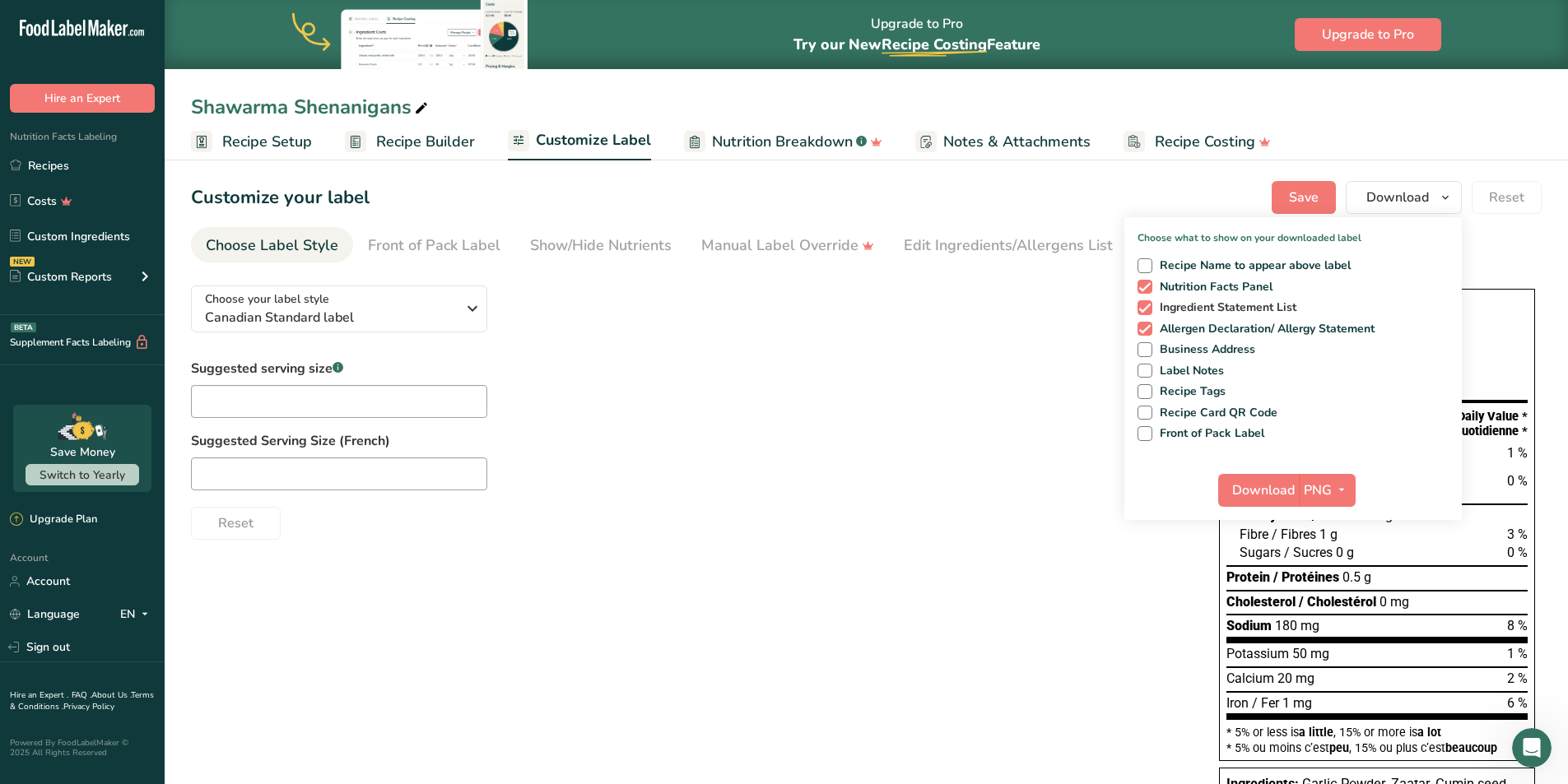
click at [1267, 312] on span "Ingredient Statement List" at bounding box center [1224, 307] width 145 height 14
click at [1148, 312] on input "Ingredient Statement List" at bounding box center [1143, 307] width 11 height 11
click at [1265, 301] on span "Ingredient Statement List" at bounding box center [1224, 307] width 145 height 14
click at [1148, 302] on input "Ingredient Statement List" at bounding box center [1143, 307] width 11 height 11
checkbox input "true"
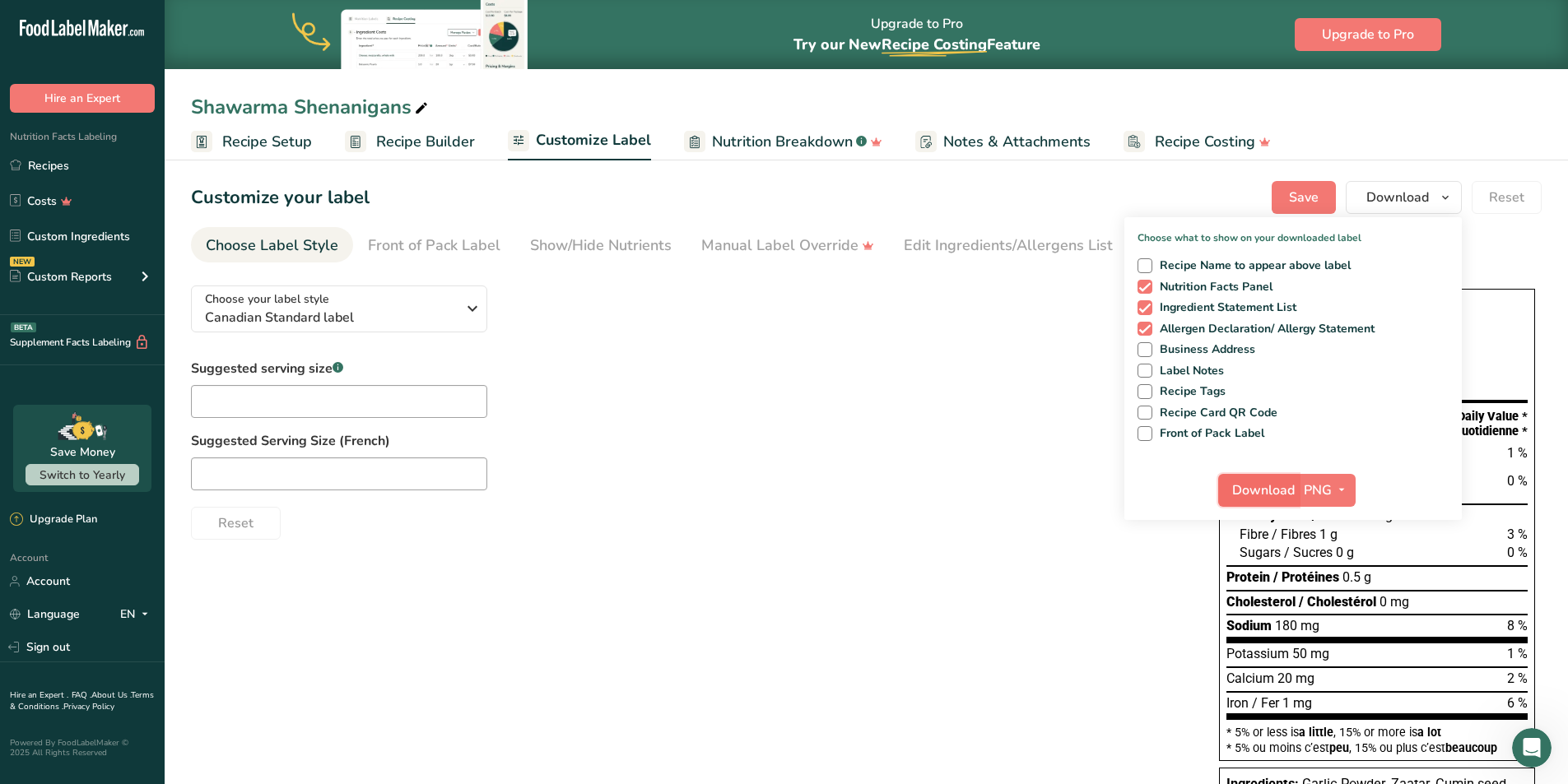
click at [1271, 481] on span "Download" at bounding box center [1263, 490] width 63 height 19
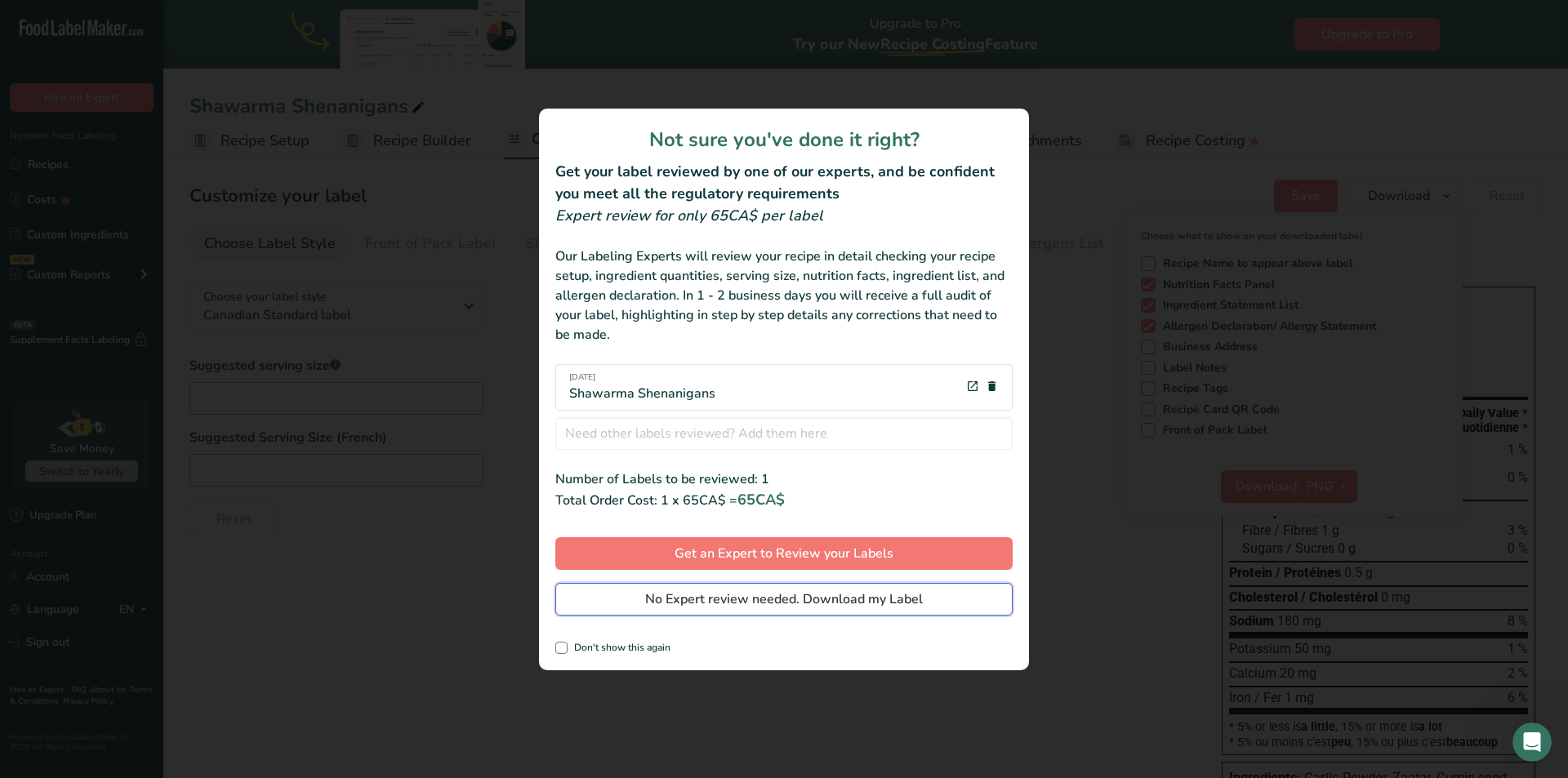
click at [790, 607] on span "No Expert review needed. Download my Label" at bounding box center [784, 599] width 278 height 19
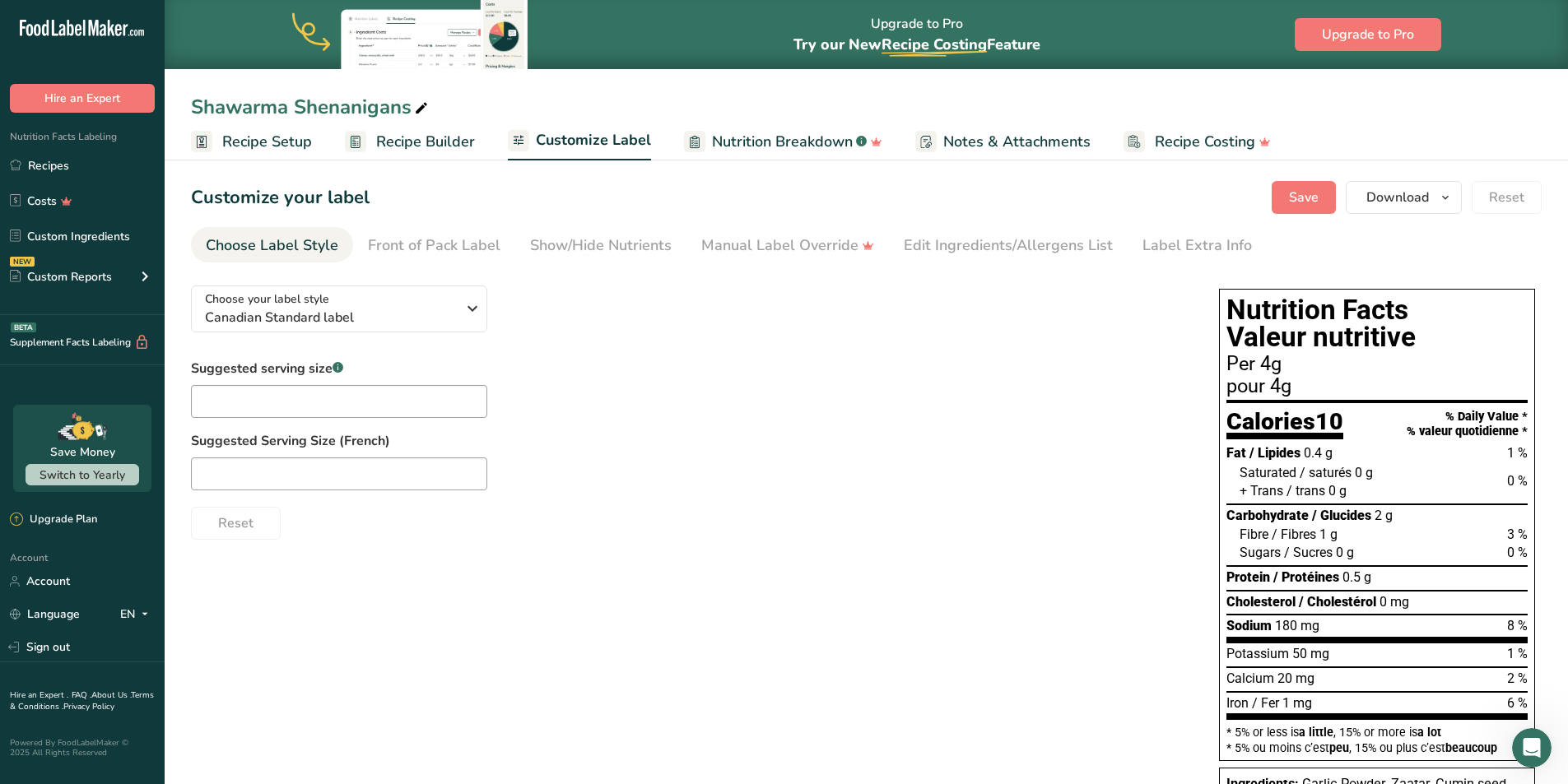
click at [873, 529] on div "Reset" at bounding box center [688, 520] width 995 height 40
click at [334, 642] on div "Choose your label style Canadian Standard label USA (FDA) Standard FDA label Ta…" at bounding box center [866, 608] width 1350 height 671
drag, startPoint x: 1372, startPoint y: 342, endPoint x: 966, endPoint y: 336, distance: 406.0
click at [966, 336] on div "Choose your label style Canadian Standard label USA (FDA) Standard FDA label Ta…" at bounding box center [688, 406] width 995 height 268
click at [1332, 198] on button "Save" at bounding box center [1304, 197] width 64 height 33
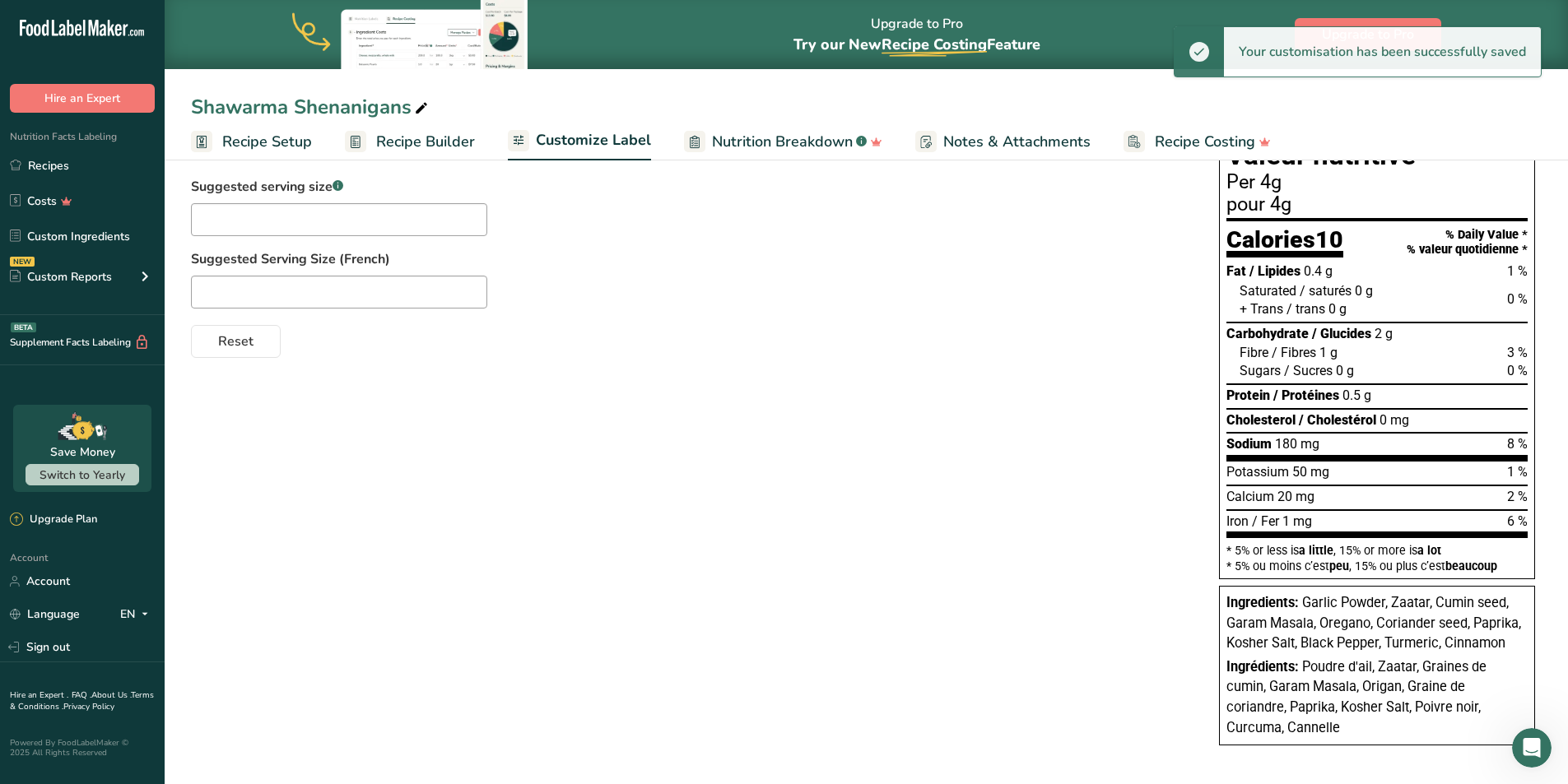
scroll to position [186, 0]
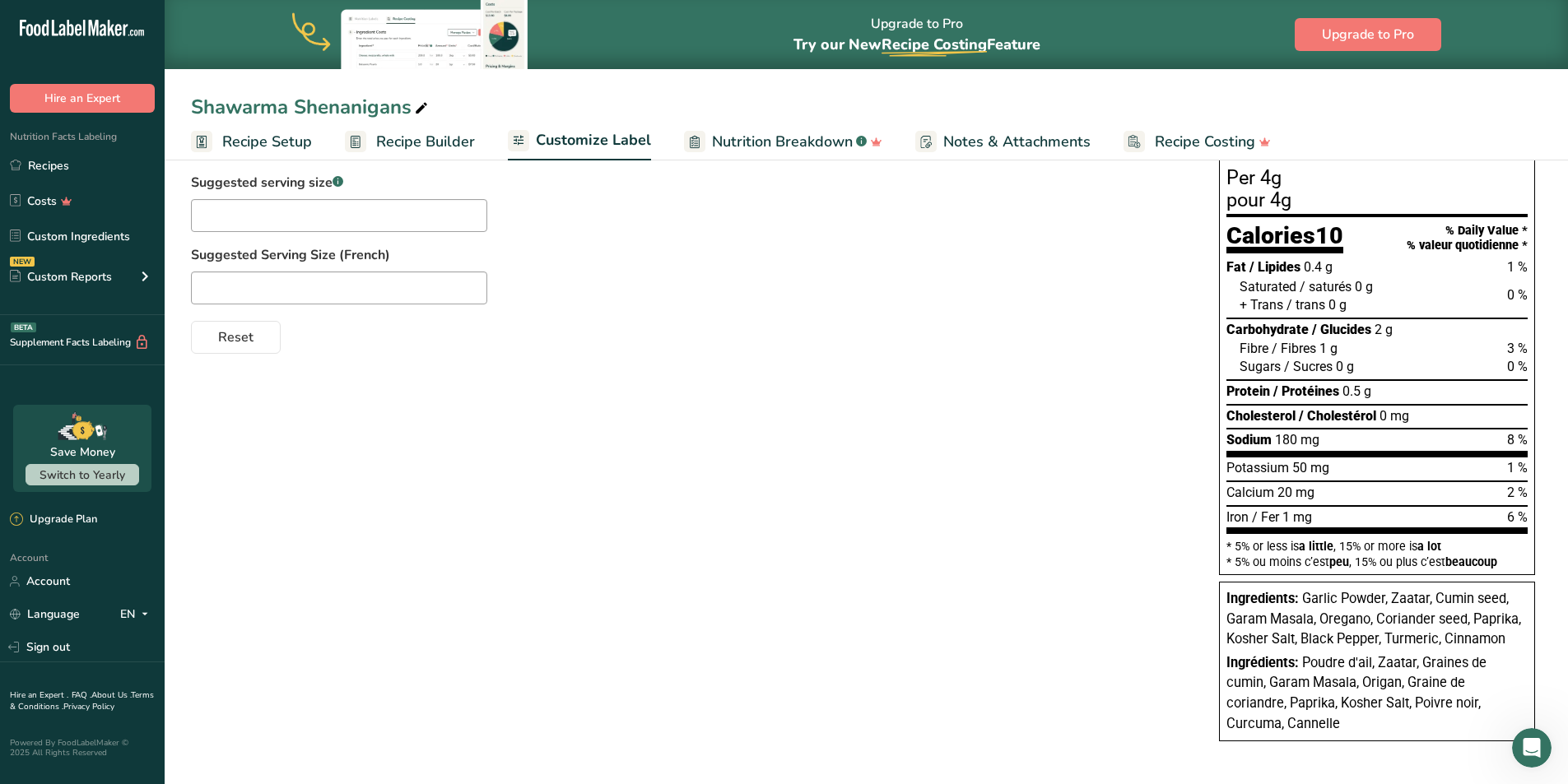
drag, startPoint x: 965, startPoint y: 425, endPoint x: 1406, endPoint y: 422, distance: 441.0
click at [1406, 422] on div "Choose your label style Canadian Standard label USA (FDA) Standard FDA label Ta…" at bounding box center [866, 422] width 1350 height 671
click at [1406, 422] on span "0 mg" at bounding box center [1394, 416] width 30 height 15
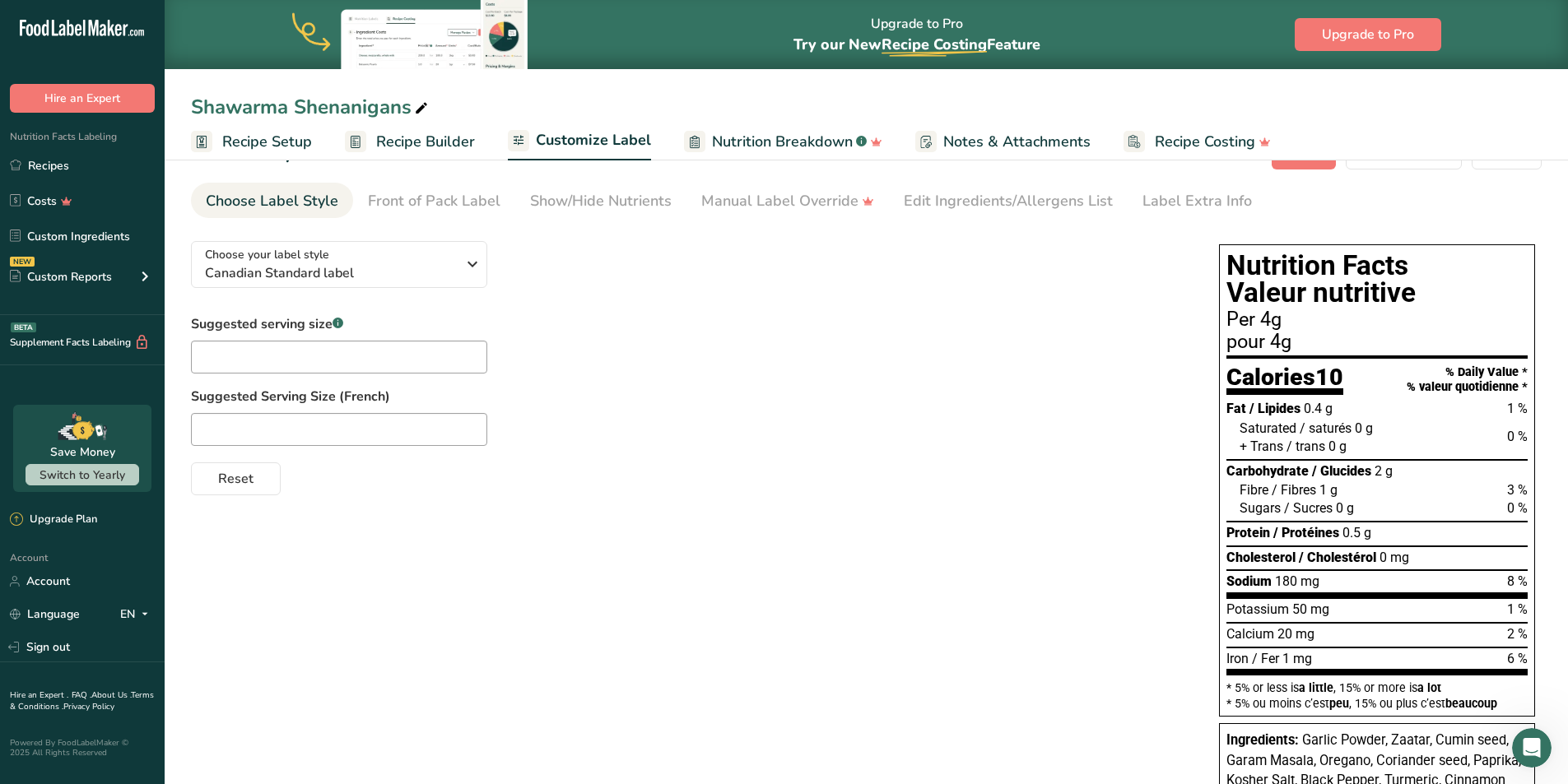
scroll to position [82, 0]
